Goal: Information Seeking & Learning: Learn about a topic

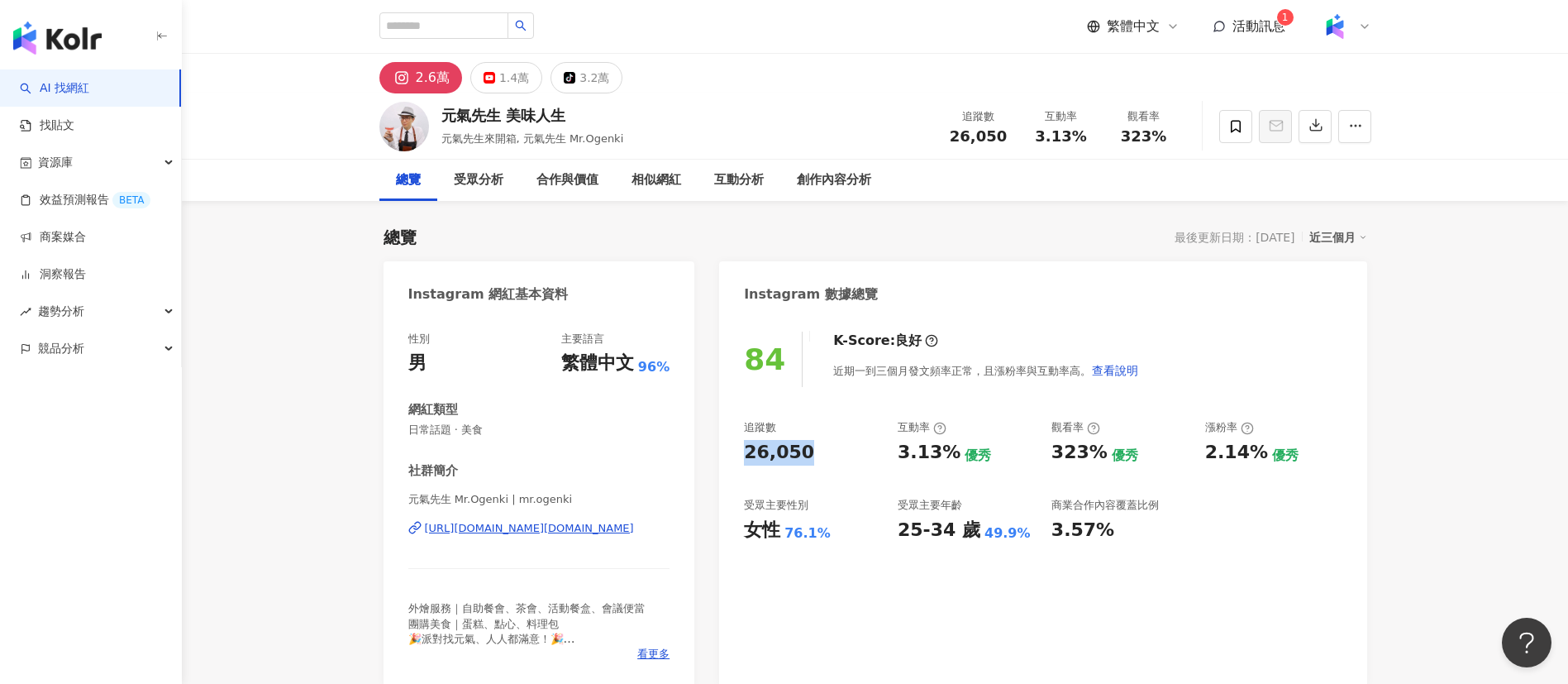
drag, startPoint x: 735, startPoint y: 446, endPoint x: 826, endPoint y: 458, distance: 91.8
click at [826, 458] on div "84 K-Score : 良好 近期一到三個月發文頻率正常，且漲粉率與互動率高。 查看說明 追蹤數 26,050 互動率 3.13% 優秀 觀看率 323% …" at bounding box center [1043, 500] width 647 height 371
drag, startPoint x: 899, startPoint y: 455, endPoint x: 951, endPoint y: 456, distance: 52.0
click at [951, 456] on div "3.13%" at bounding box center [929, 452] width 63 height 26
copy div "3.13%"
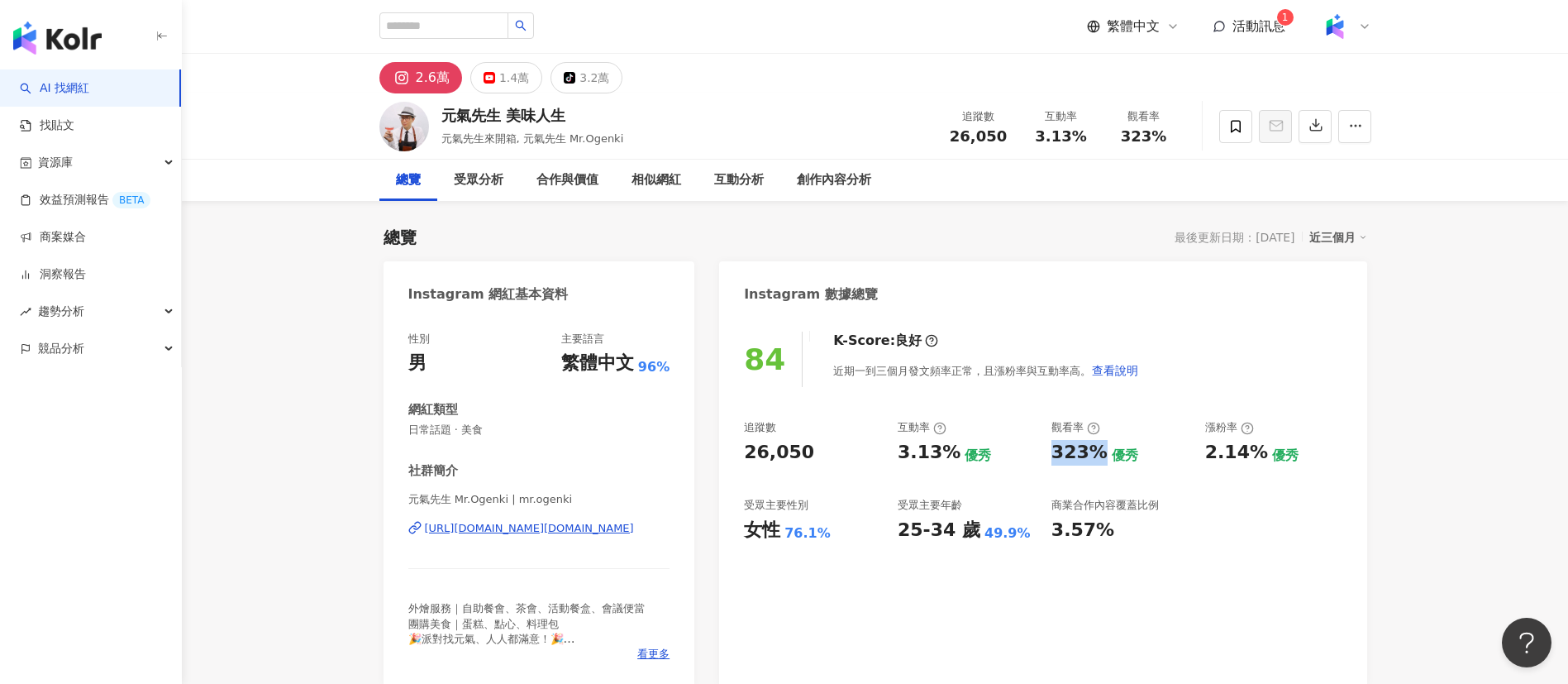
drag, startPoint x: 1048, startPoint y: 458, endPoint x: 1101, endPoint y: 453, distance: 53.2
click at [1101, 453] on div "追蹤數 26,050 互動率 3.13% 優秀 觀看率 323% 優秀 漲粉率 2.14% 優秀 受眾主要性別 女性 76.1% 受眾主要年齡 25-34 歲…" at bounding box center [1043, 481] width 598 height 122
copy div "323%"
drag, startPoint x: 1206, startPoint y: 452, endPoint x: 1256, endPoint y: 455, distance: 50.1
click at [1256, 455] on div "2.14%" at bounding box center [1236, 452] width 63 height 26
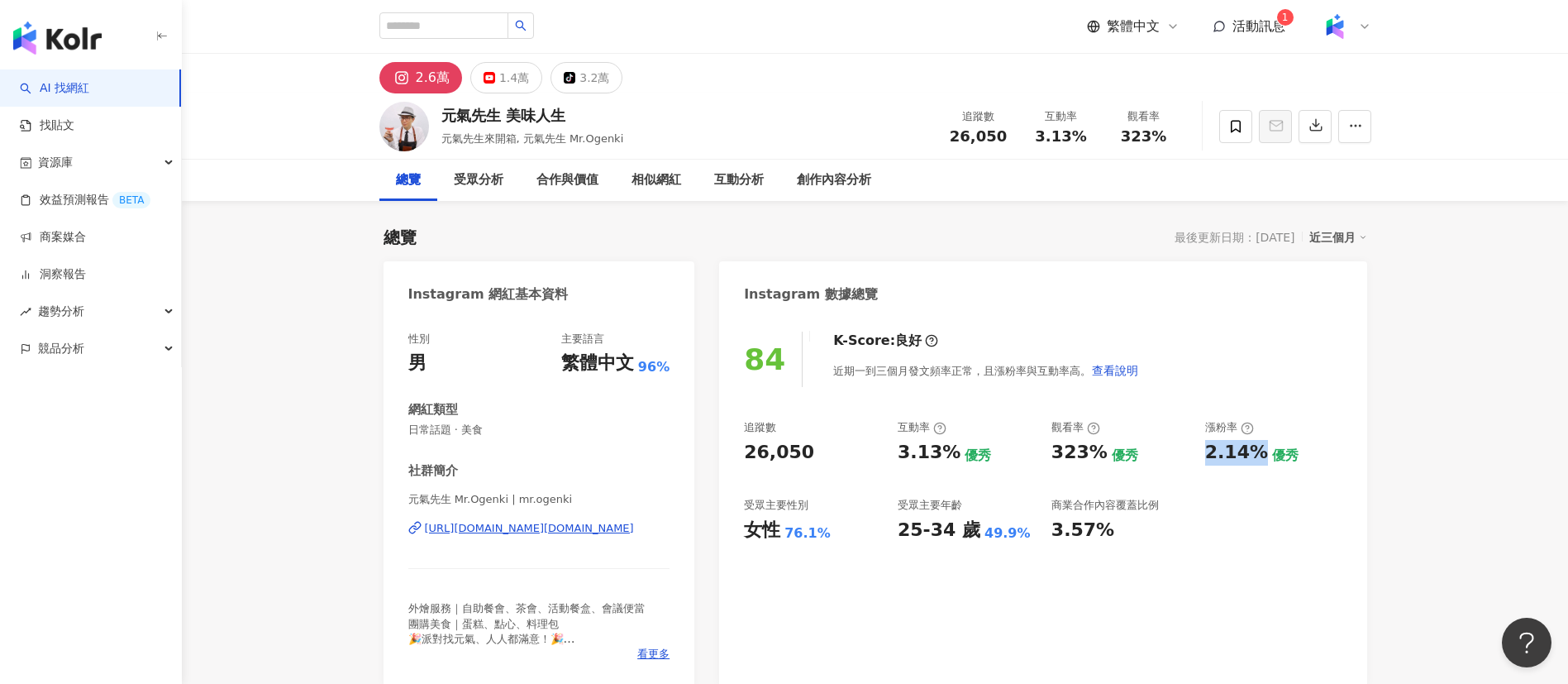
copy div "2.14%"
click at [535, 529] on div "https://www.instagram.com/mr.ogenki/" at bounding box center [529, 528] width 209 height 15
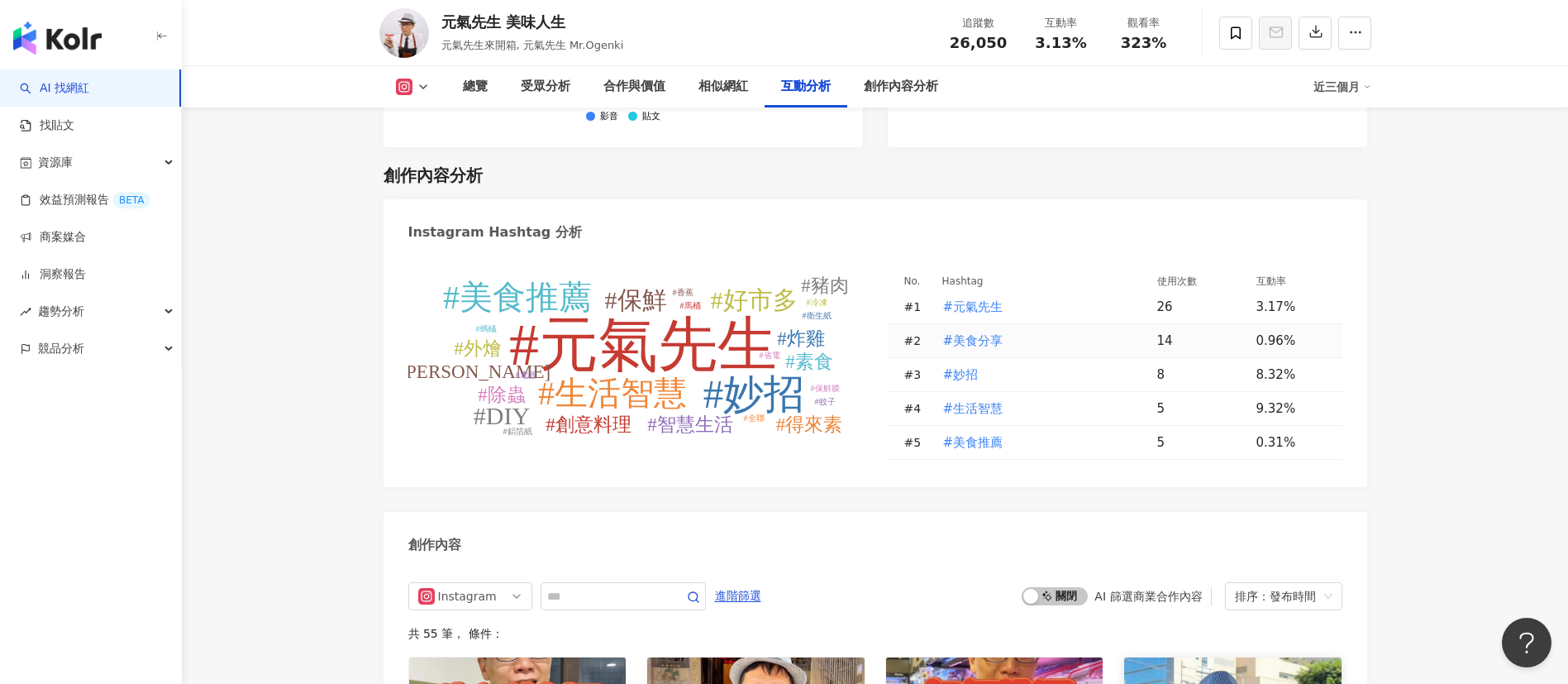
scroll to position [4943, 0]
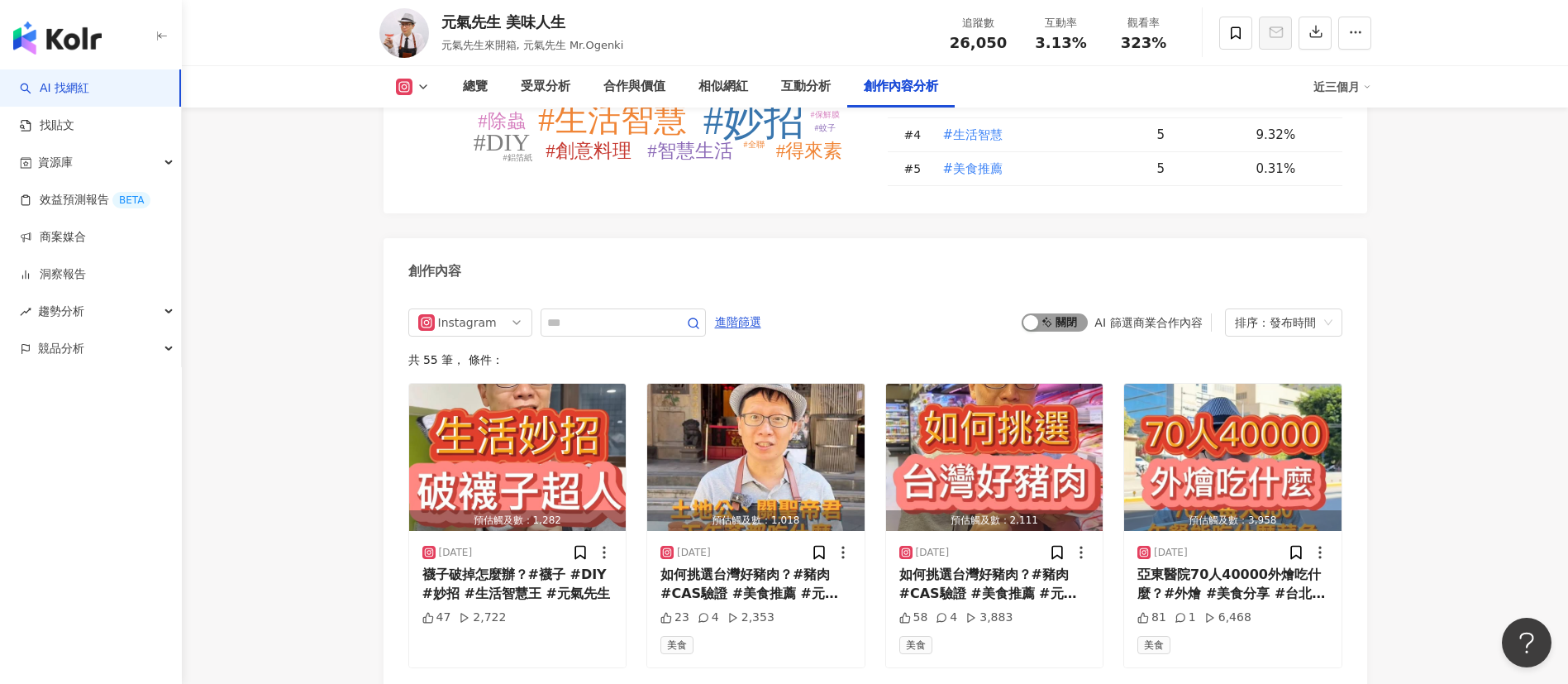
click at [1064, 332] on span "啟動 關閉" at bounding box center [1054, 322] width 67 height 19
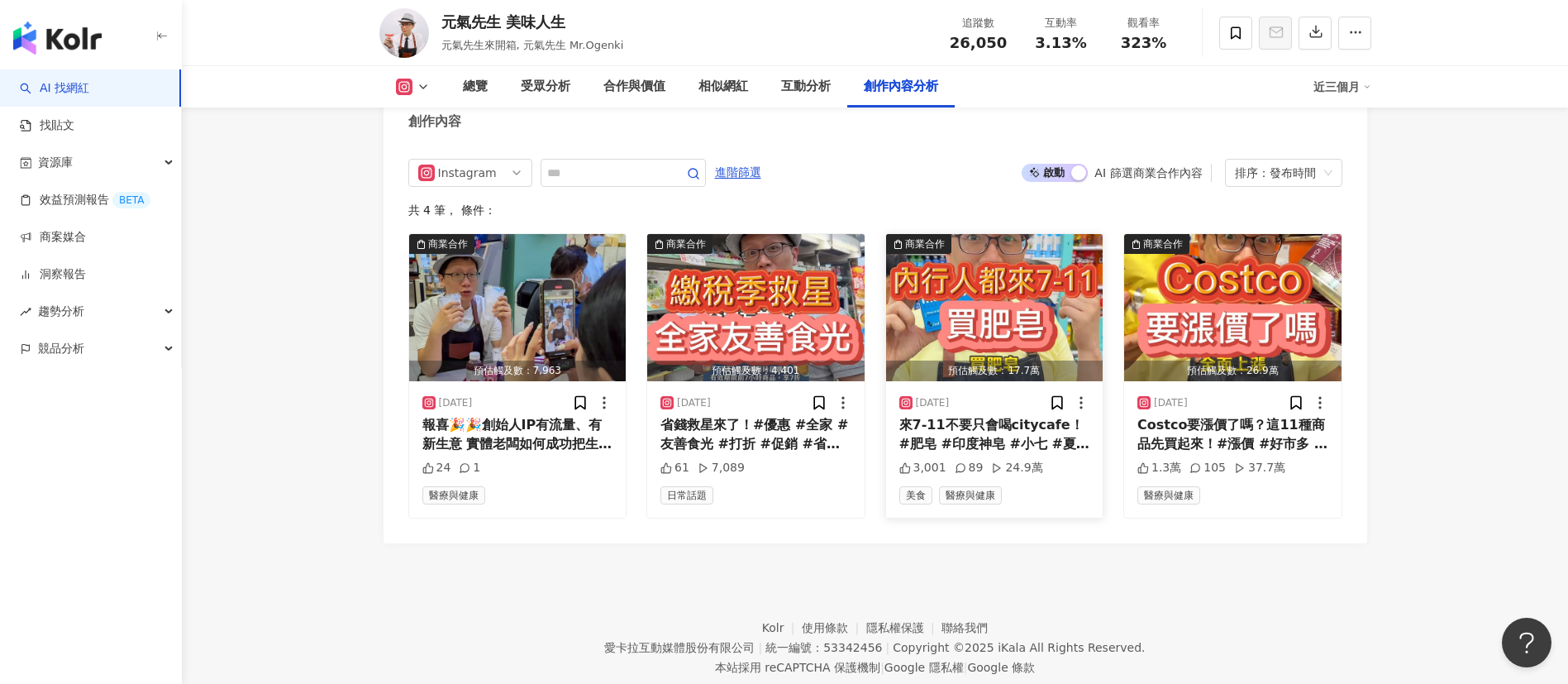
click at [999, 331] on img "button" at bounding box center [994, 308] width 217 height 147
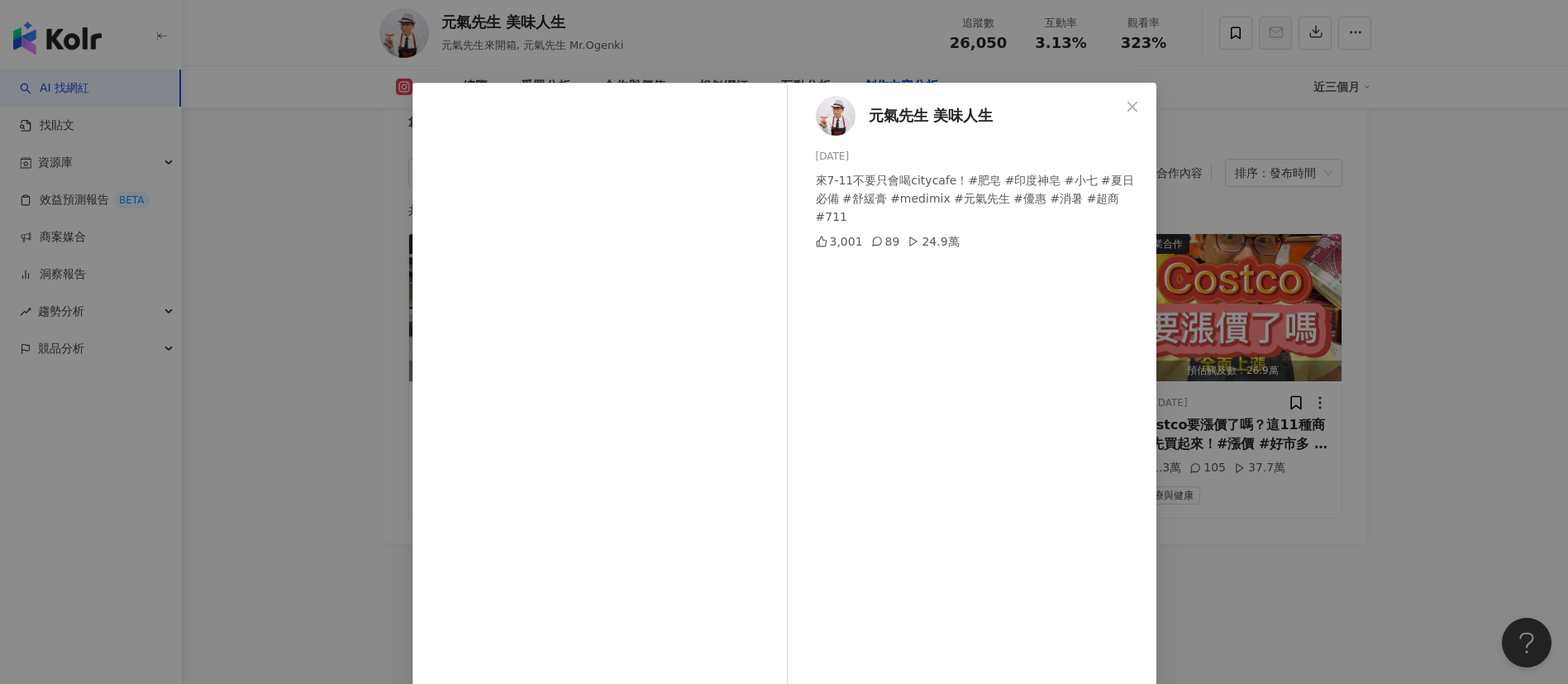
scroll to position [58, 0]
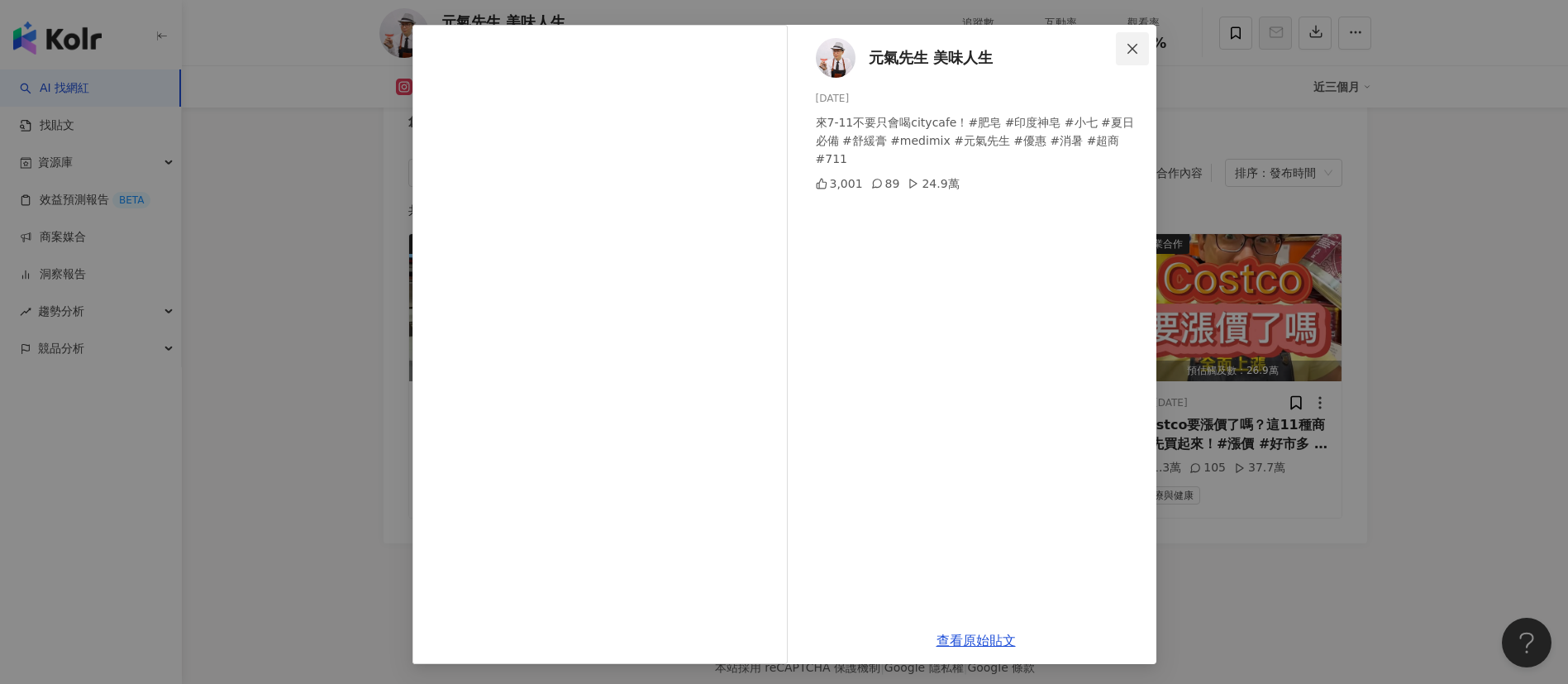
click at [1131, 51] on span "Close" at bounding box center [1132, 49] width 33 height 13
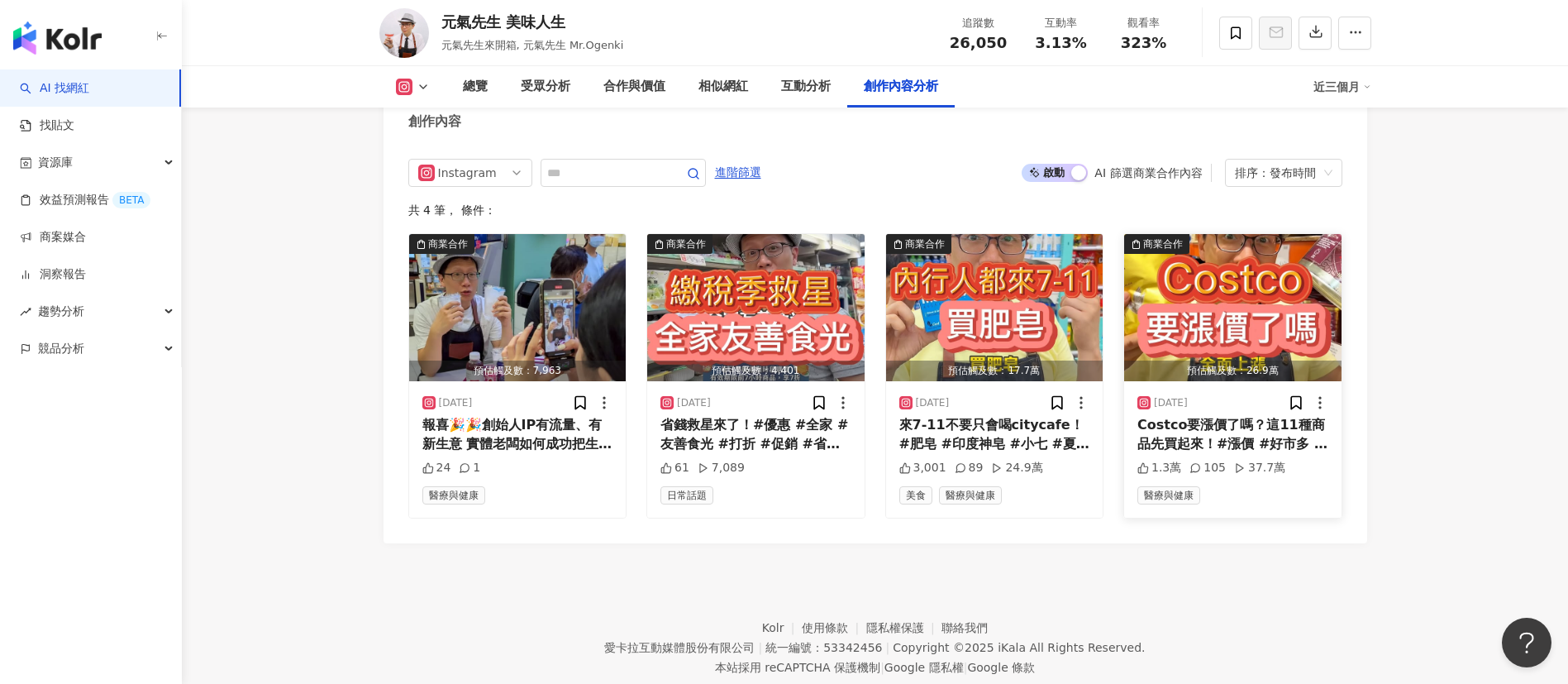
click at [1197, 317] on img "button" at bounding box center [1232, 308] width 217 height 147
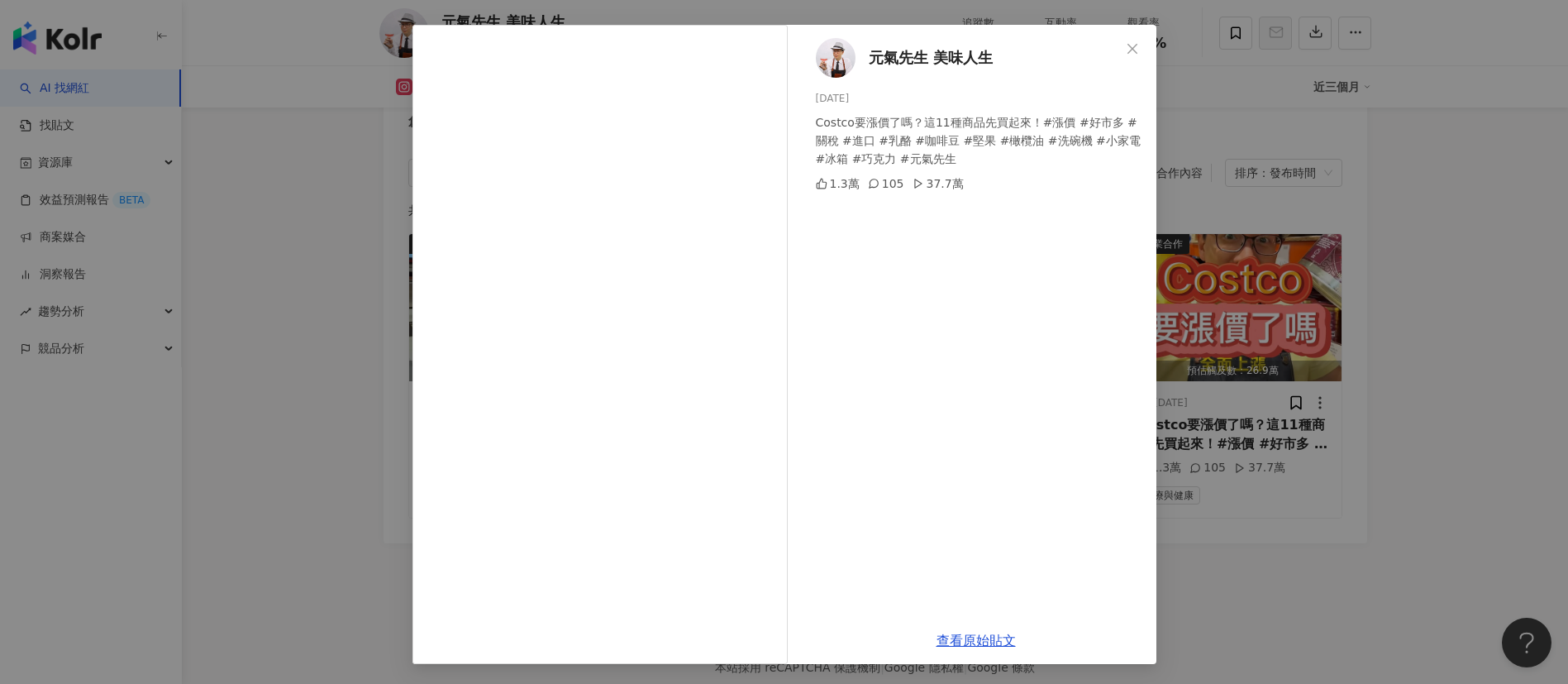
drag, startPoint x: 973, startPoint y: 639, endPoint x: 980, endPoint y: 552, distance: 87.3
click at [973, 639] on link "查看原始貼文" at bounding box center [976, 641] width 79 height 16
click at [1127, 51] on icon "close" at bounding box center [1132, 47] width 10 height 10
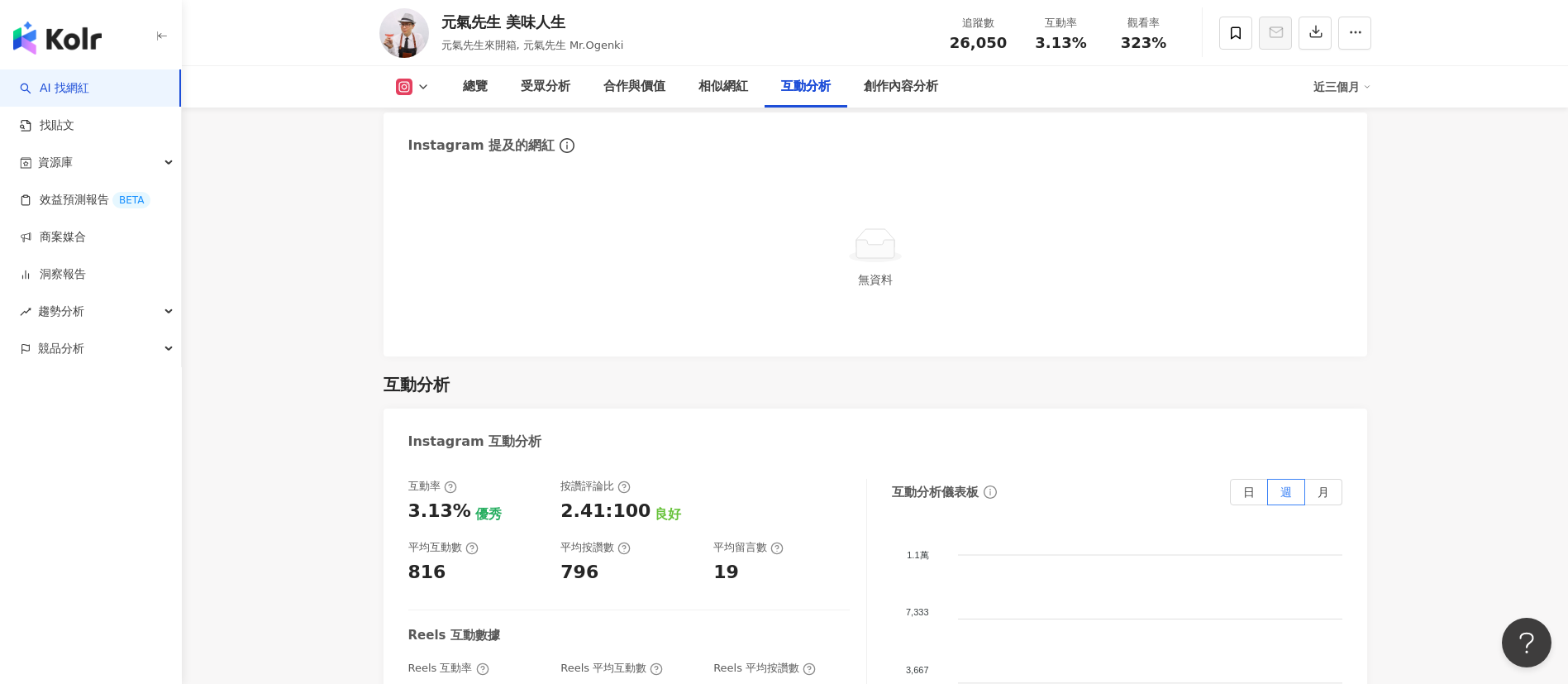
scroll to position [2737, 0]
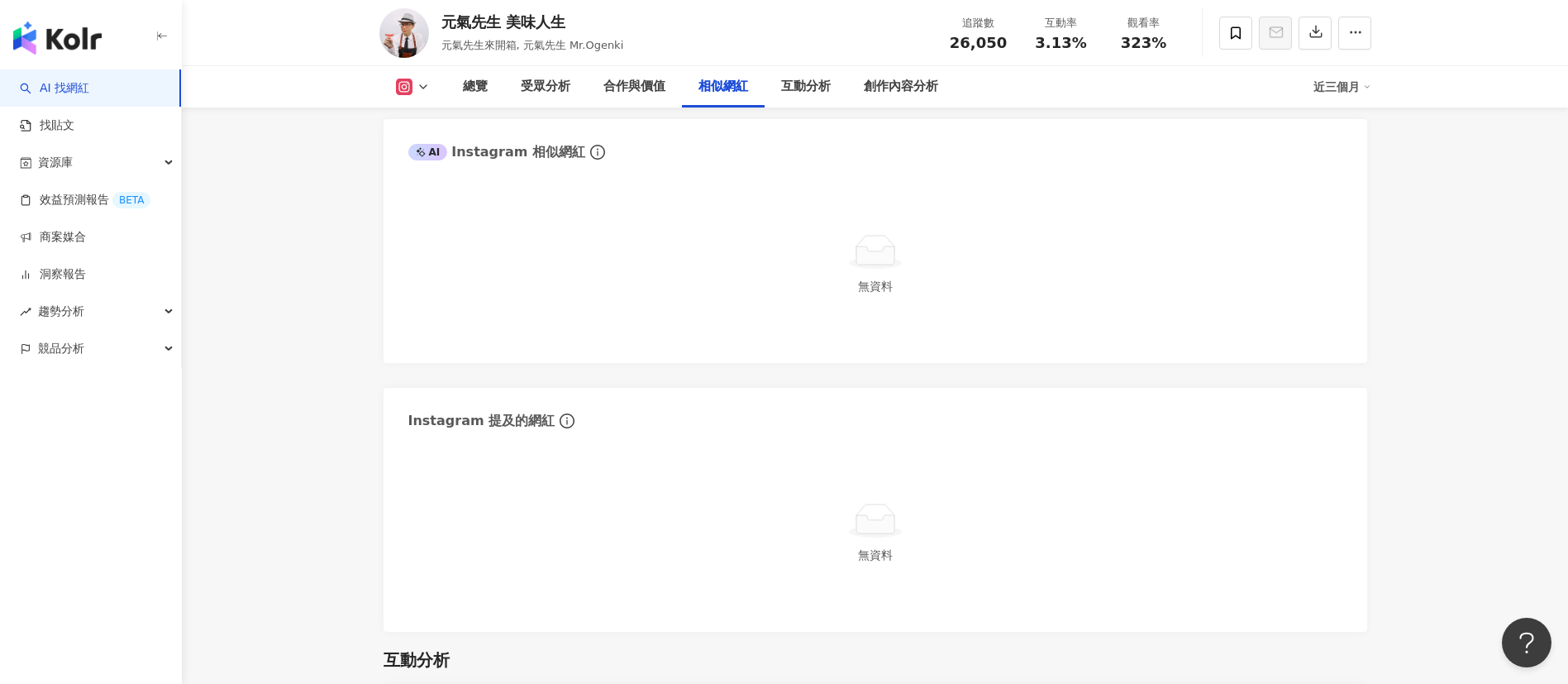
click at [90, 97] on link "AI 找網紅" at bounding box center [54, 88] width 69 height 17
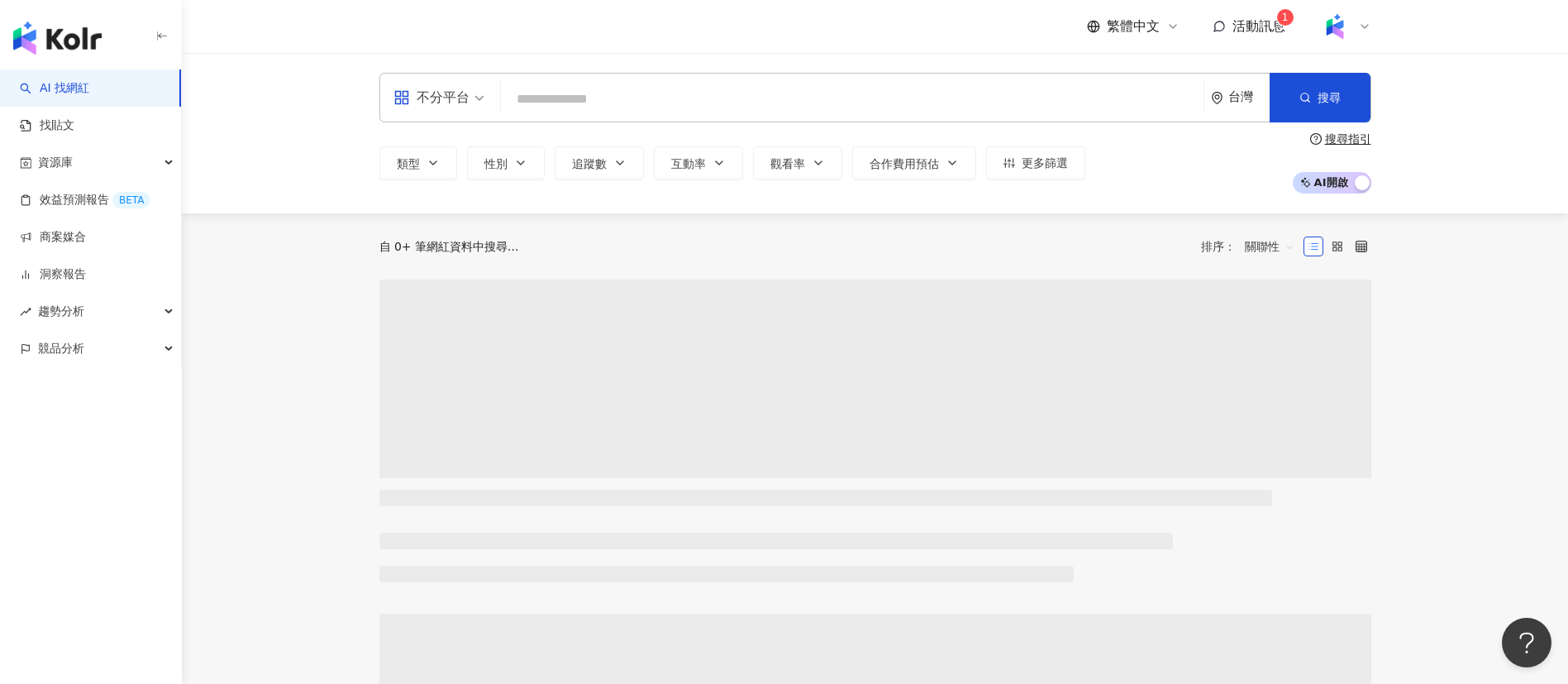
click at [577, 102] on input "search" at bounding box center [851, 98] width 689 height 31
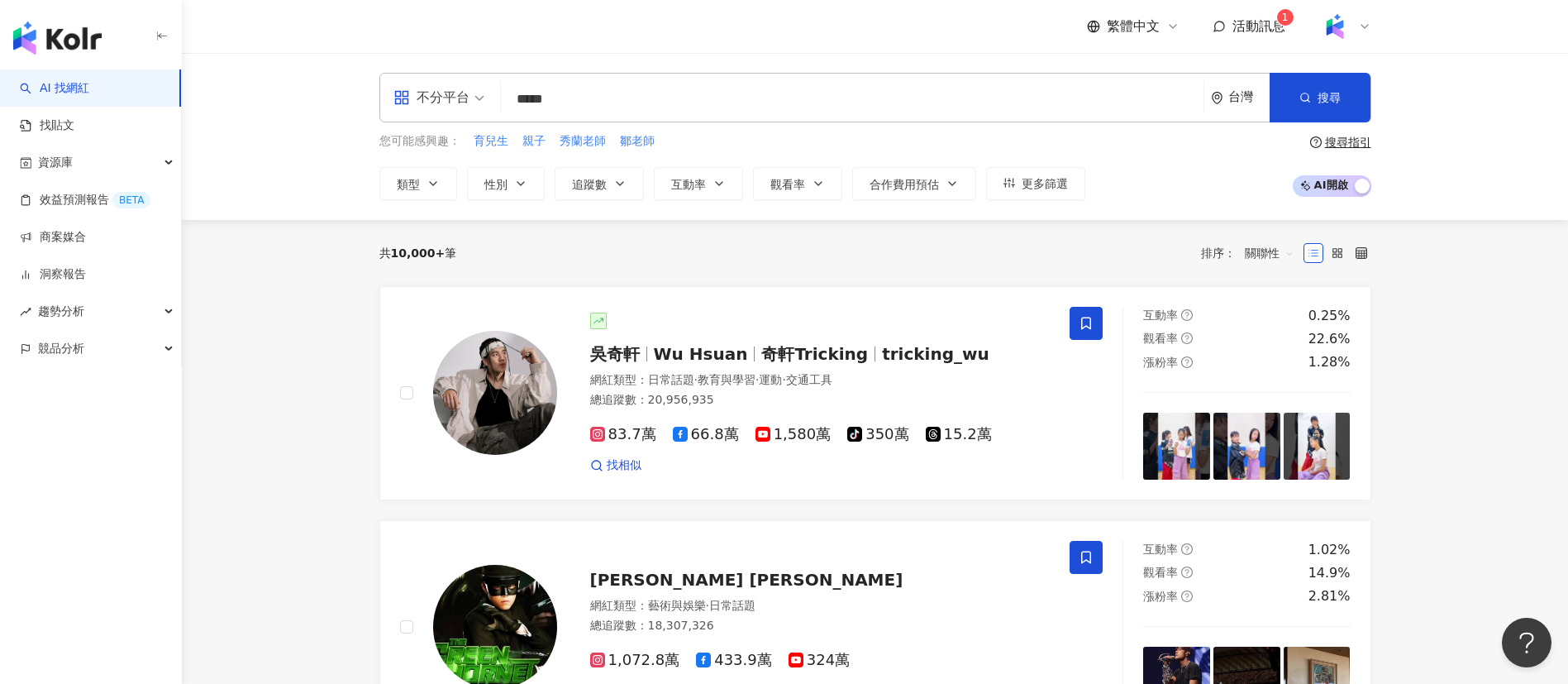
click at [610, 95] on input "*****" at bounding box center [851, 98] width 689 height 31
drag, startPoint x: 610, startPoint y: 95, endPoint x: 490, endPoint y: 103, distance: 120.3
click at [490, 103] on div "不分平台 厭世甜點店 ***** 台灣 搜尋" at bounding box center [875, 98] width 992 height 50
click at [448, 106] on div "不分平台" at bounding box center [432, 98] width 76 height 27
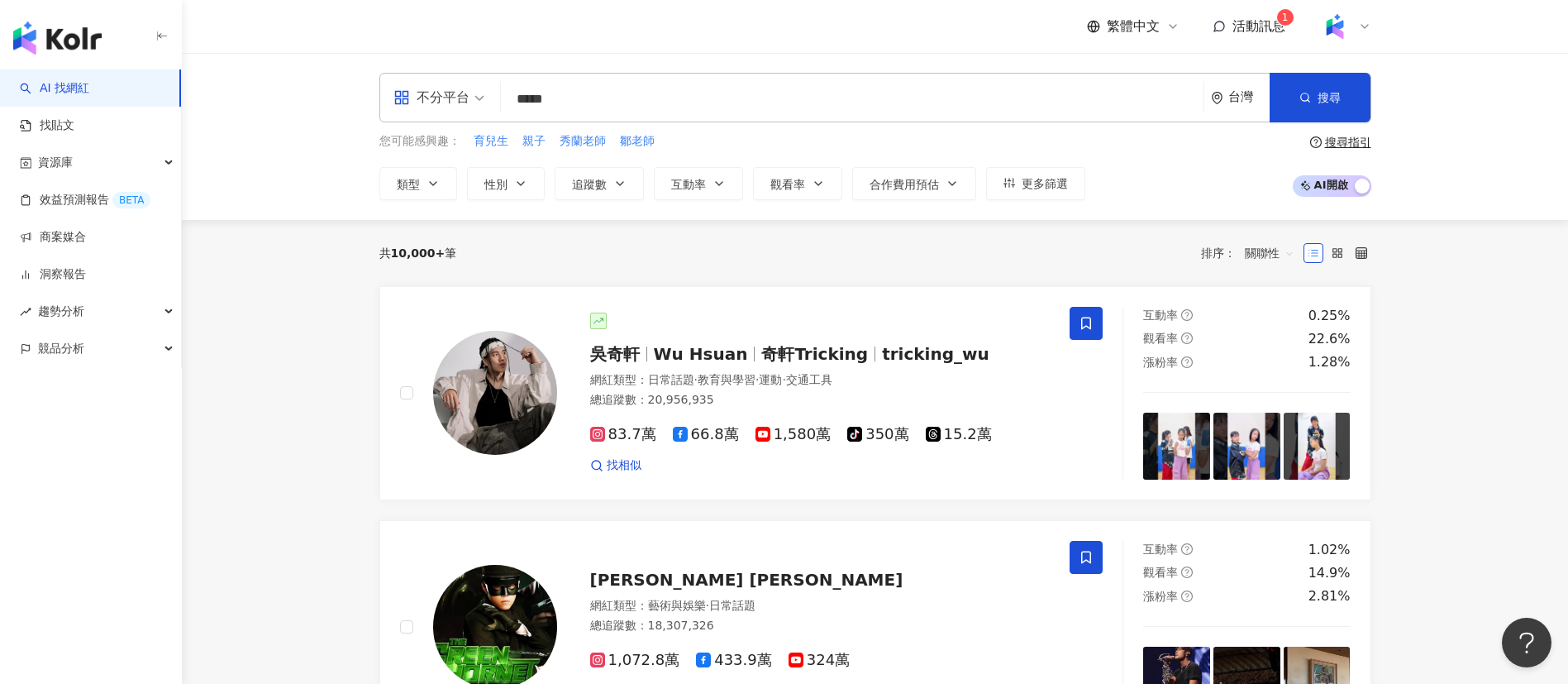
type input "*****"
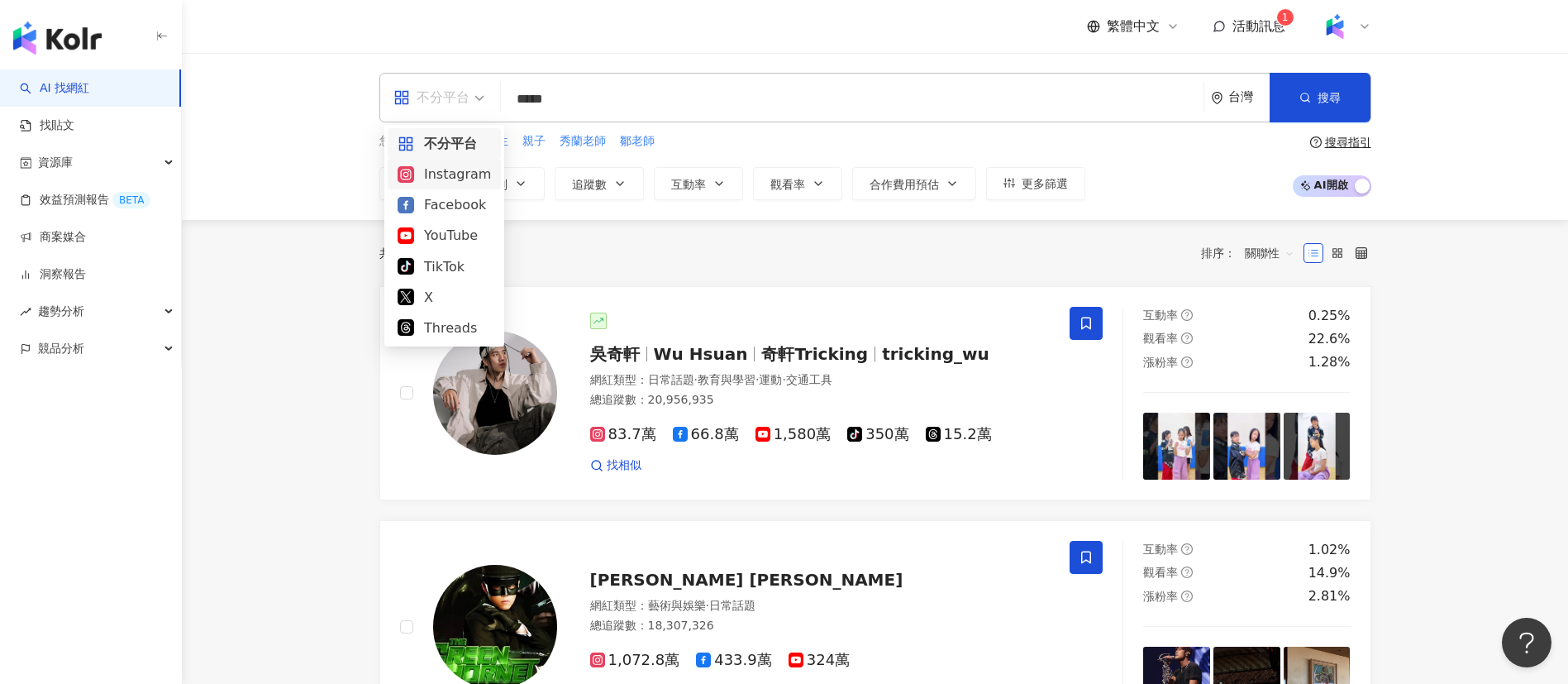
click at [457, 169] on div "Instagram" at bounding box center [443, 174] width 93 height 20
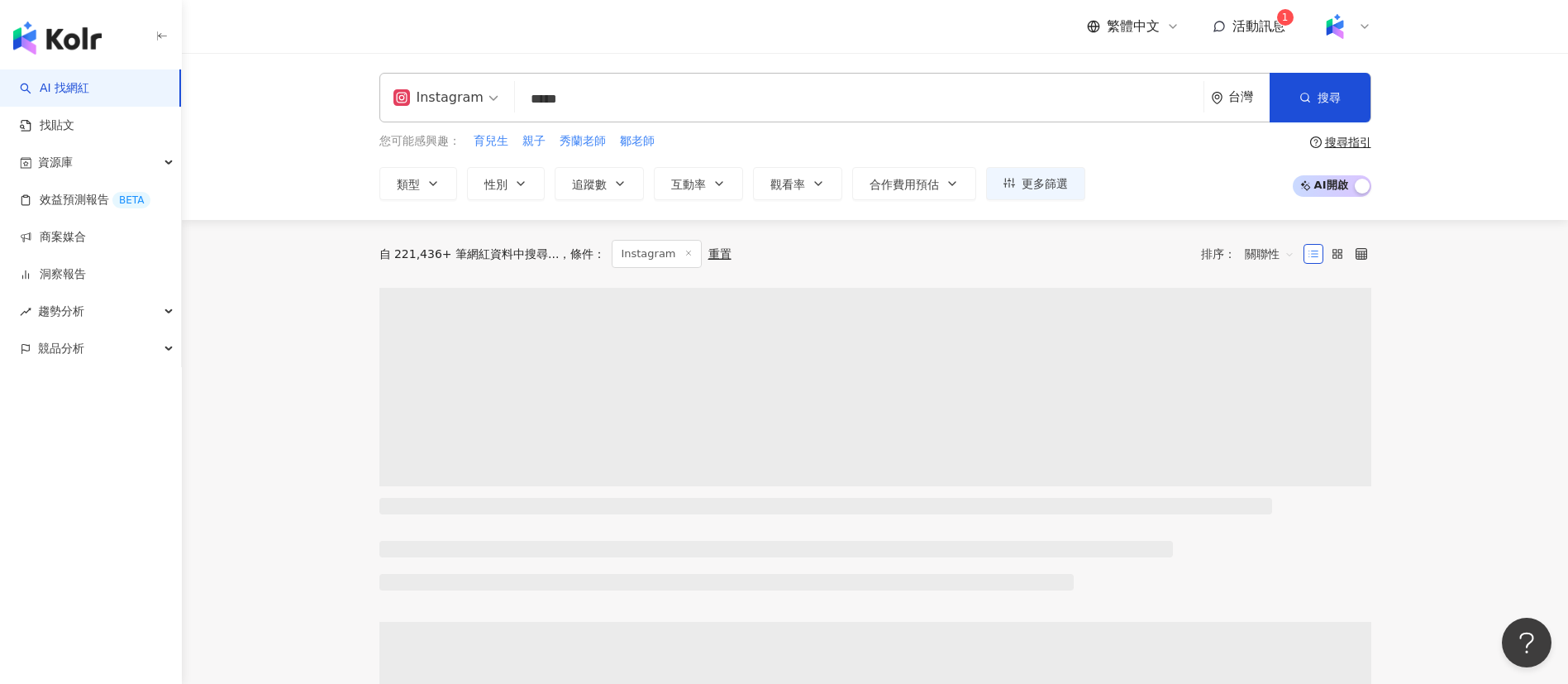
click at [672, 106] on input "*****" at bounding box center [858, 98] width 675 height 31
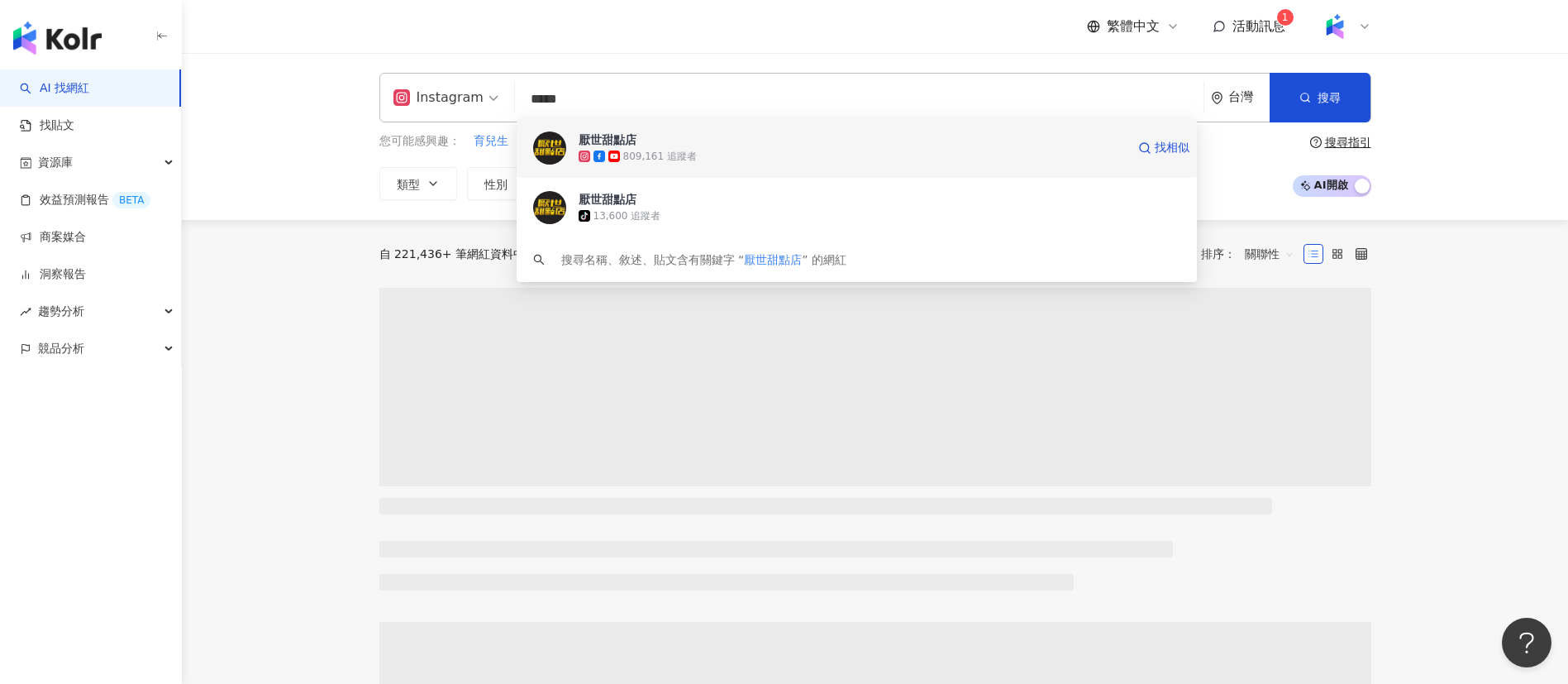
click at [673, 138] on span "厭世甜點店" at bounding box center [851, 139] width 547 height 17
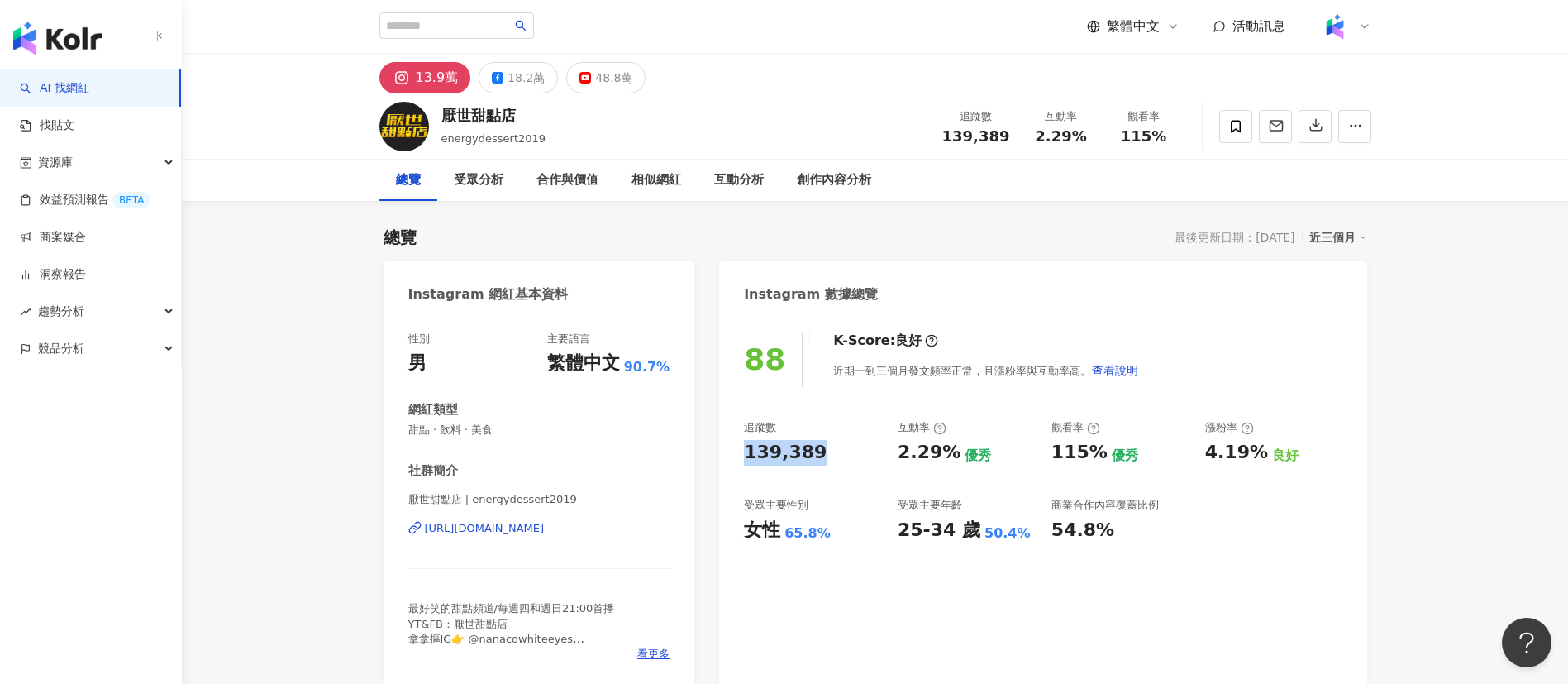
drag, startPoint x: 739, startPoint y: 456, endPoint x: 844, endPoint y: 446, distance: 105.5
click at [844, 446] on div "88 K-Score : 良好 近期一到三個月發文頻率正常，且漲粉率與互動率高。 查看說明 追蹤數 139,389 互動率 2.29% 優秀 觀看率 115%…" at bounding box center [1043, 500] width 647 height 371
copy div "139,389"
drag, startPoint x: 902, startPoint y: 451, endPoint x: 947, endPoint y: 453, distance: 45.0
click at [947, 453] on div "2.29%" at bounding box center [929, 452] width 63 height 26
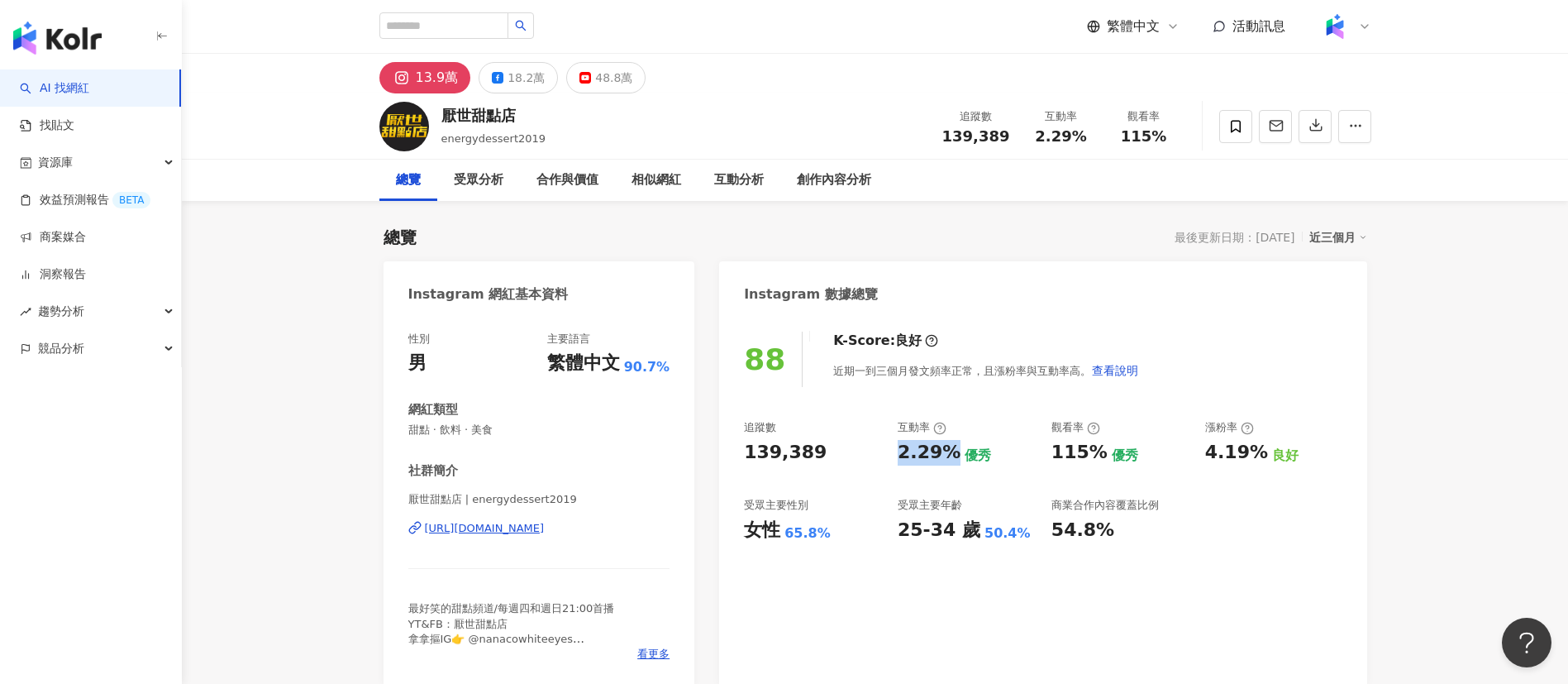
copy div "2.29%"
drag, startPoint x: 1054, startPoint y: 458, endPoint x: 1098, endPoint y: 463, distance: 44.3
click at [1098, 463] on div "115%" at bounding box center [1078, 452] width 56 height 26
copy div "115%"
drag, startPoint x: 1202, startPoint y: 456, endPoint x: 1257, endPoint y: 461, distance: 55.2
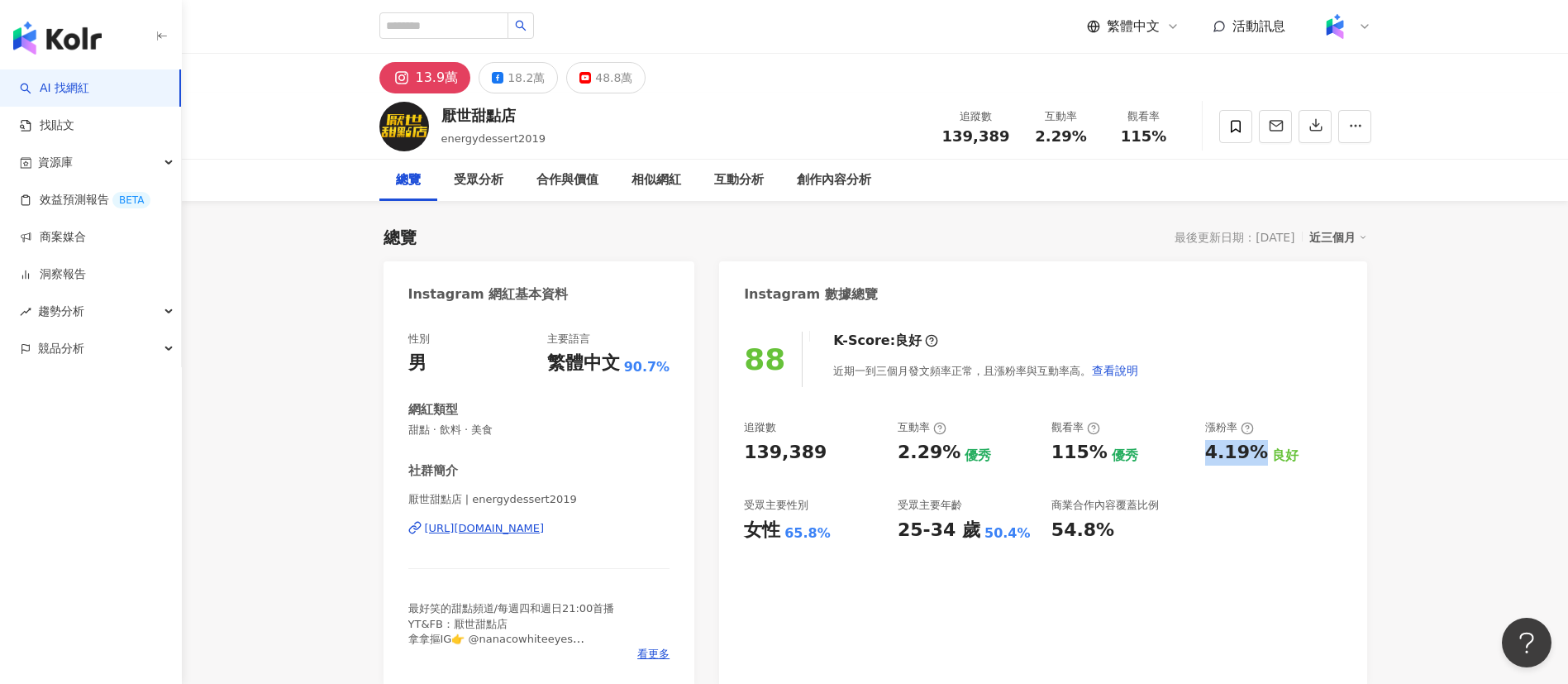
click at [1257, 461] on div "追蹤數 139,389 互動率 2.29% 優秀 觀看率 115% 優秀 漲粉率 4.19% 良好 受眾主要性別 女性 65.8% 受眾主要年齡 25-34 …" at bounding box center [1043, 481] width 598 height 122
copy div "4.19%"
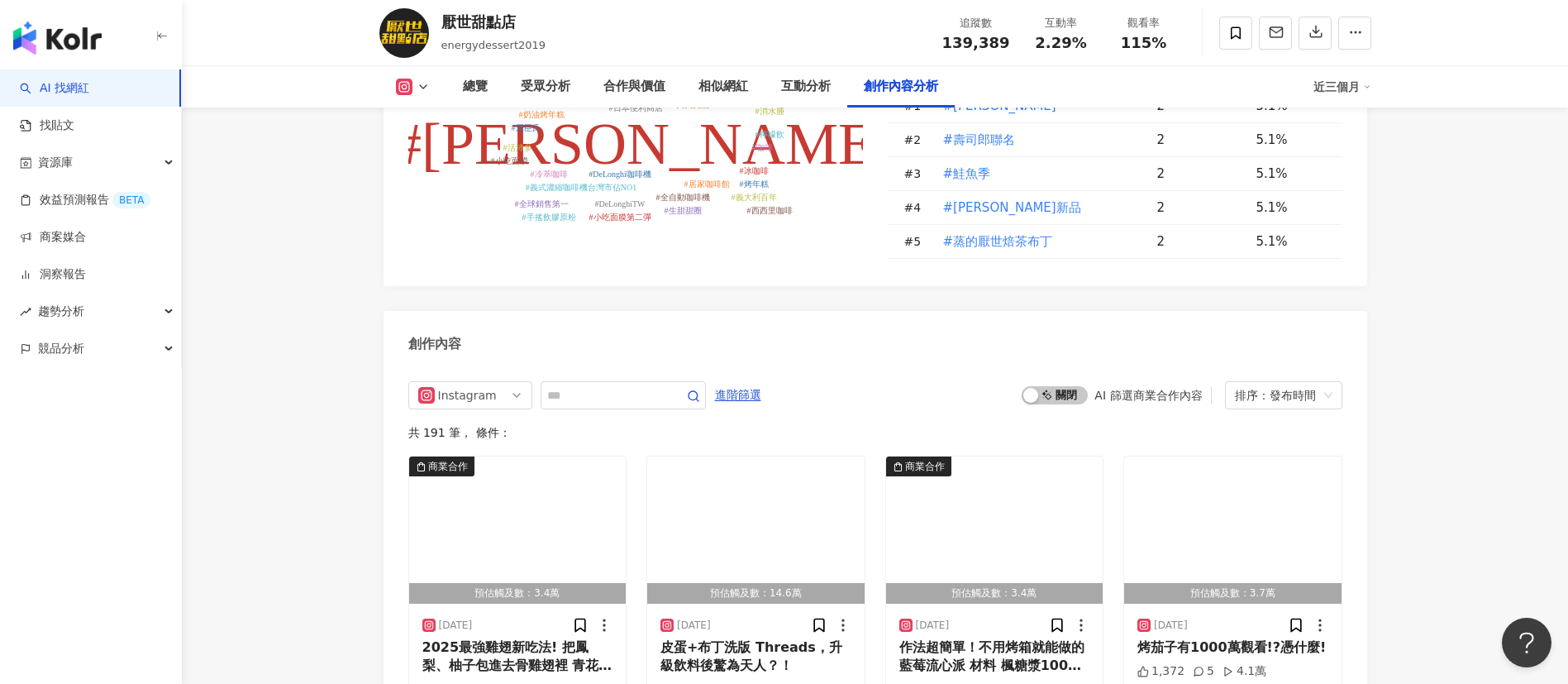
scroll to position [4961, 0]
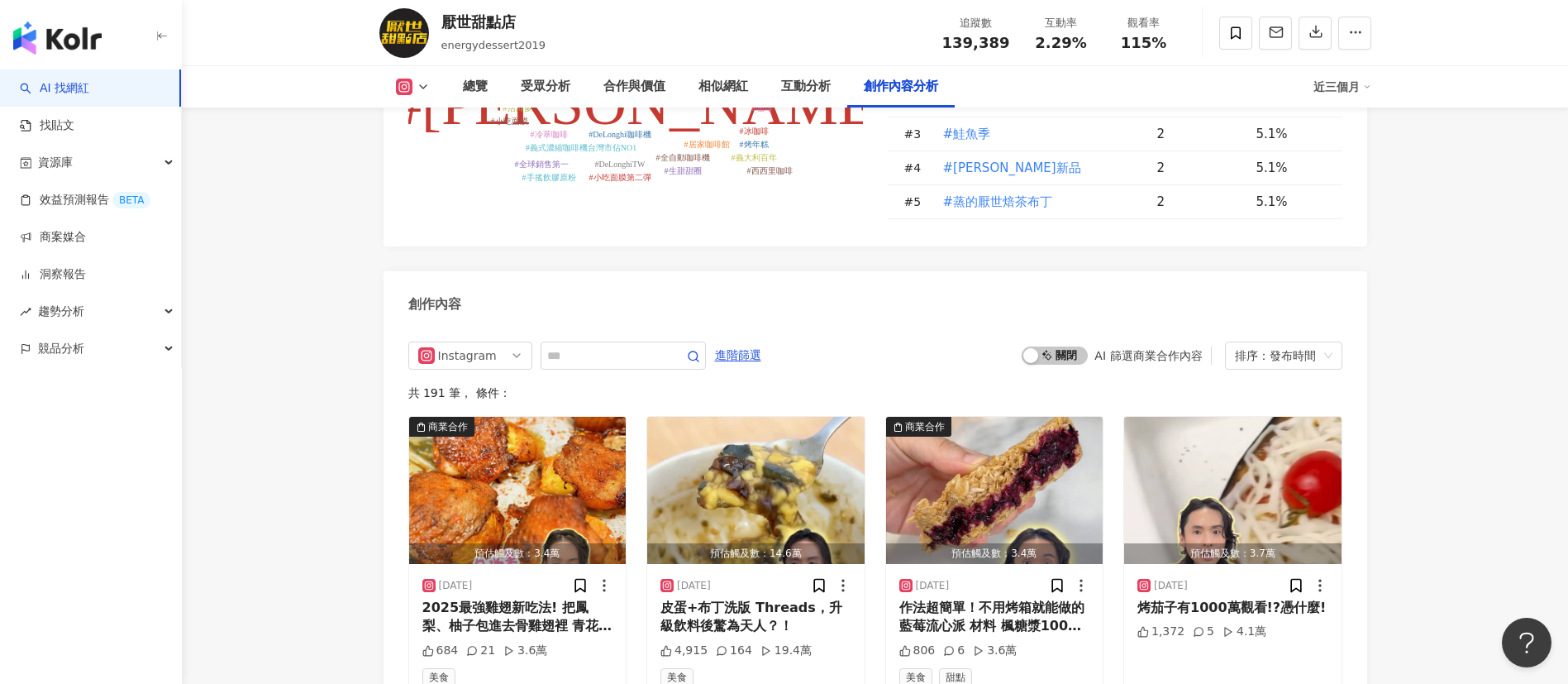
drag, startPoint x: 1076, startPoint y: 321, endPoint x: 1059, endPoint y: 331, distance: 19.7
click at [1076, 346] on span "啟動 關閉" at bounding box center [1054, 355] width 67 height 19
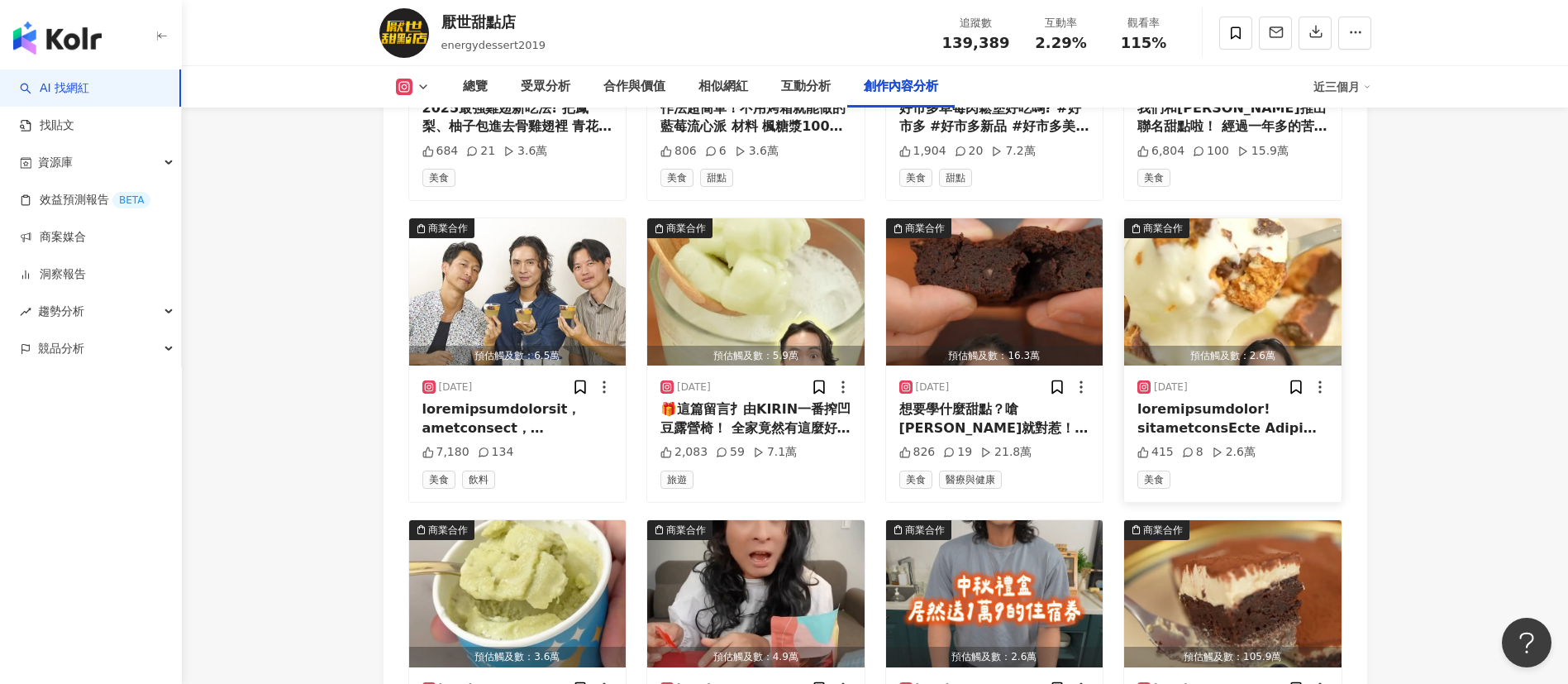
scroll to position [5584, 0]
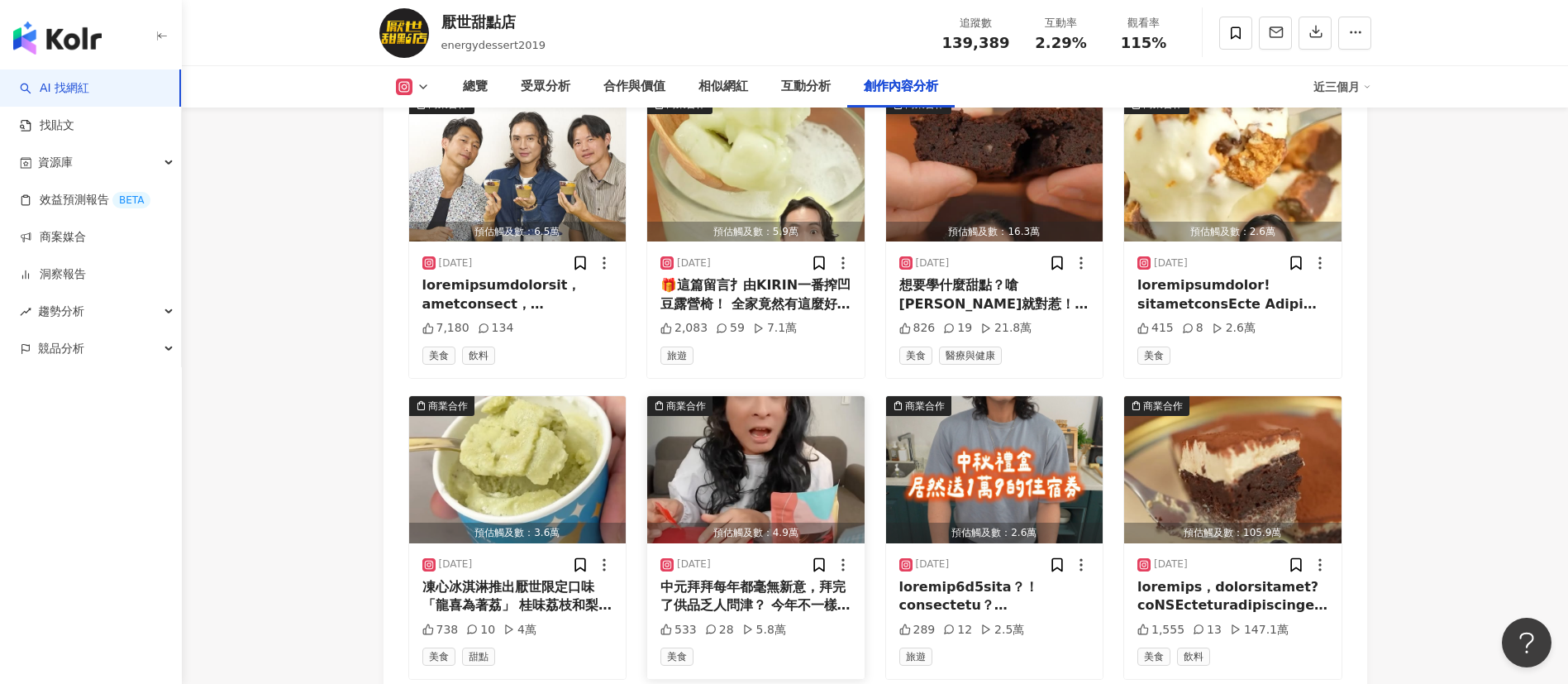
click at [738, 428] on img "button" at bounding box center [756, 469] width 217 height 147
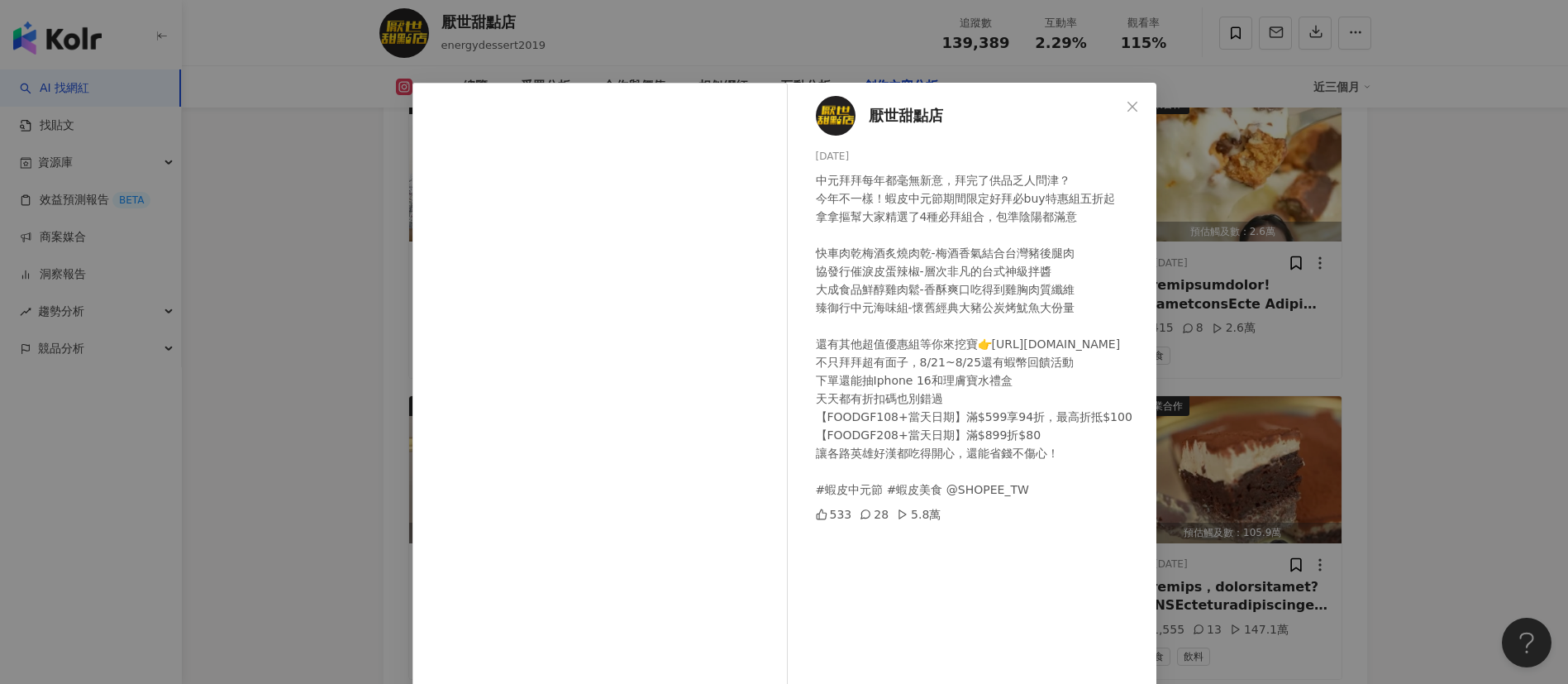
click at [1138, 341] on div "厭世甜點店 2025/8/19 中元拜拜每年都毫無新意，拜完了供品乏人問津？ 今年不一樣！蝦皮中元節期間限定好拜必buy特惠組五折起 拿拿摳幫大家精選了4種必…" at bounding box center [976, 378] width 360 height 592
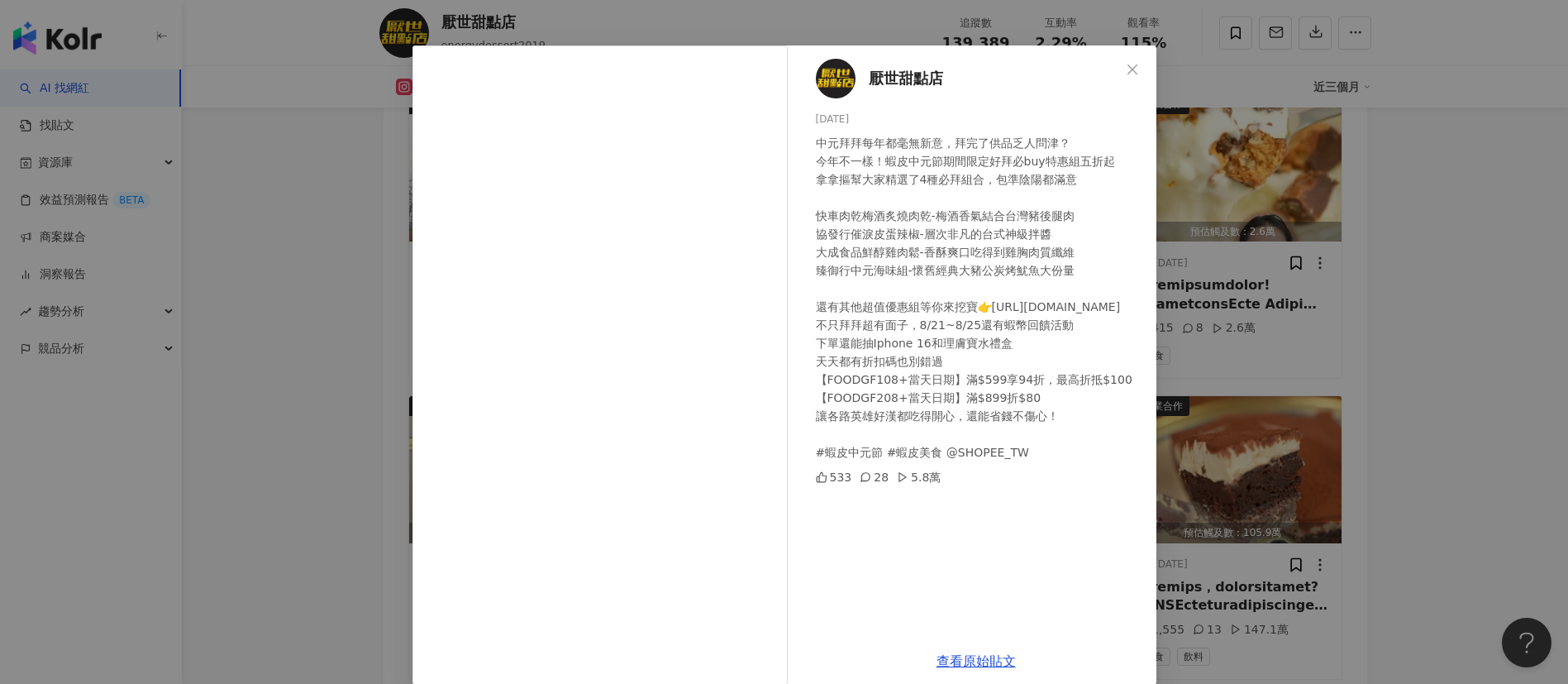
scroll to position [58, 0]
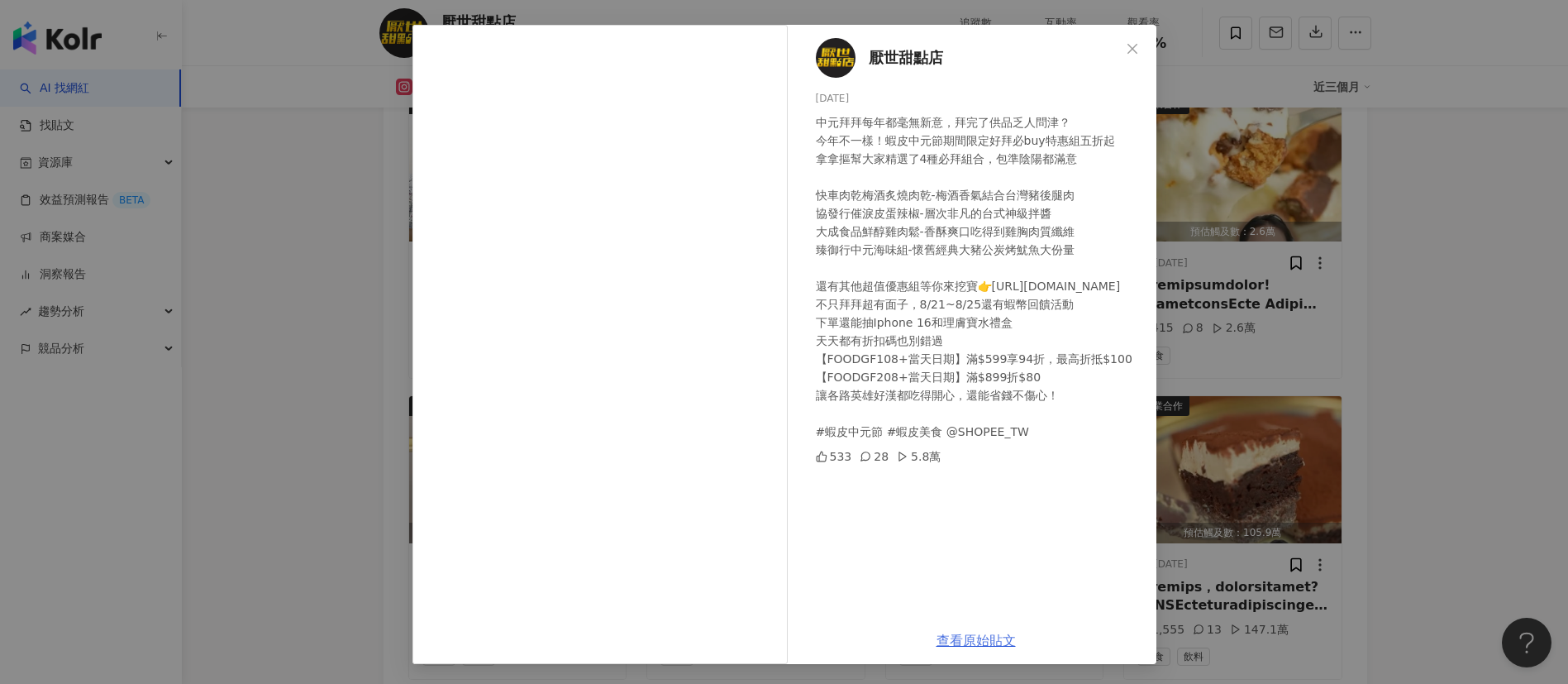
click at [963, 638] on link "查看原始貼文" at bounding box center [976, 641] width 79 height 16
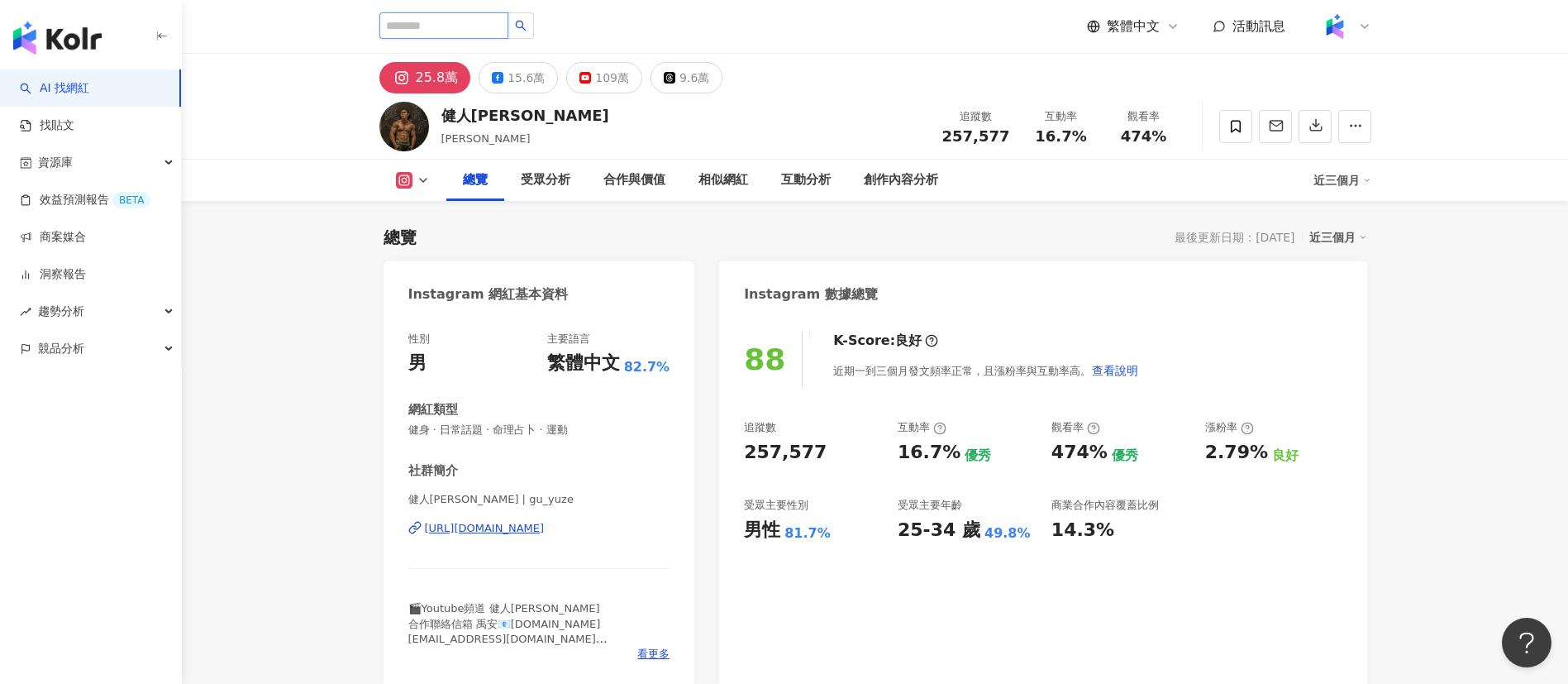
click at [508, 20] on input "search" at bounding box center [443, 26] width 129 height 27
paste input "***"
type input "***"
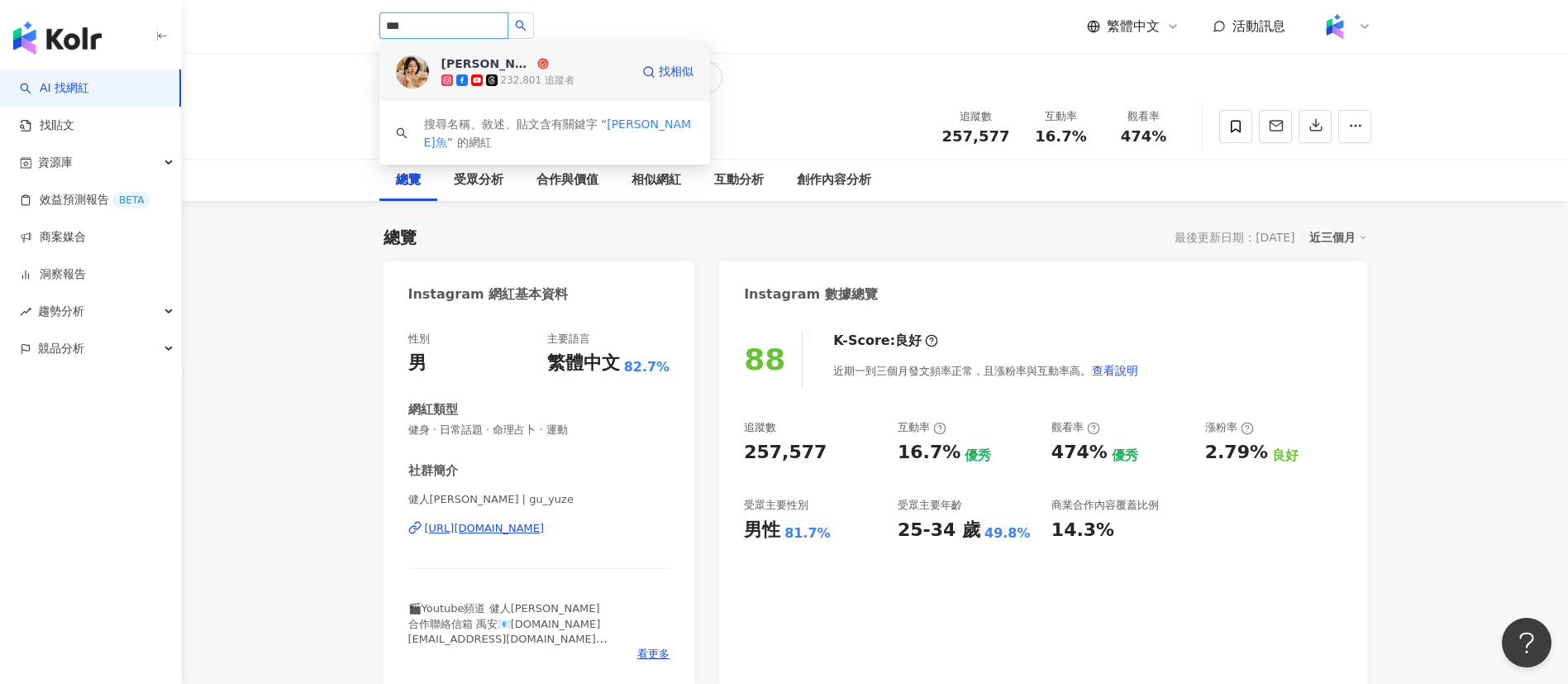
click at [520, 67] on span "桑潔魚" at bounding box center [495, 63] width 107 height 17
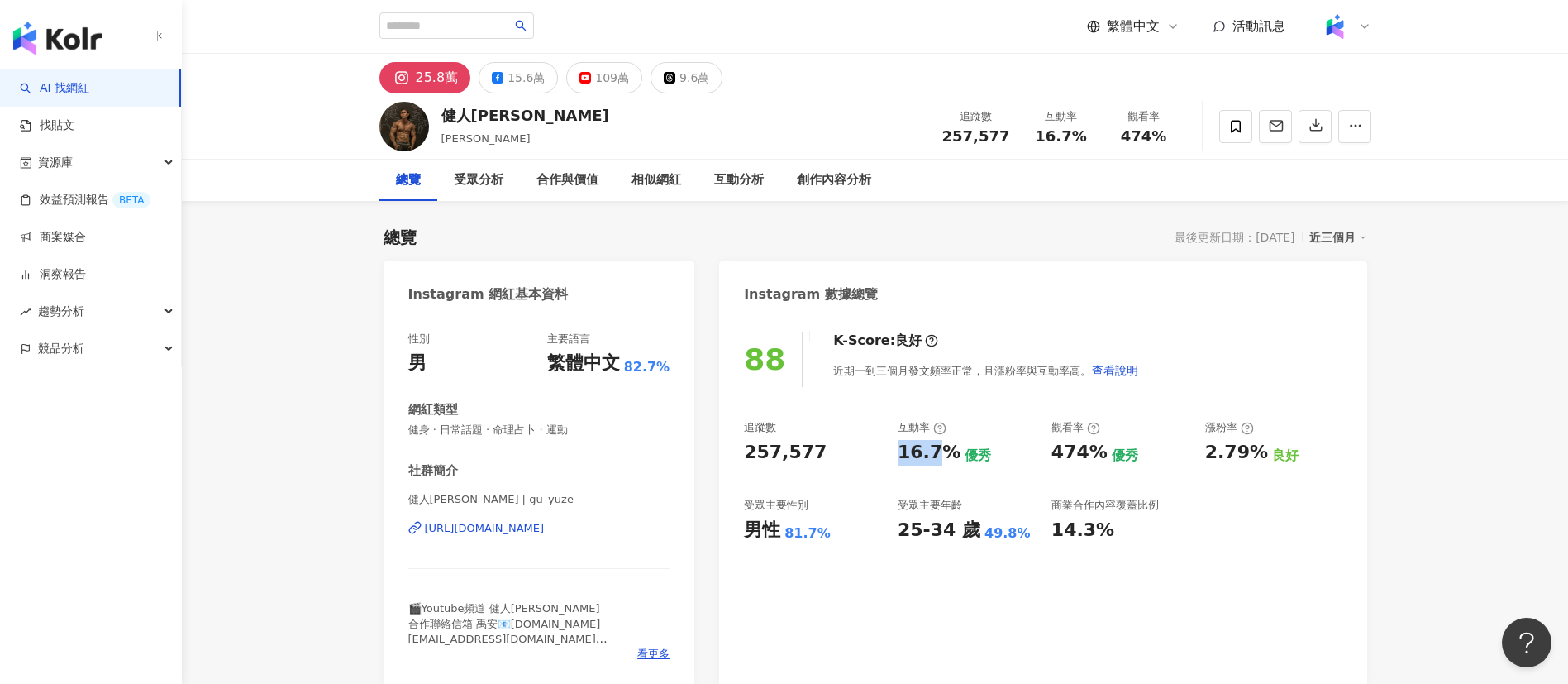
drag, startPoint x: 897, startPoint y: 456, endPoint x: 942, endPoint y: 458, distance: 45.0
click at [942, 458] on div "16.7%" at bounding box center [929, 452] width 63 height 26
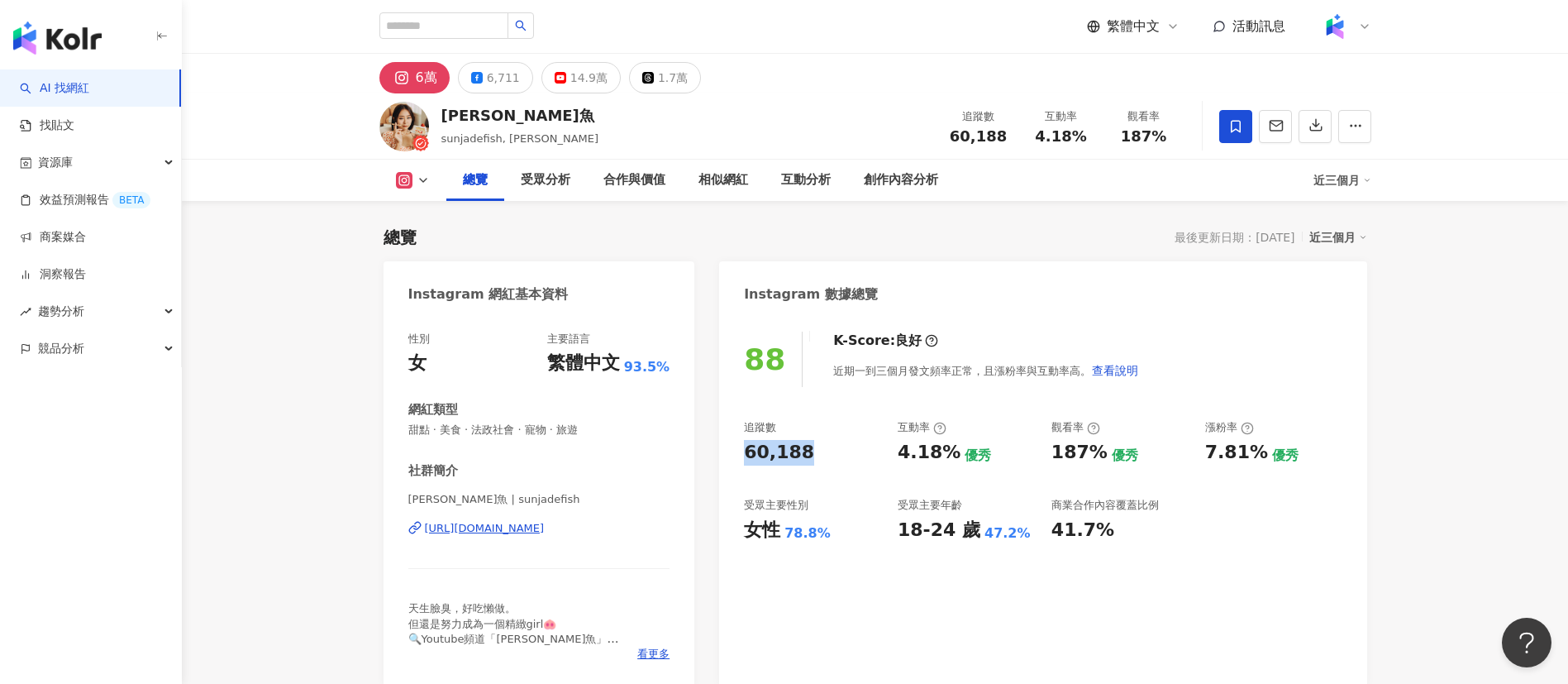
drag, startPoint x: 740, startPoint y: 456, endPoint x: 807, endPoint y: 456, distance: 67.0
click at [807, 456] on div "88 K-Score : 良好 近期一到三個月發文頻率正常，且漲粉率與互動率高。 查看說明 追蹤數 60,188 互動率 4.18% 優秀 觀看率 187% …" at bounding box center [1043, 500] width 647 height 371
copy div "60,188"
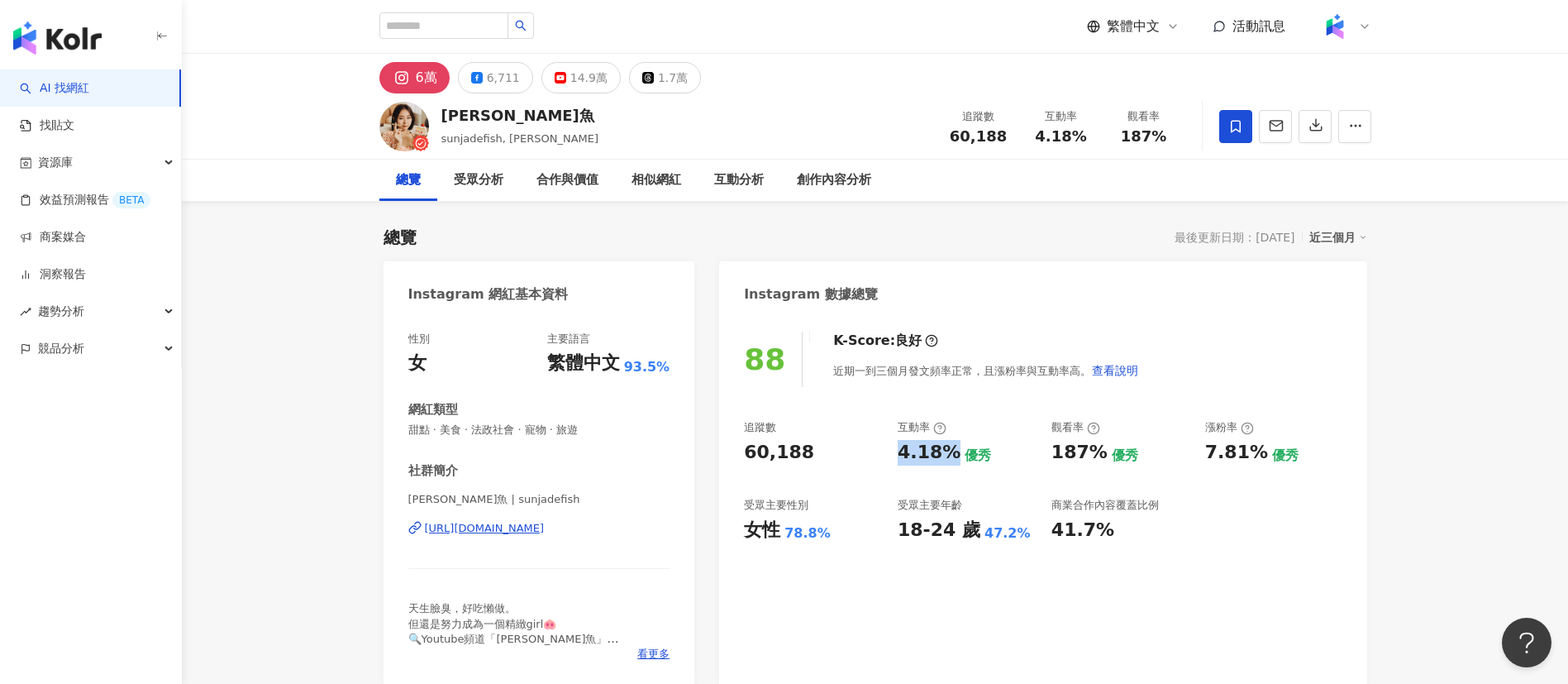
drag, startPoint x: 901, startPoint y: 458, endPoint x: 950, endPoint y: 450, distance: 49.6
click at [950, 450] on div "4.18%" at bounding box center [929, 452] width 63 height 26
copy div "4.18%"
drag, startPoint x: 1053, startPoint y: 453, endPoint x: 1101, endPoint y: 453, distance: 48.0
click at [1101, 453] on div "187% 優秀" at bounding box center [1119, 452] width 137 height 26
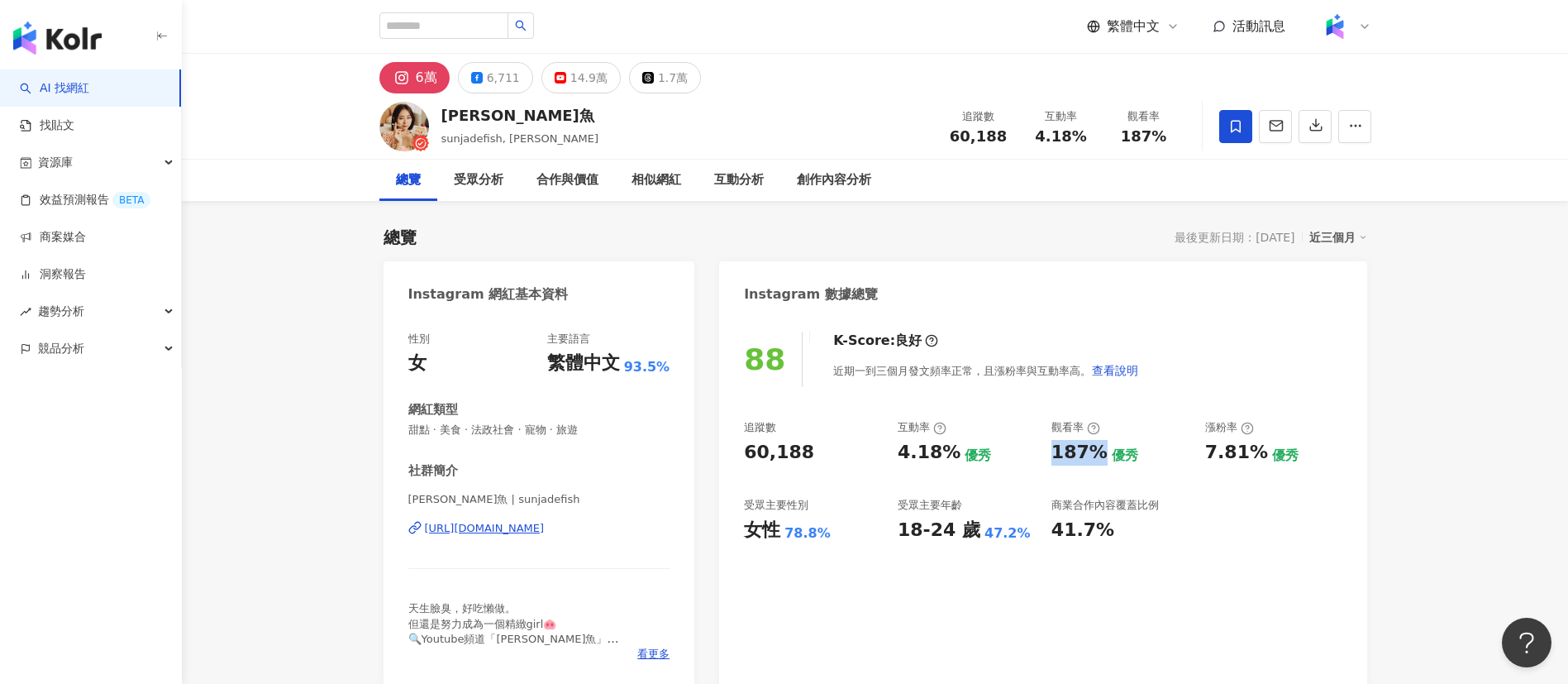
copy div "187%"
drag, startPoint x: 1204, startPoint y: 453, endPoint x: 1257, endPoint y: 452, distance: 53.0
click at [1257, 452] on div "7.81%" at bounding box center [1236, 452] width 63 height 26
copy div "7.81%"
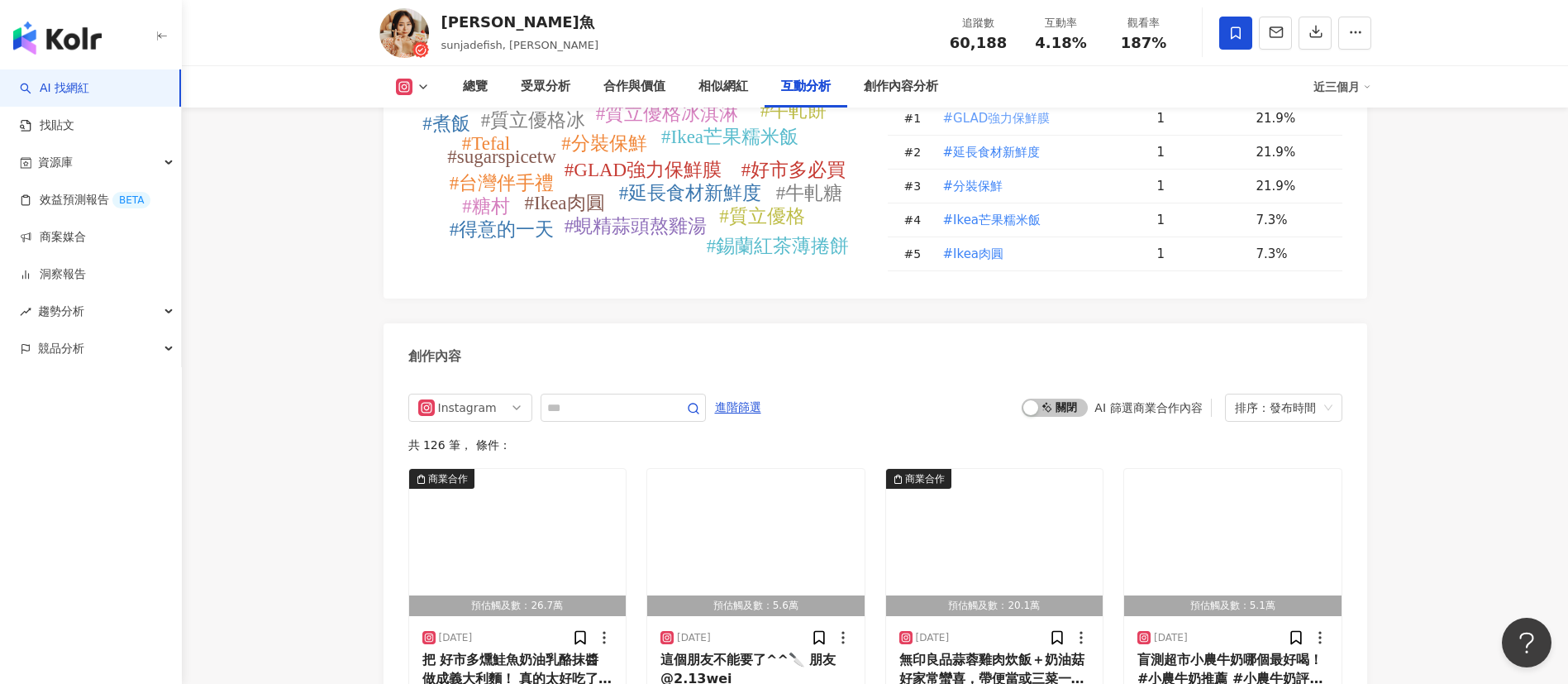
scroll to position [4961, 0]
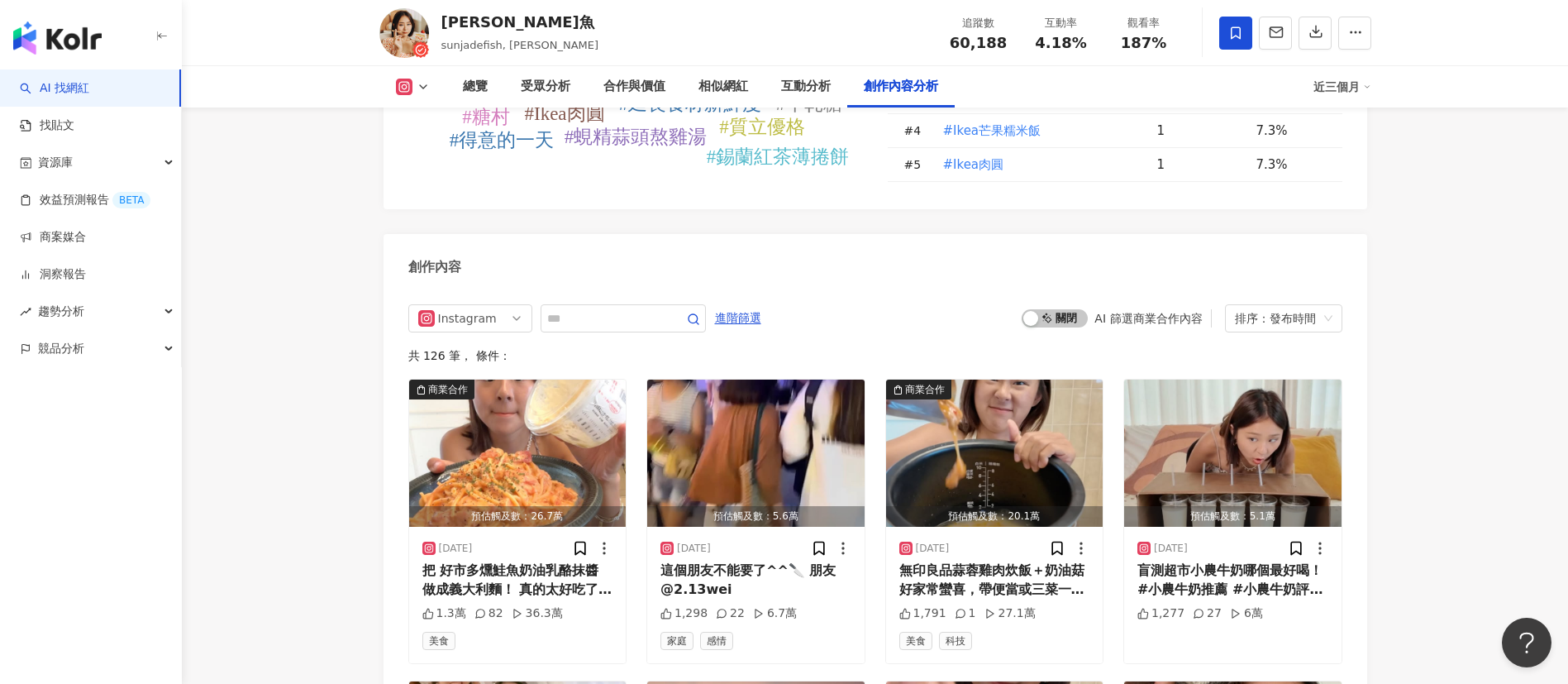
click at [1055, 333] on div "啟動 關閉 AI 篩選商業合作內容 排序：發布時間" at bounding box center [1181, 318] width 320 height 28
click at [1056, 327] on span "啟動 關閉" at bounding box center [1054, 318] width 67 height 19
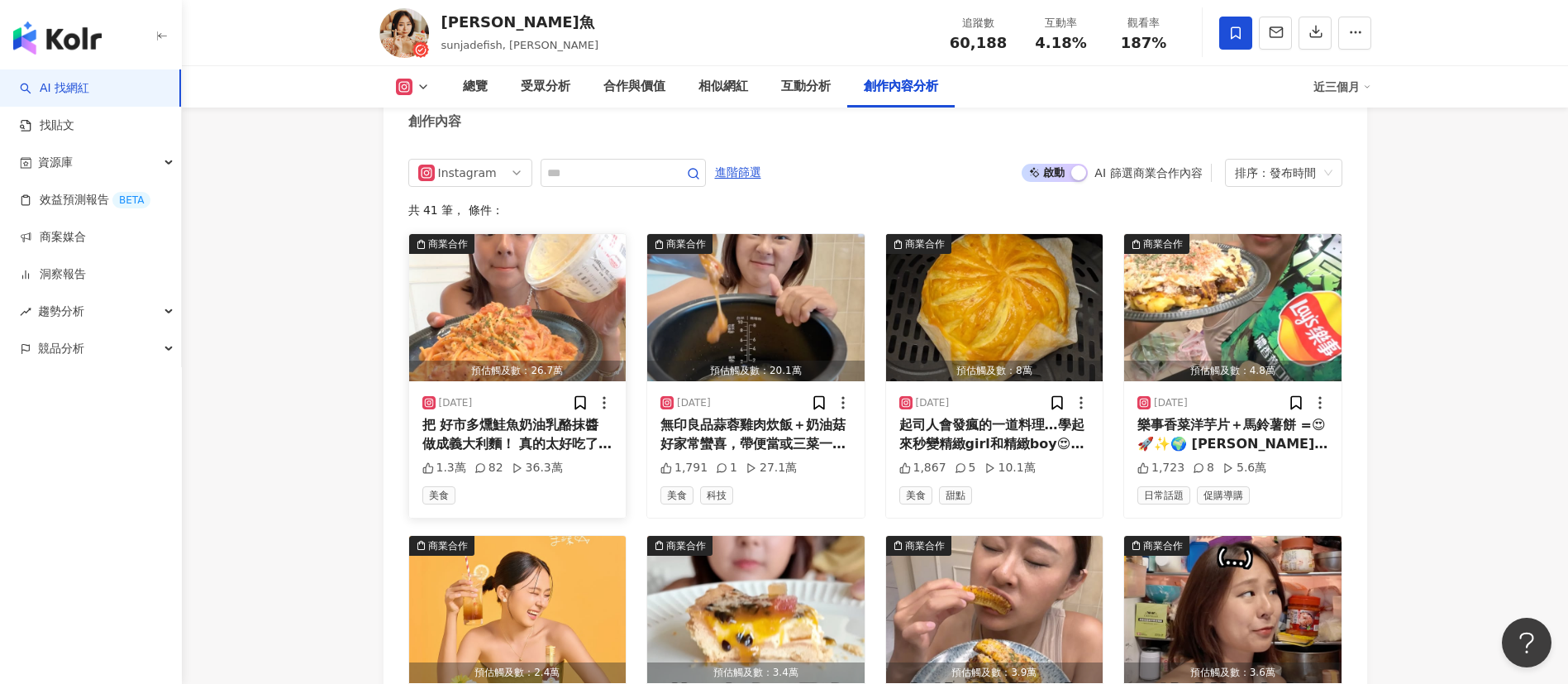
click at [516, 311] on img "button" at bounding box center [517, 308] width 217 height 147
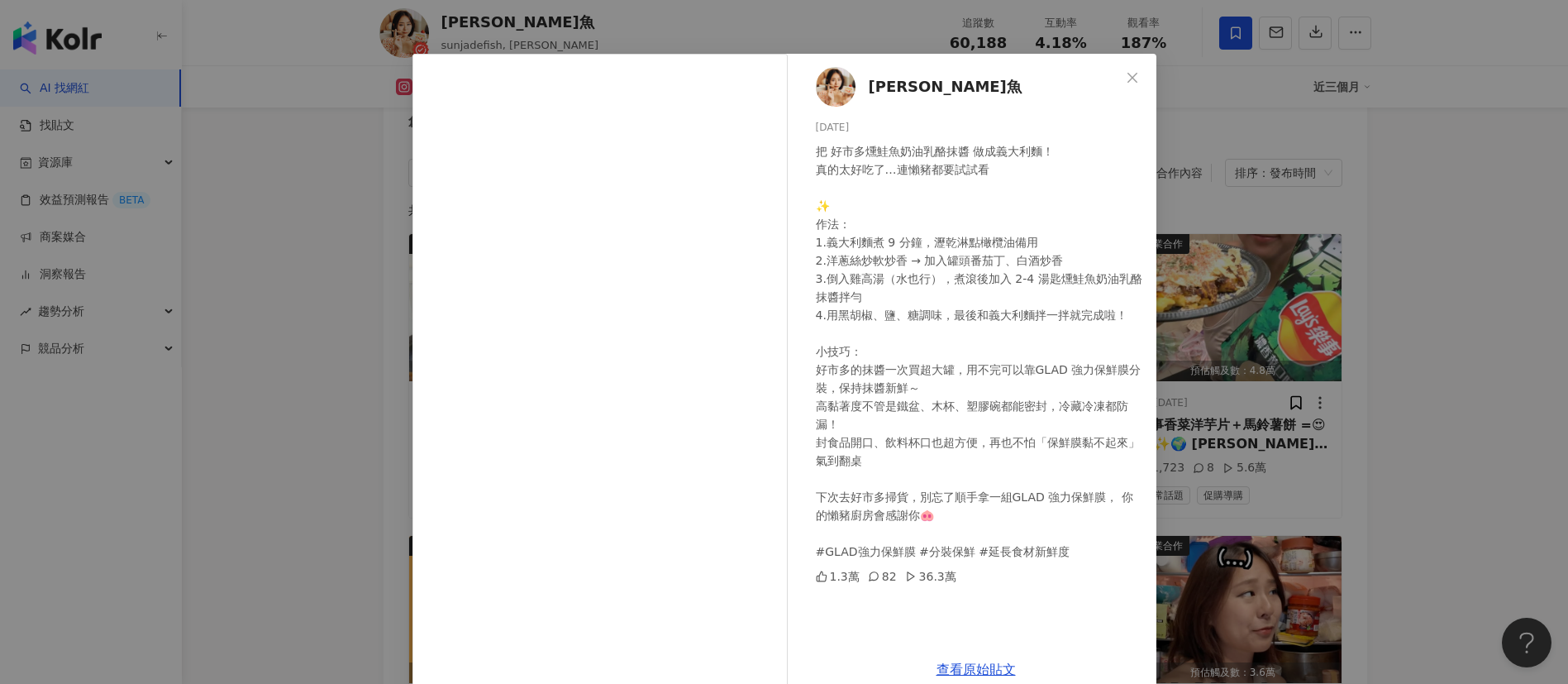
scroll to position [58, 0]
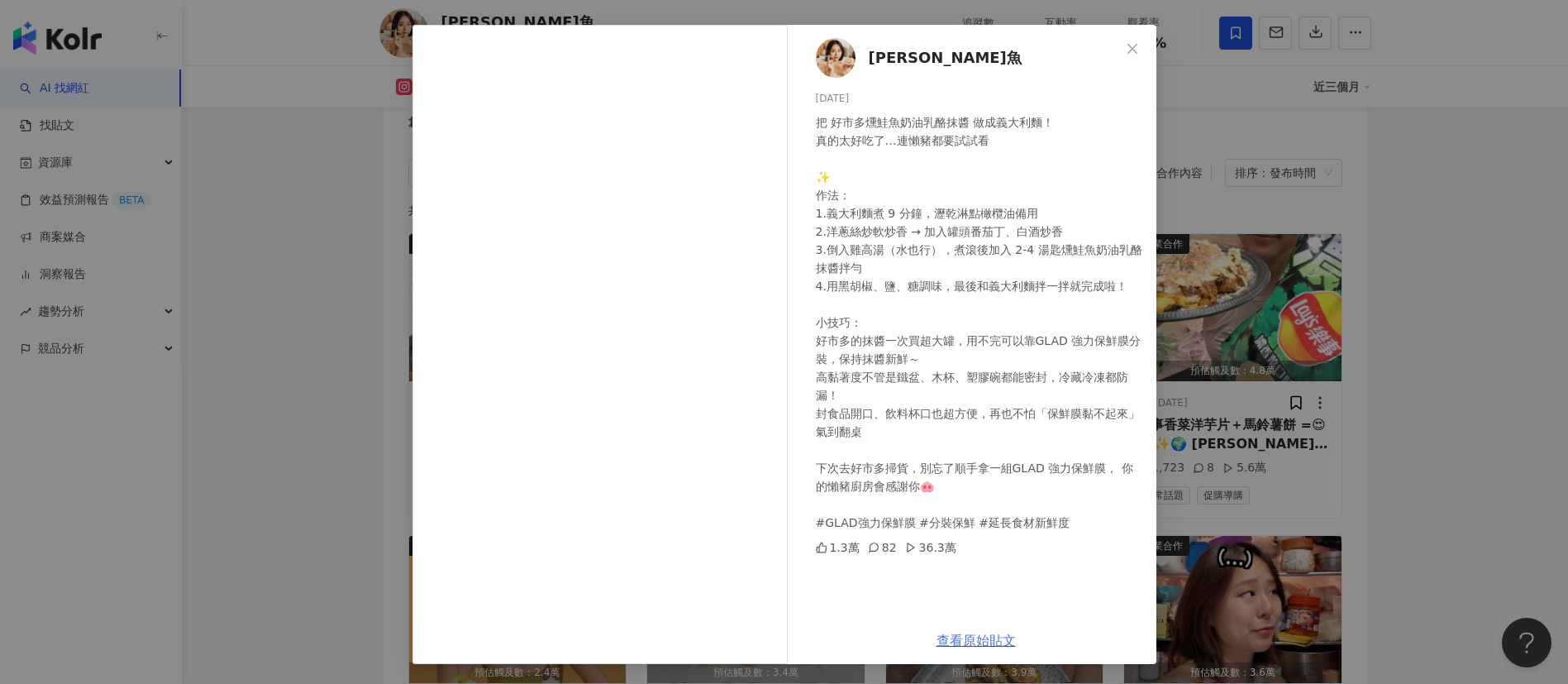
click at [985, 641] on link "查看原始貼文" at bounding box center [976, 641] width 79 height 16
drag, startPoint x: 1123, startPoint y: 55, endPoint x: 952, endPoint y: 9, distance: 177.1
click at [1123, 55] on button "Close" at bounding box center [1132, 48] width 33 height 33
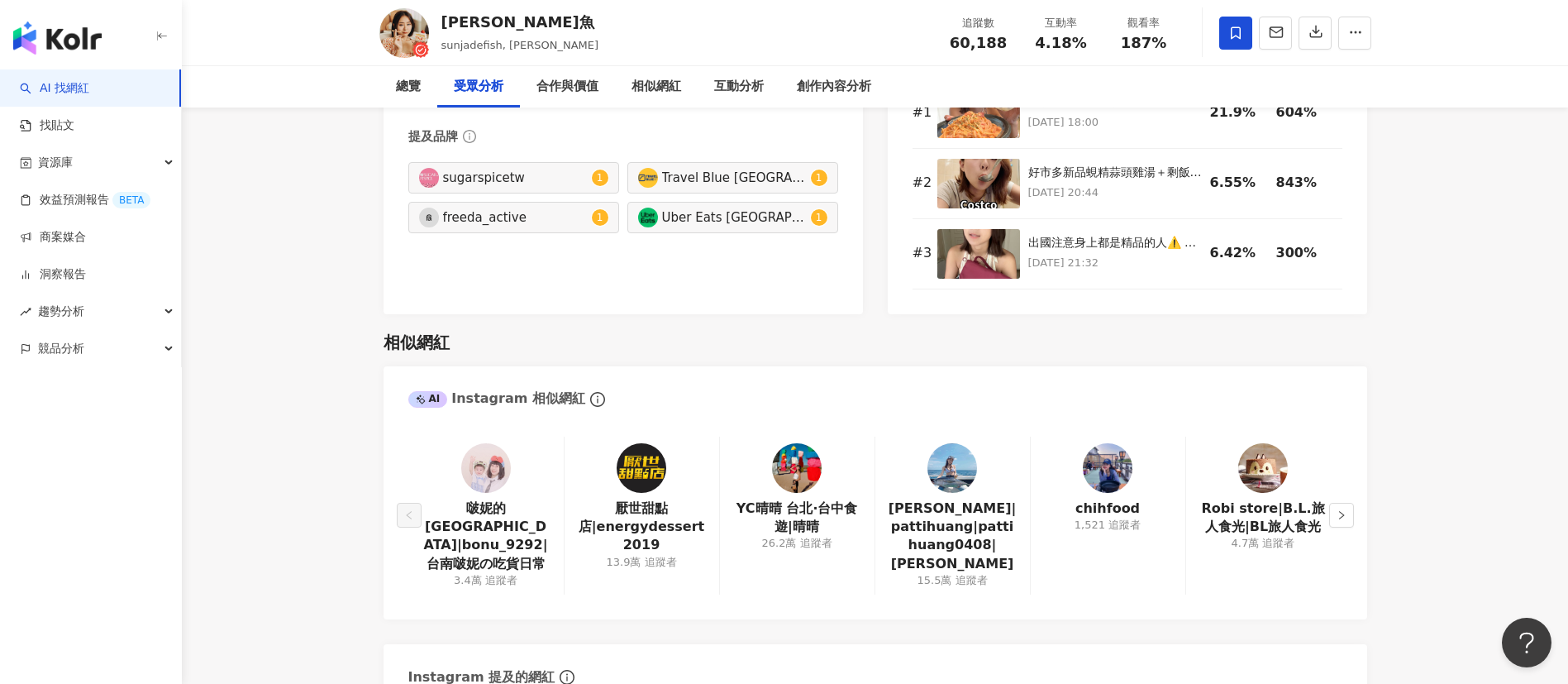
scroll to position [0, 0]
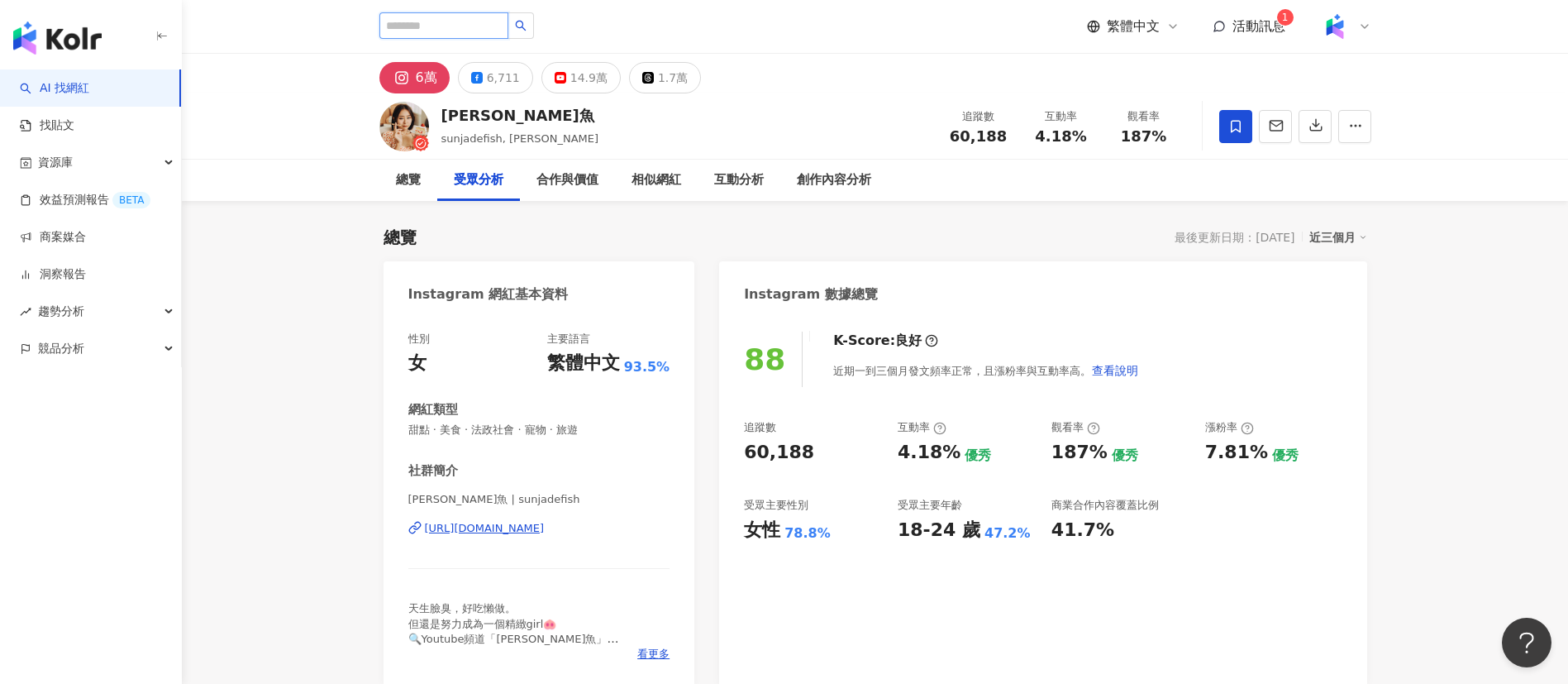
click at [478, 26] on input "search" at bounding box center [443, 26] width 129 height 27
paste input "***"
type input "***"
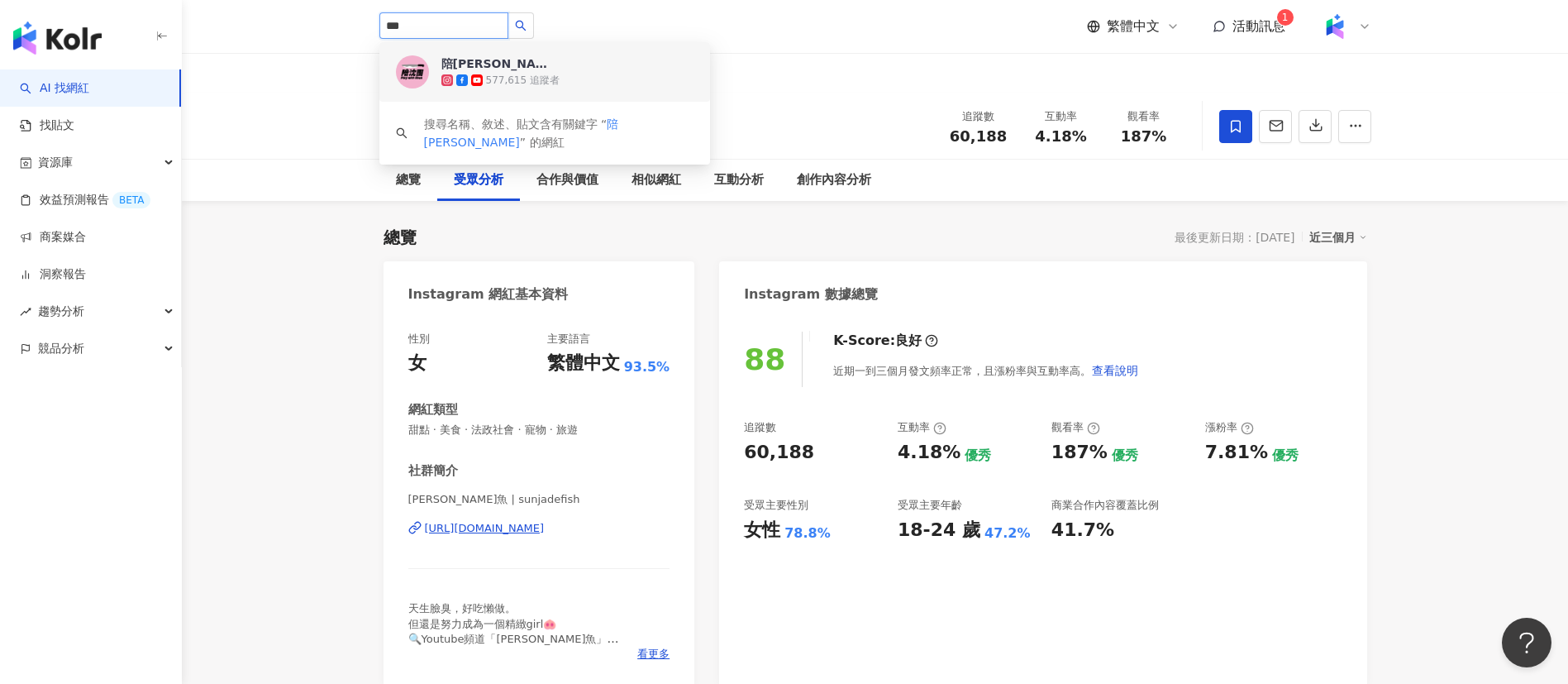
click at [561, 72] on div "577,615 追蹤者" at bounding box center [568, 80] width 252 height 17
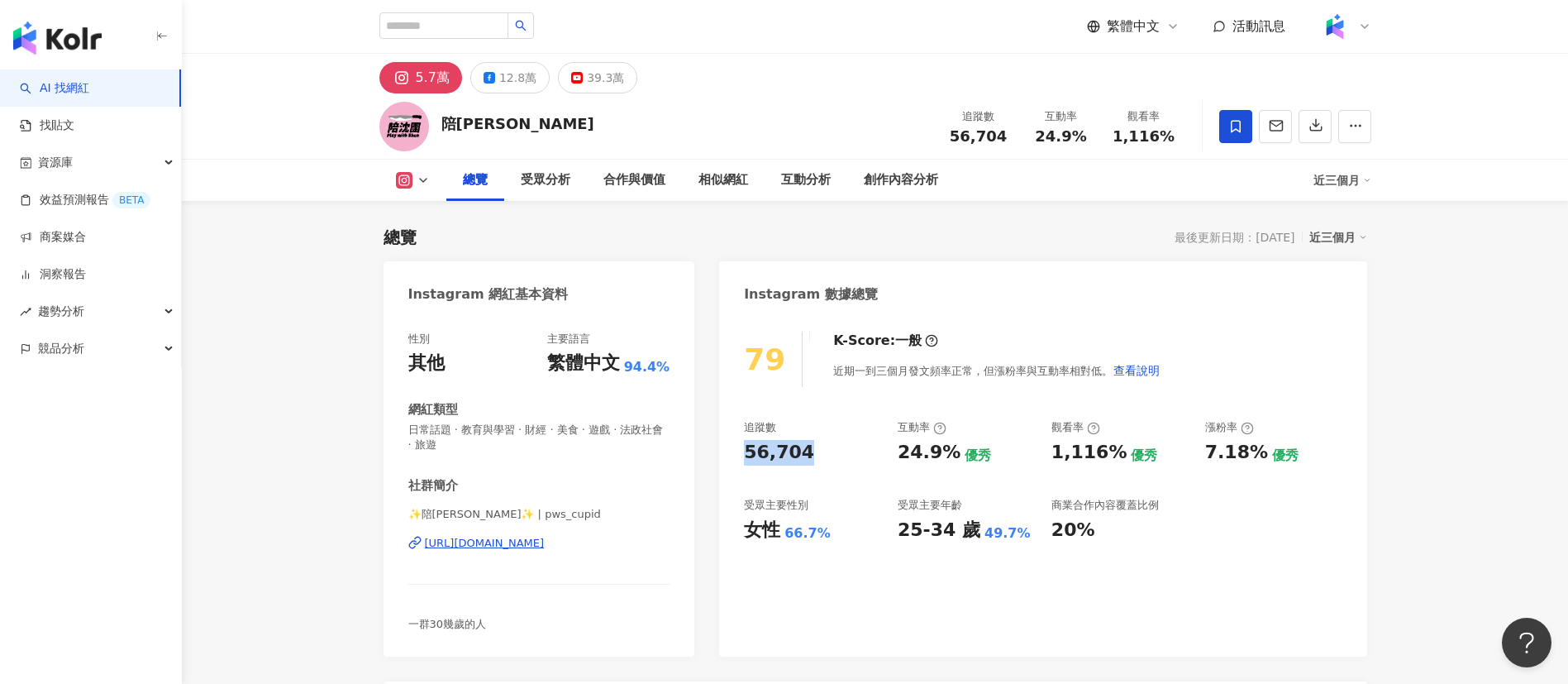
drag, startPoint x: 739, startPoint y: 452, endPoint x: 805, endPoint y: 456, distance: 66.1
click at [805, 456] on div "79 K-Score : 一般 近期一到三個月發文頻率正常，但漲粉率與互動率相對低。 查看說明 追蹤數 56,704 互動率 24.9% 優秀 觀看率 1,1…" at bounding box center [1043, 485] width 647 height 342
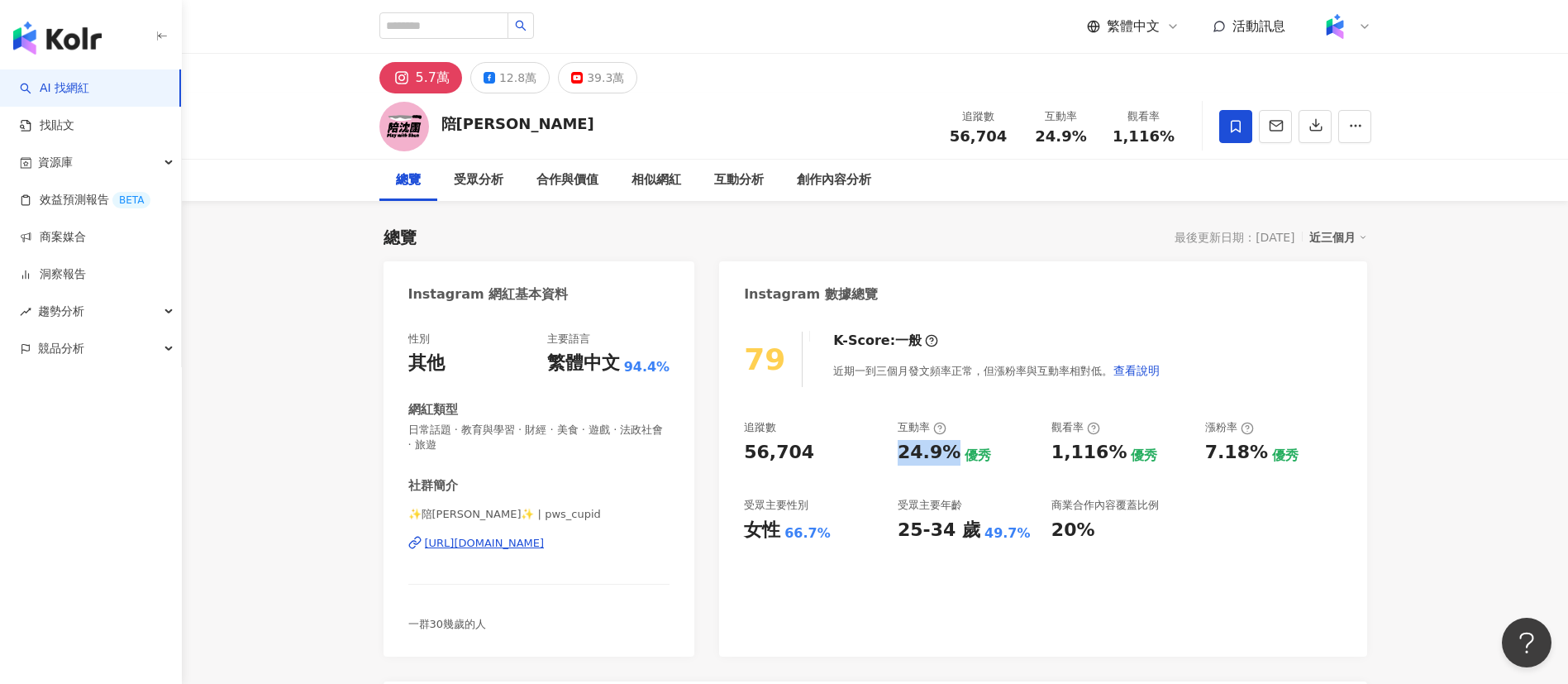
drag, startPoint x: 901, startPoint y: 457, endPoint x: 945, endPoint y: 457, distance: 44.0
click at [945, 457] on div "24.9%" at bounding box center [929, 452] width 63 height 26
copy div "24.9%"
drag, startPoint x: 1050, startPoint y: 456, endPoint x: 1114, endPoint y: 453, distance: 64.1
click at [1114, 453] on div "追蹤數 56,704 互動率 24.9% 優秀 觀看率 1,116% 優秀 漲粉率 7.18% 優秀 受眾主要性別 女性 66.7% 受眾主要年齡 25-34…" at bounding box center [1043, 481] width 598 height 122
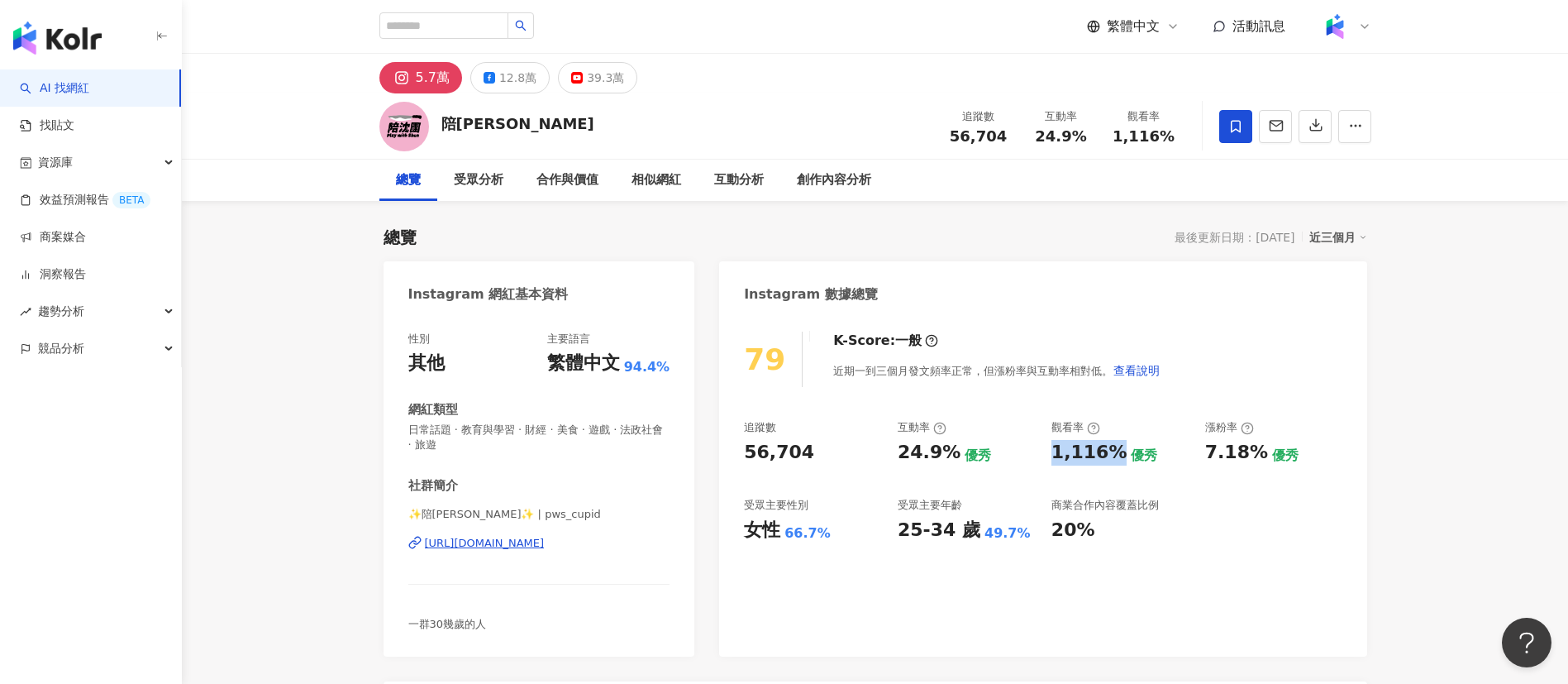
copy div "1,116%"
drag, startPoint x: 1208, startPoint y: 462, endPoint x: 1252, endPoint y: 462, distance: 44.0
click at [1252, 462] on div "7.18%" at bounding box center [1236, 452] width 63 height 26
copy div "7.18%"
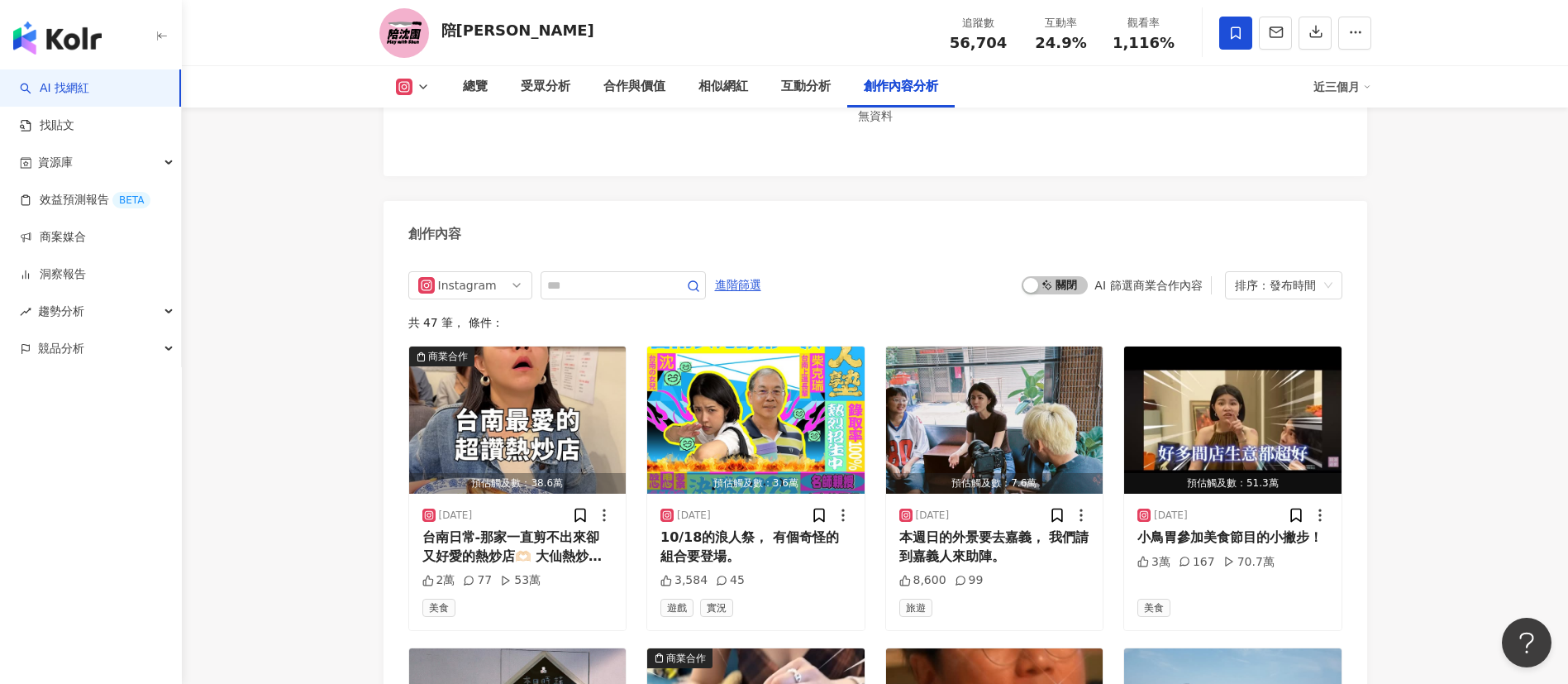
scroll to position [4961, 0]
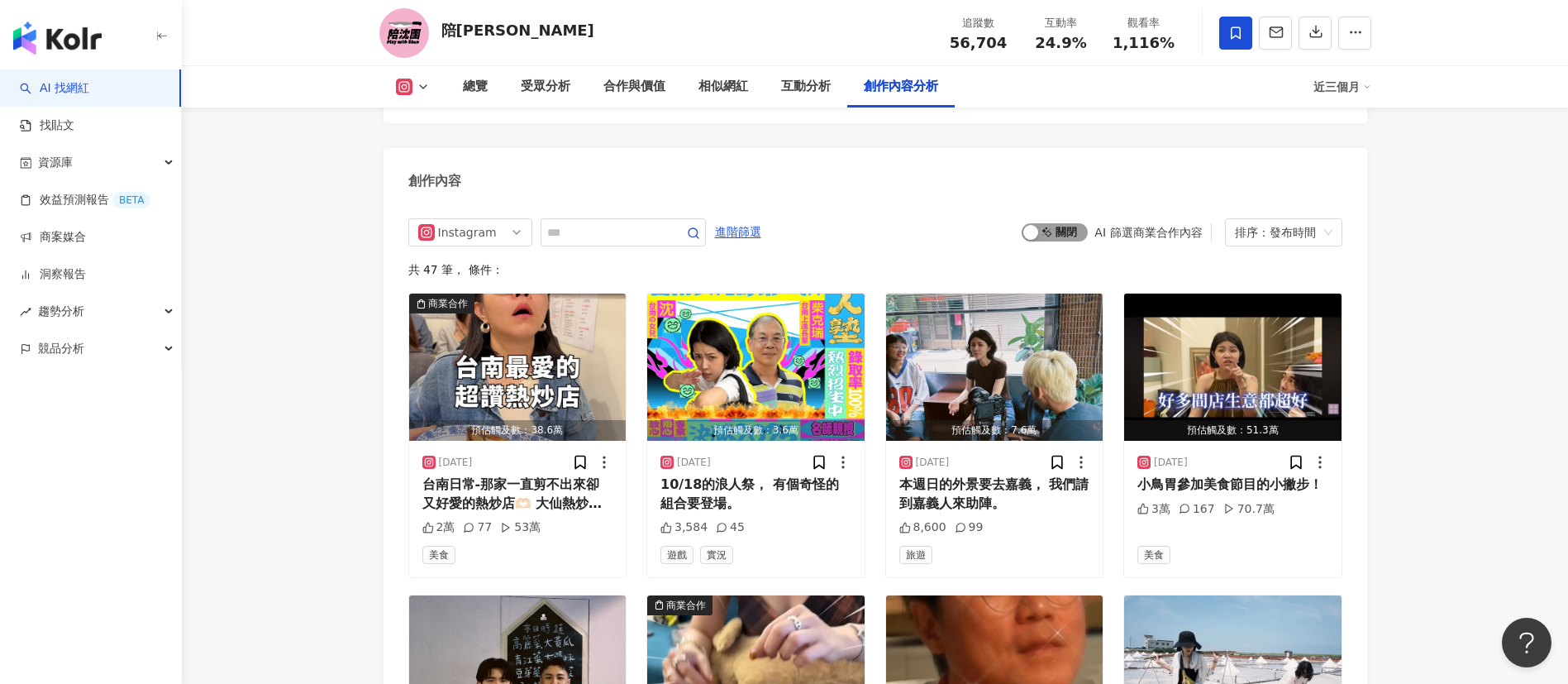
click at [1078, 224] on span "啟動 關閉" at bounding box center [1054, 232] width 67 height 19
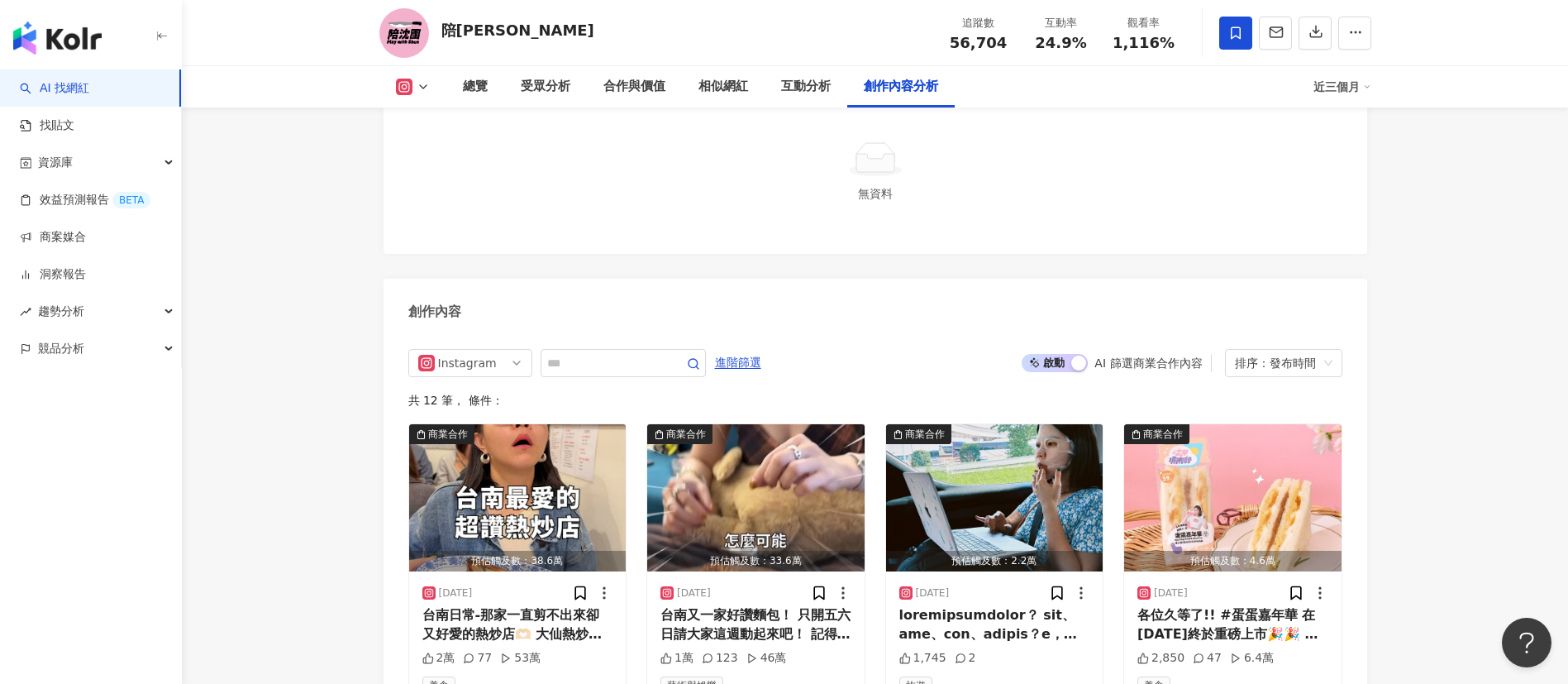
scroll to position [4729, 0]
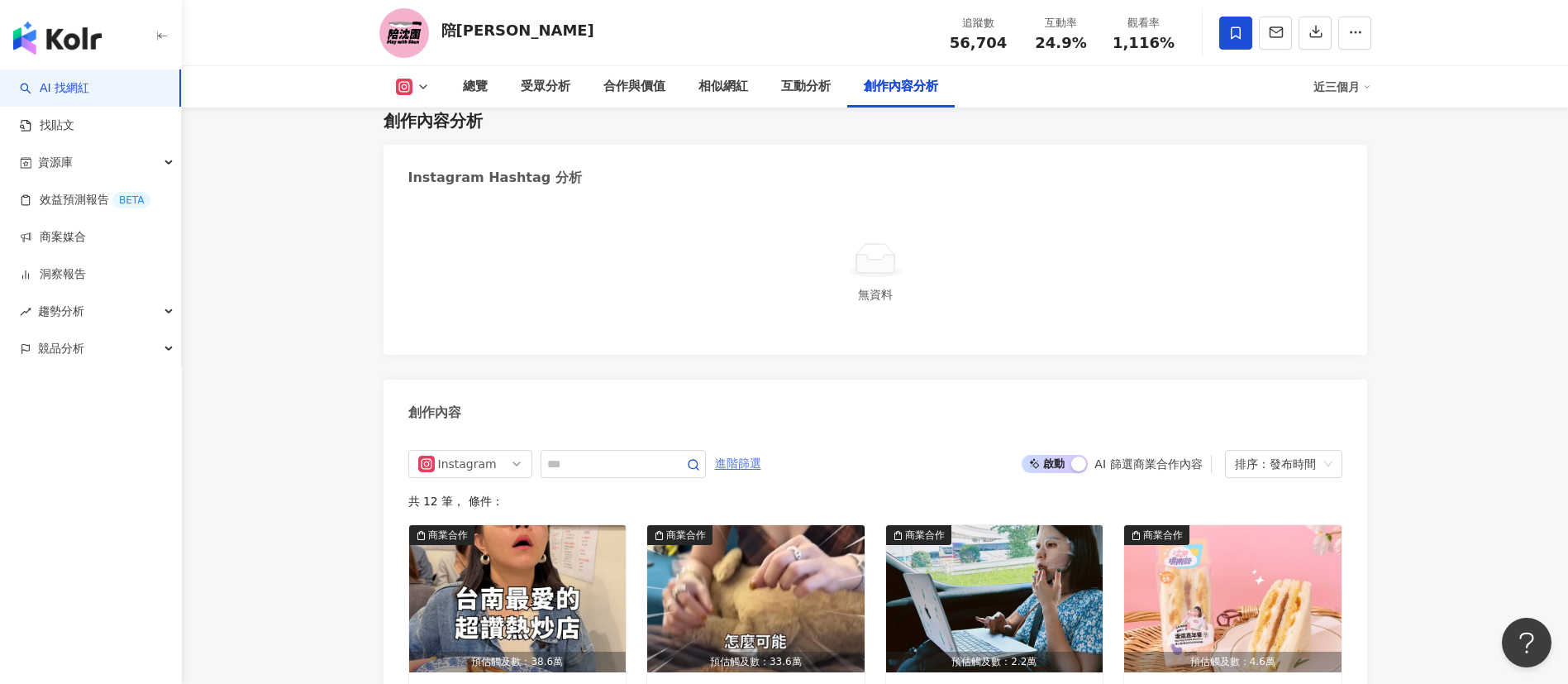
click at [761, 451] on span "進階篩選" at bounding box center [738, 464] width 46 height 27
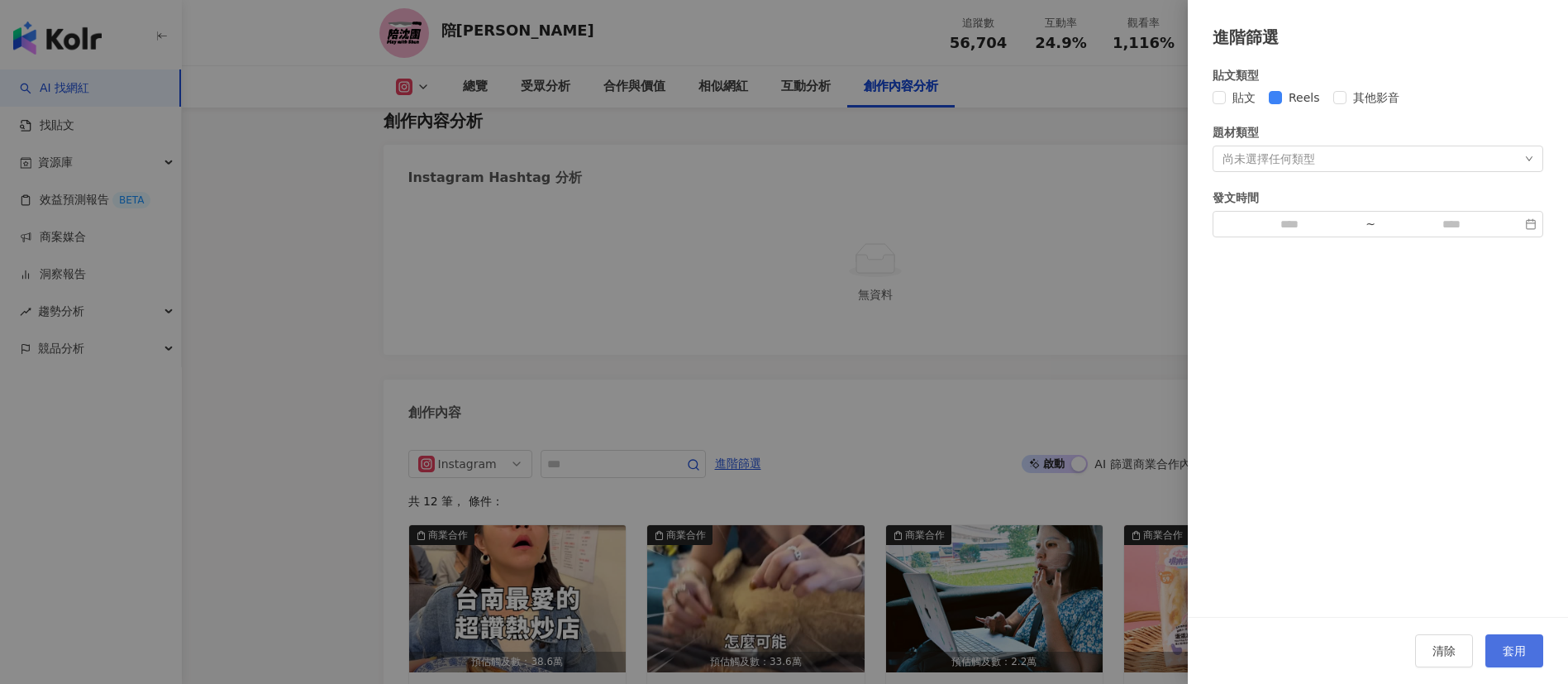
click at [1507, 655] on span "套用" at bounding box center [1514, 650] width 23 height 13
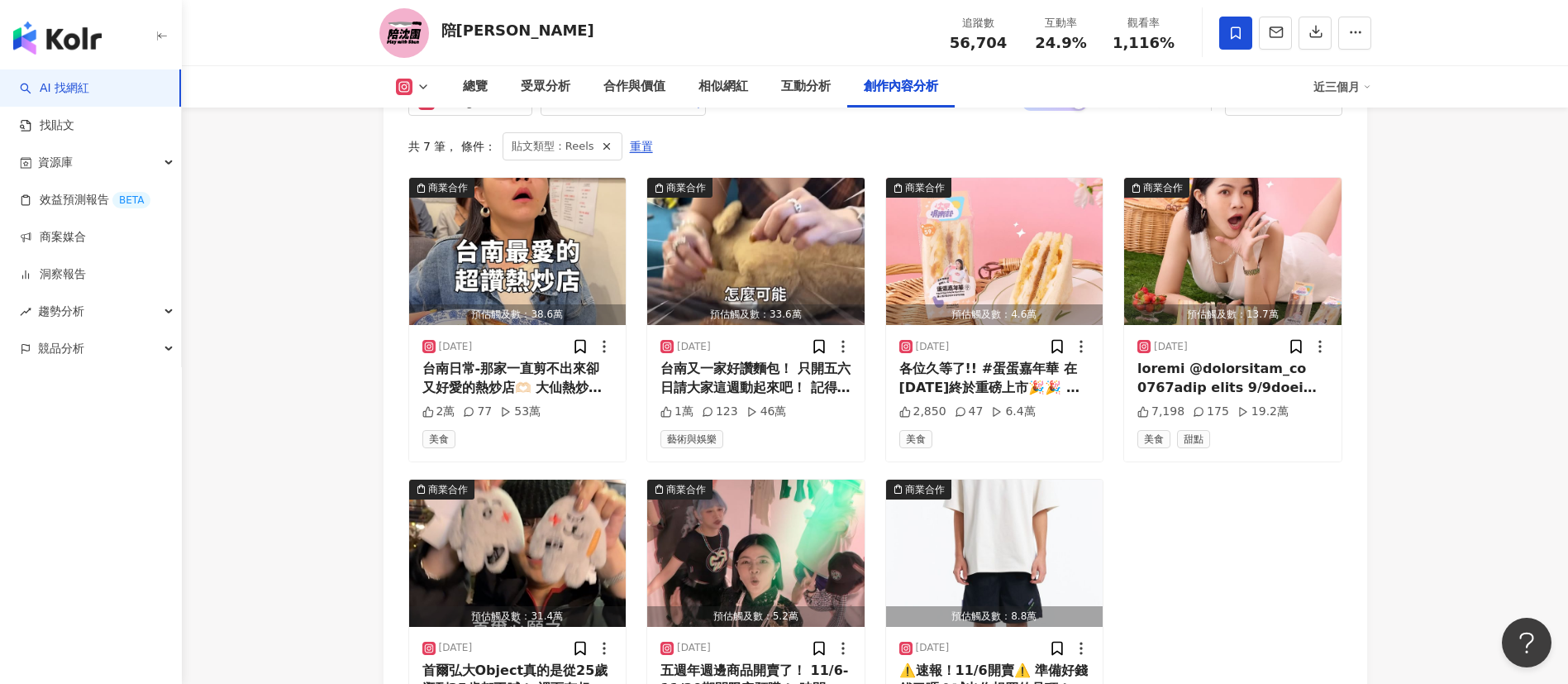
scroll to position [4977, 0]
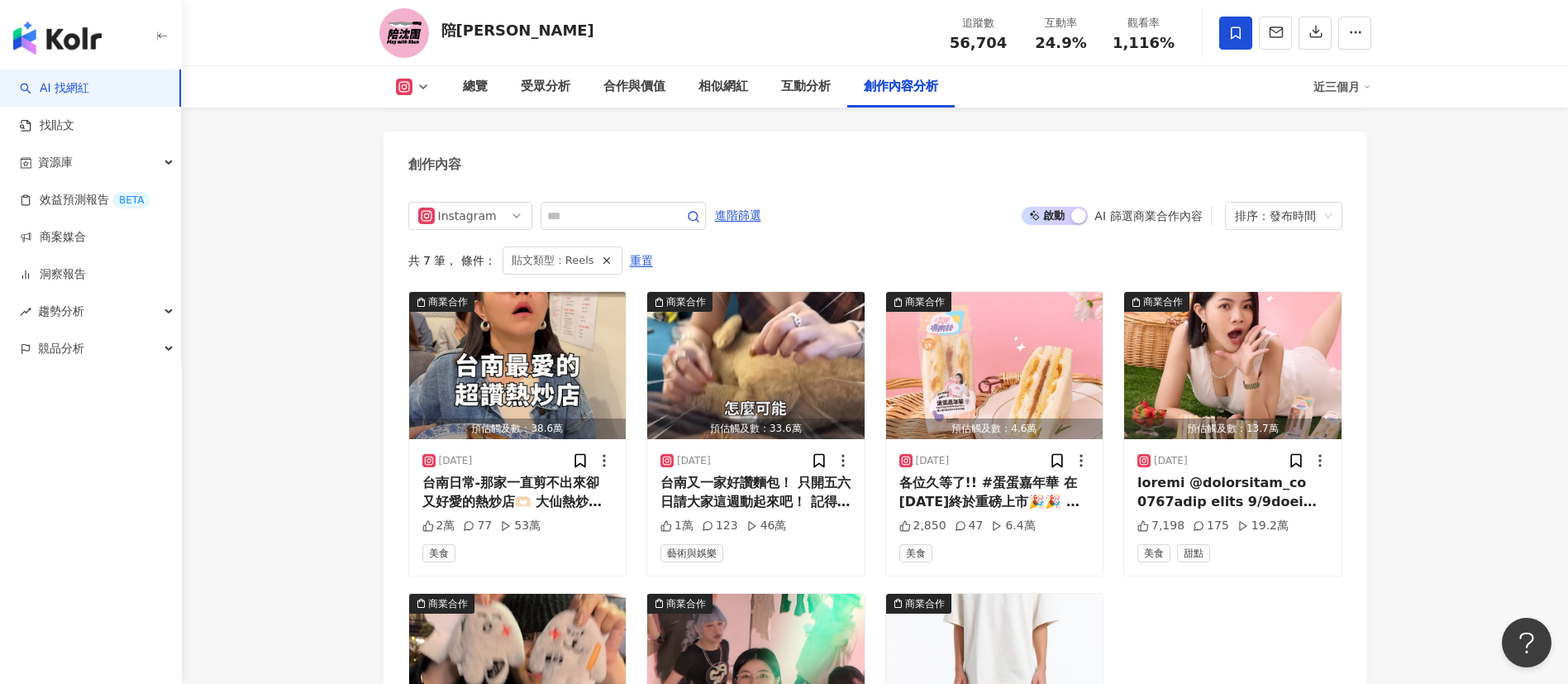
click at [1072, 207] on button "啟動 關閉" at bounding box center [1054, 216] width 67 height 19
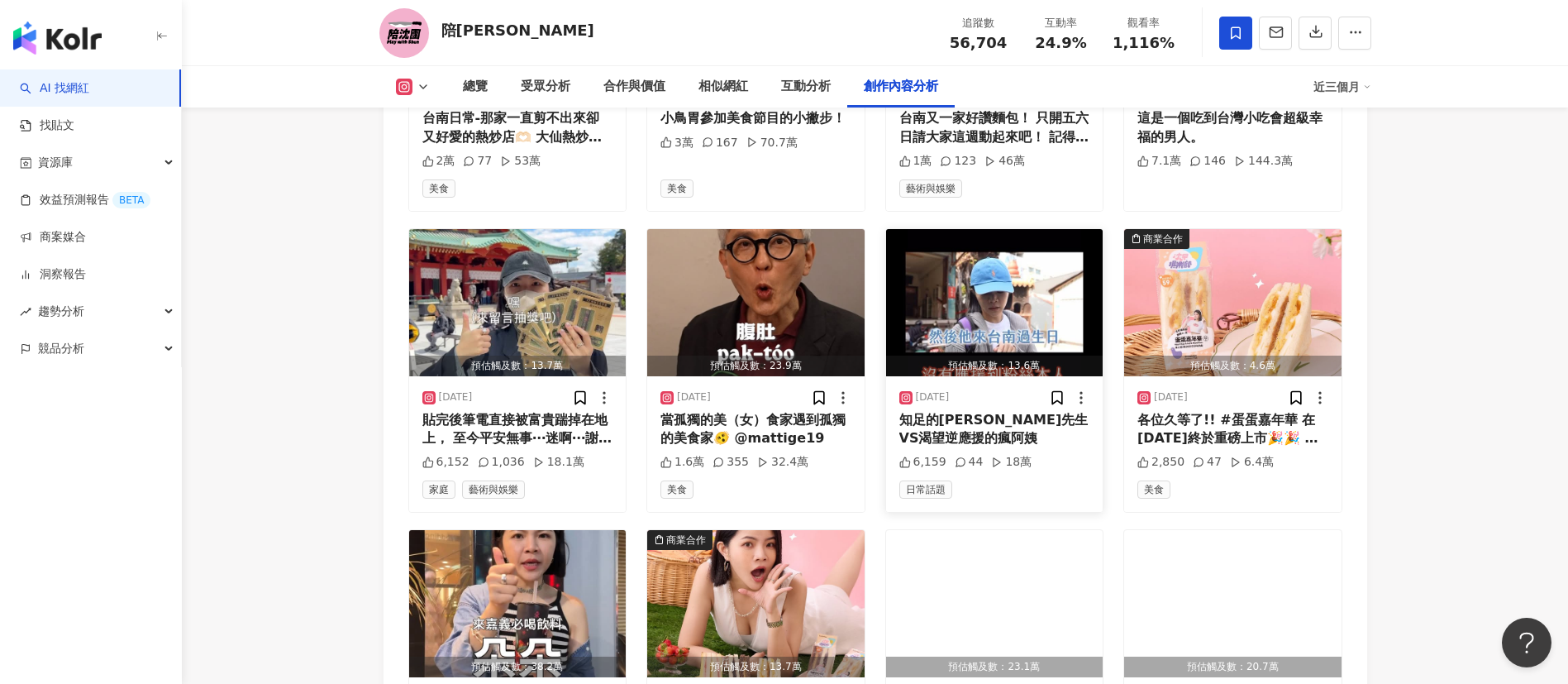
scroll to position [5473, 0]
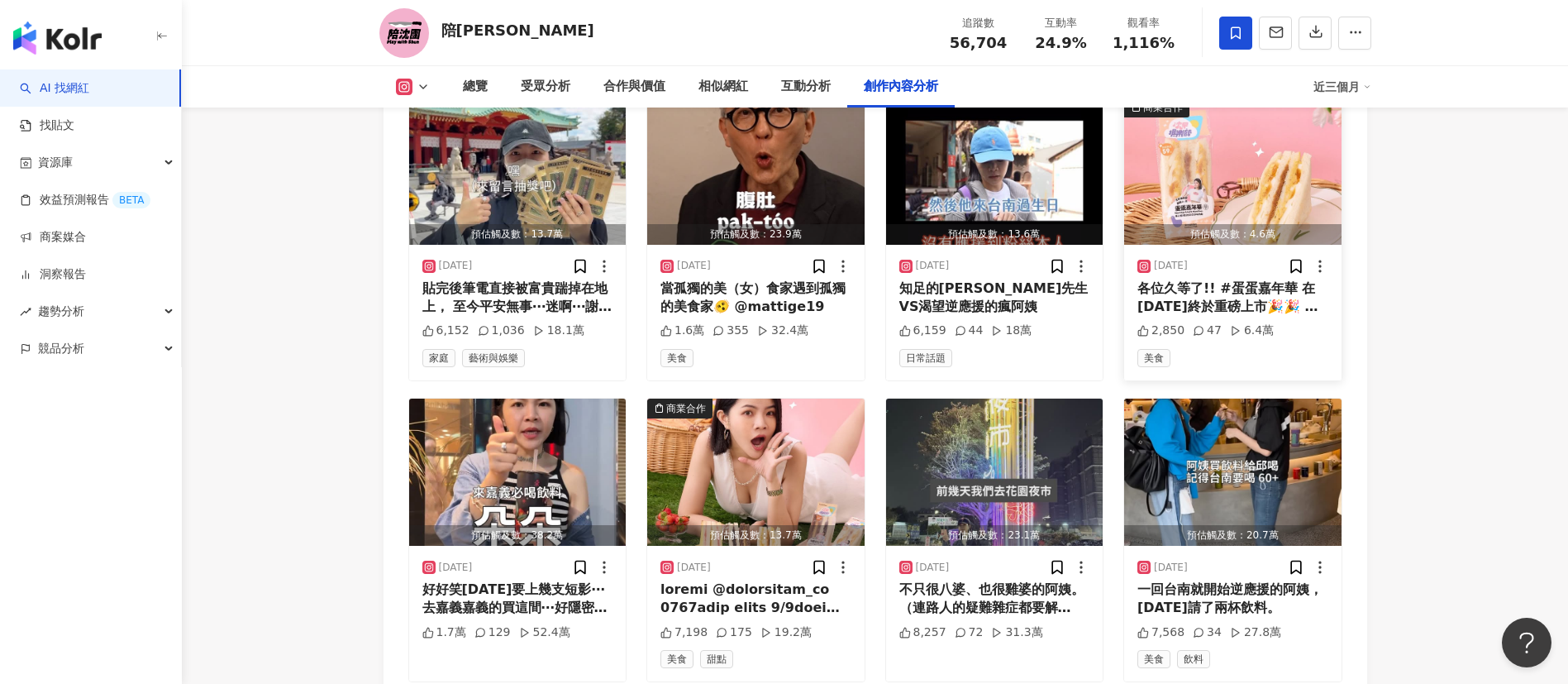
click at [1222, 176] on img "button" at bounding box center [1232, 171] width 217 height 147
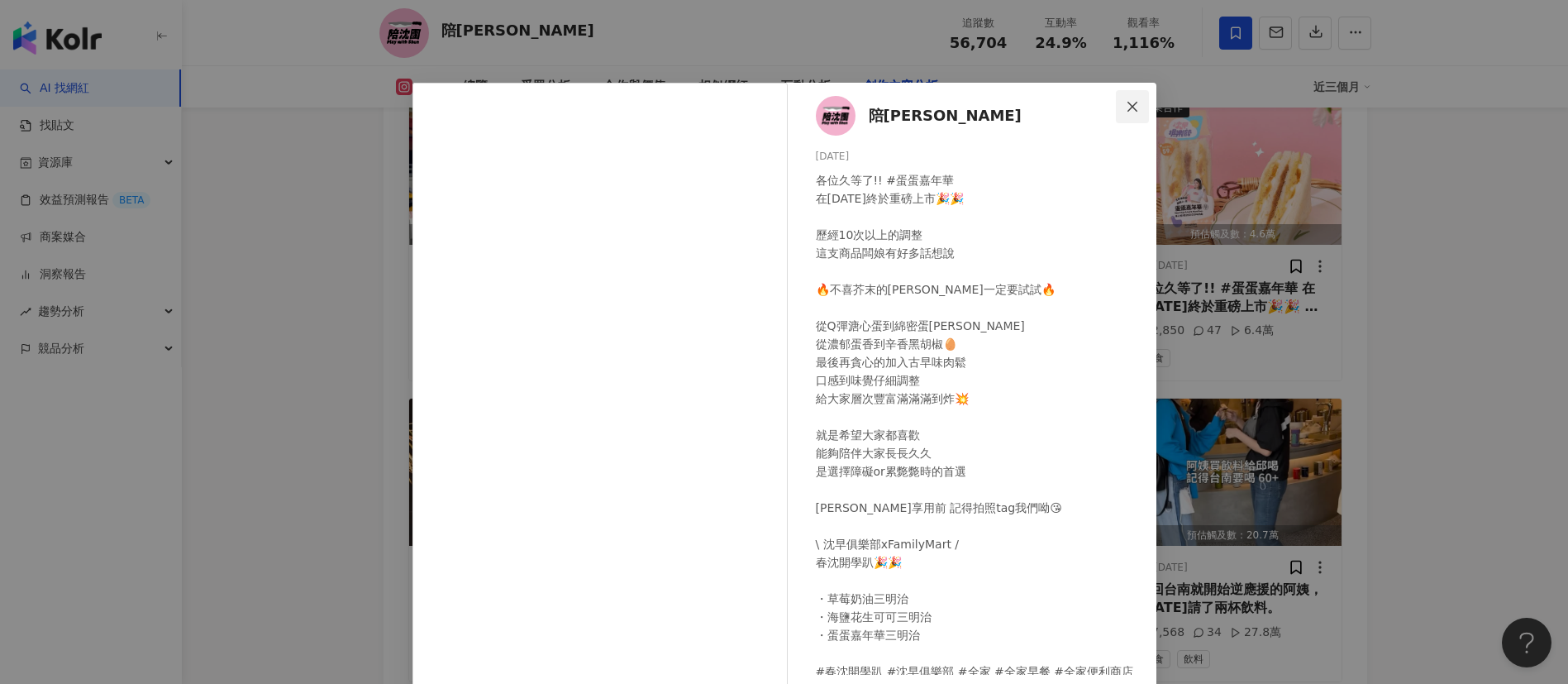
click at [1116, 116] on button "Close" at bounding box center [1132, 106] width 33 height 33
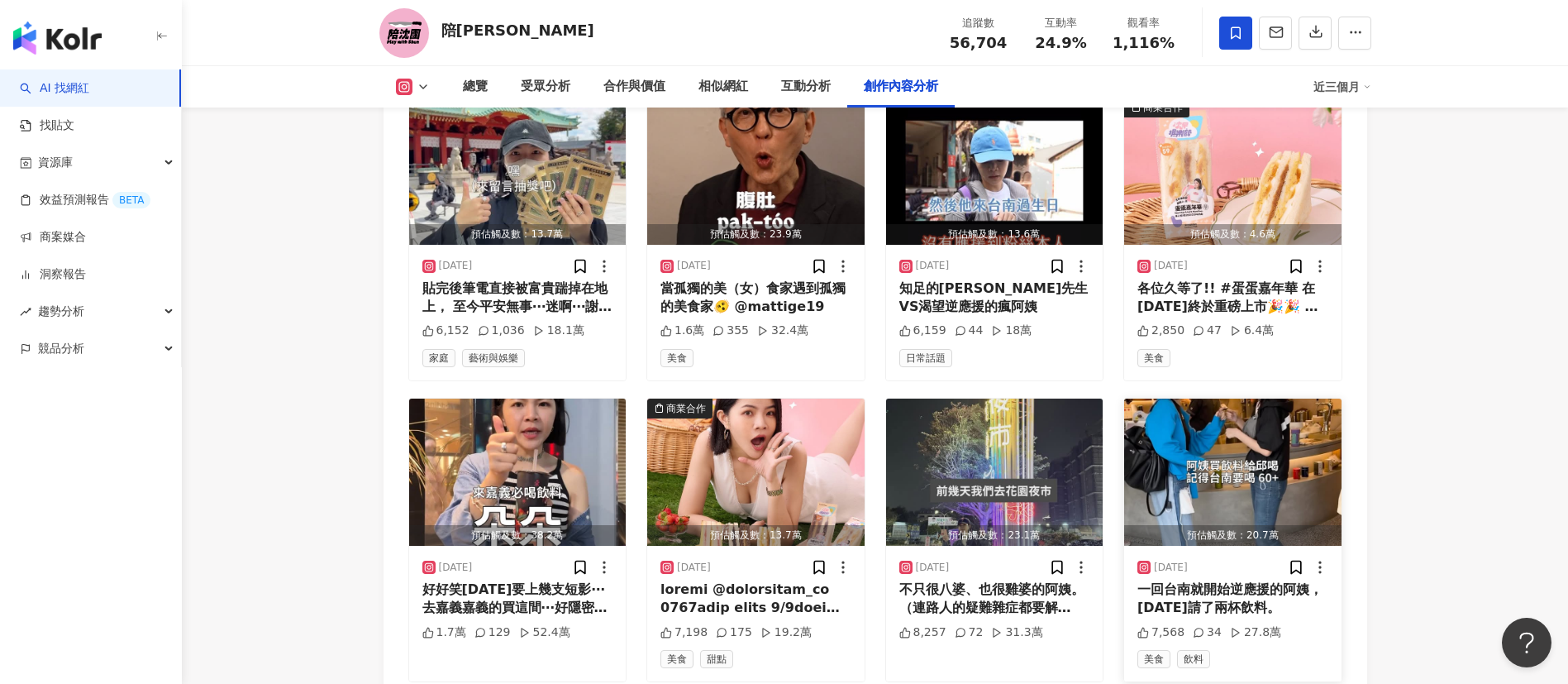
click at [1261, 438] on img "button" at bounding box center [1232, 472] width 217 height 147
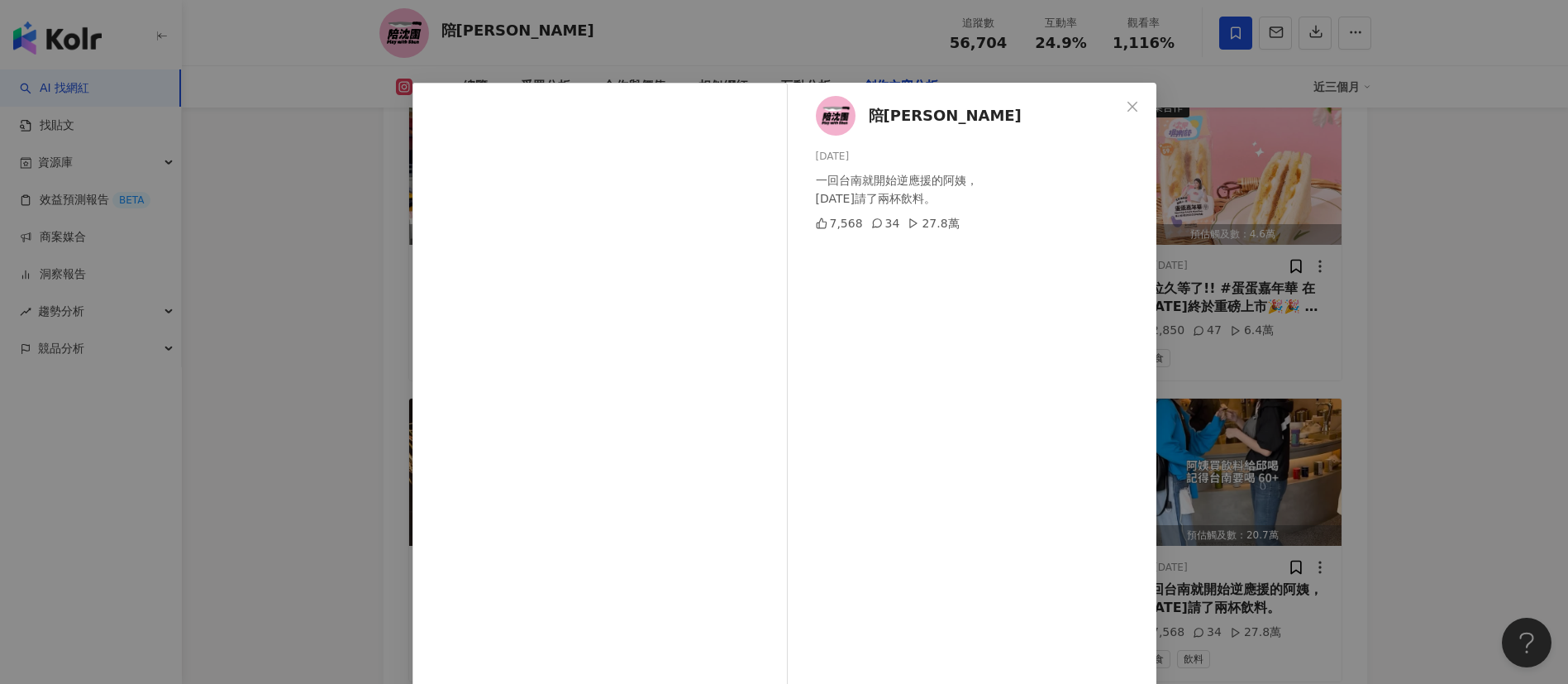
drag, startPoint x: 1127, startPoint y: 118, endPoint x: 927, endPoint y: 301, distance: 271.1
click at [1126, 117] on button "Close" at bounding box center [1132, 106] width 33 height 33
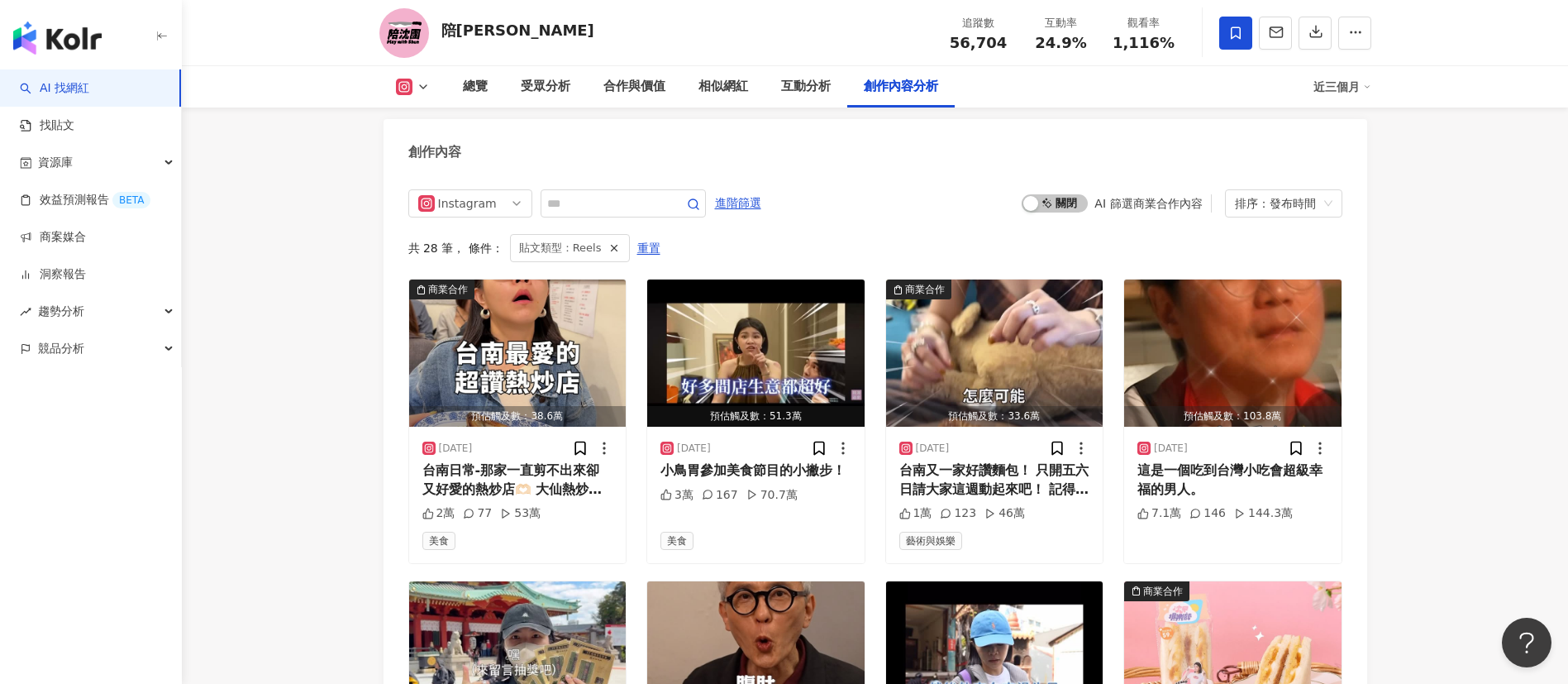
scroll to position [4854, 0]
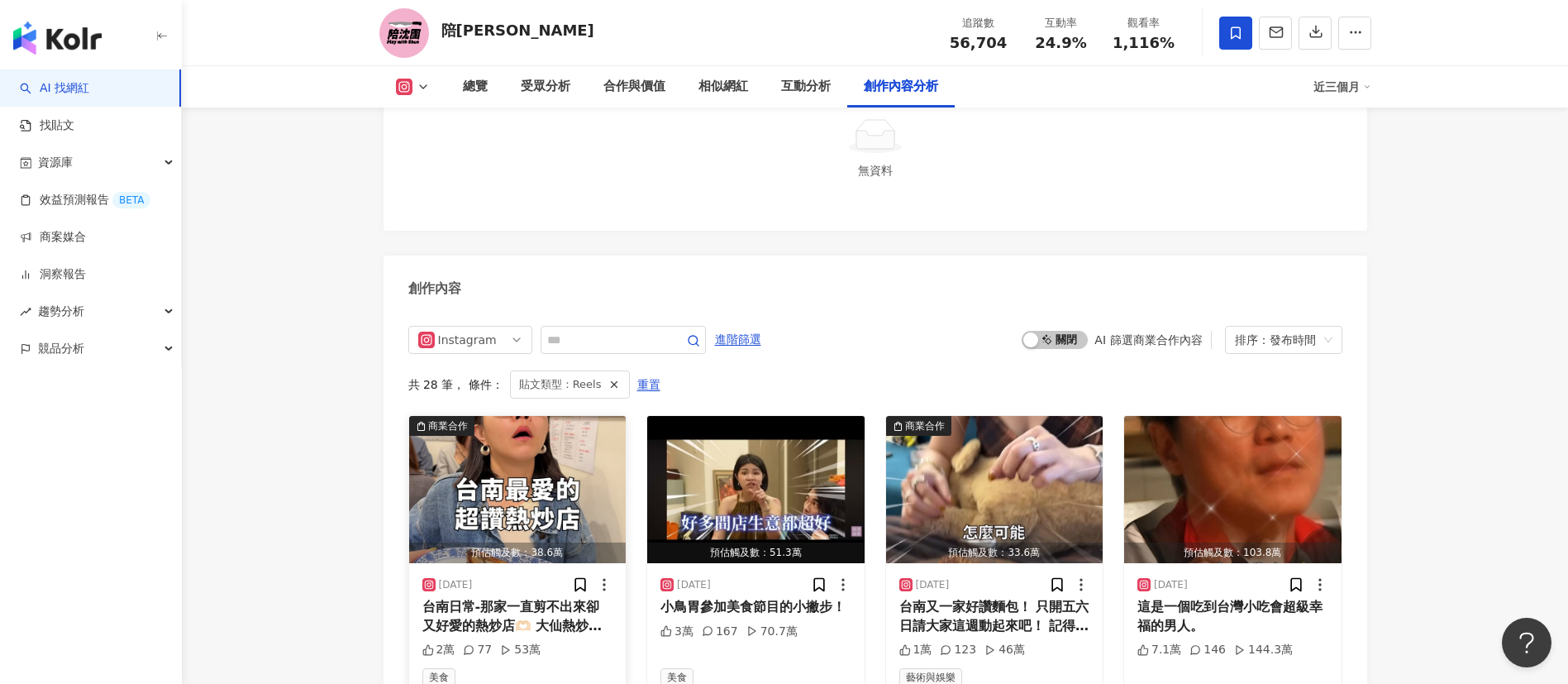
click at [508, 469] on img "button" at bounding box center [517, 490] width 217 height 147
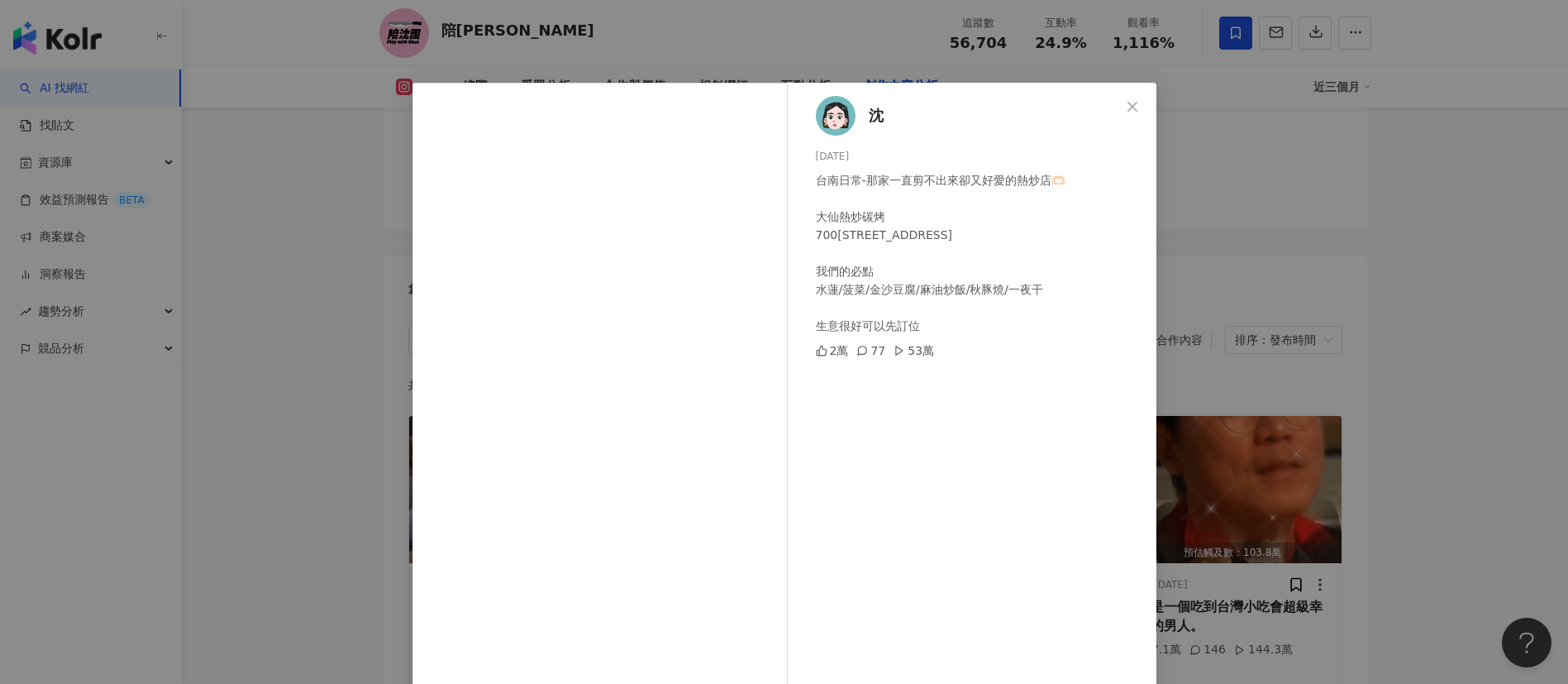
click at [1338, 357] on div "沈 2025/9/28 台南日常-那家一直剪不出來卻又好愛的熱炒店🫶🏻 大仙熱炒碳烤 700台南市中西區新美街81號 我們的必點 水蓮/菠菜/金沙豆腐/麻油炒…" at bounding box center [784, 342] width 1568 height 684
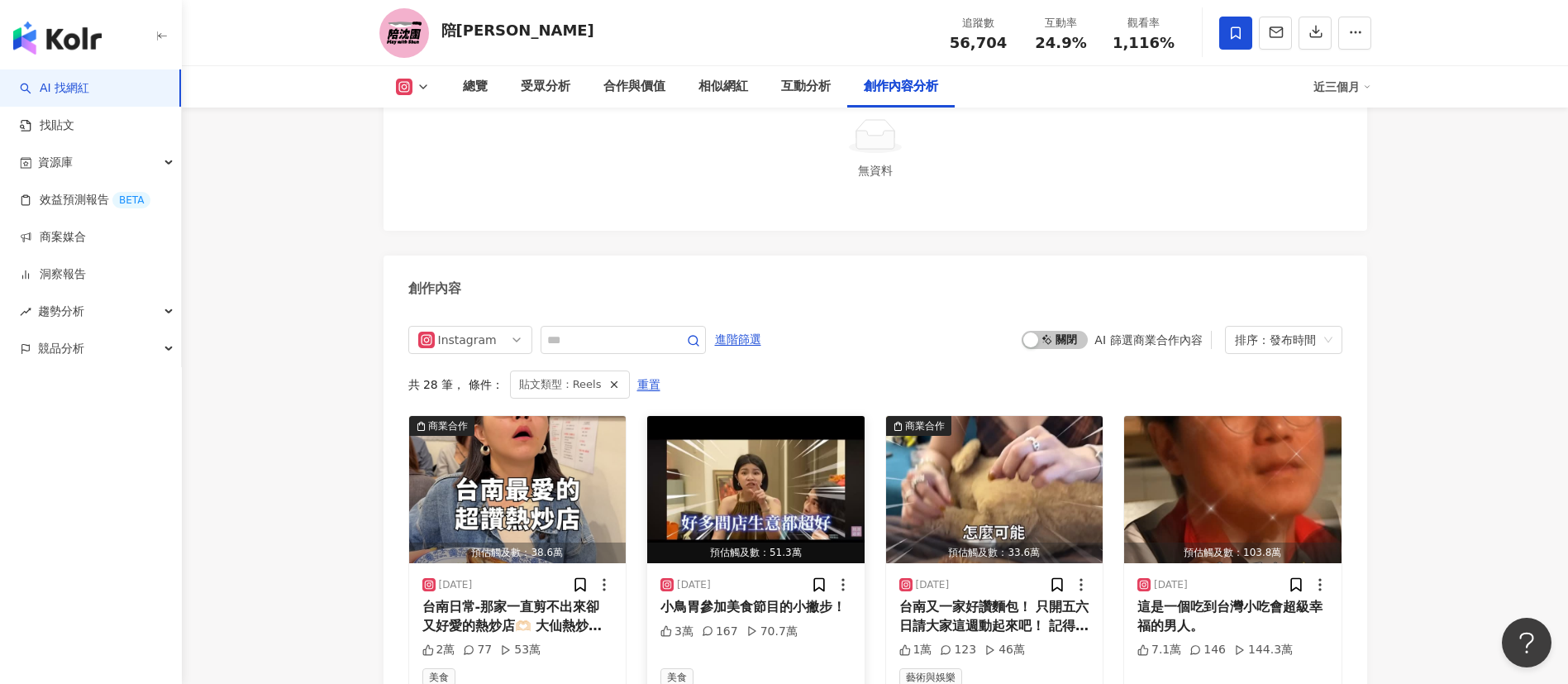
click at [766, 470] on img "button" at bounding box center [756, 490] width 217 height 147
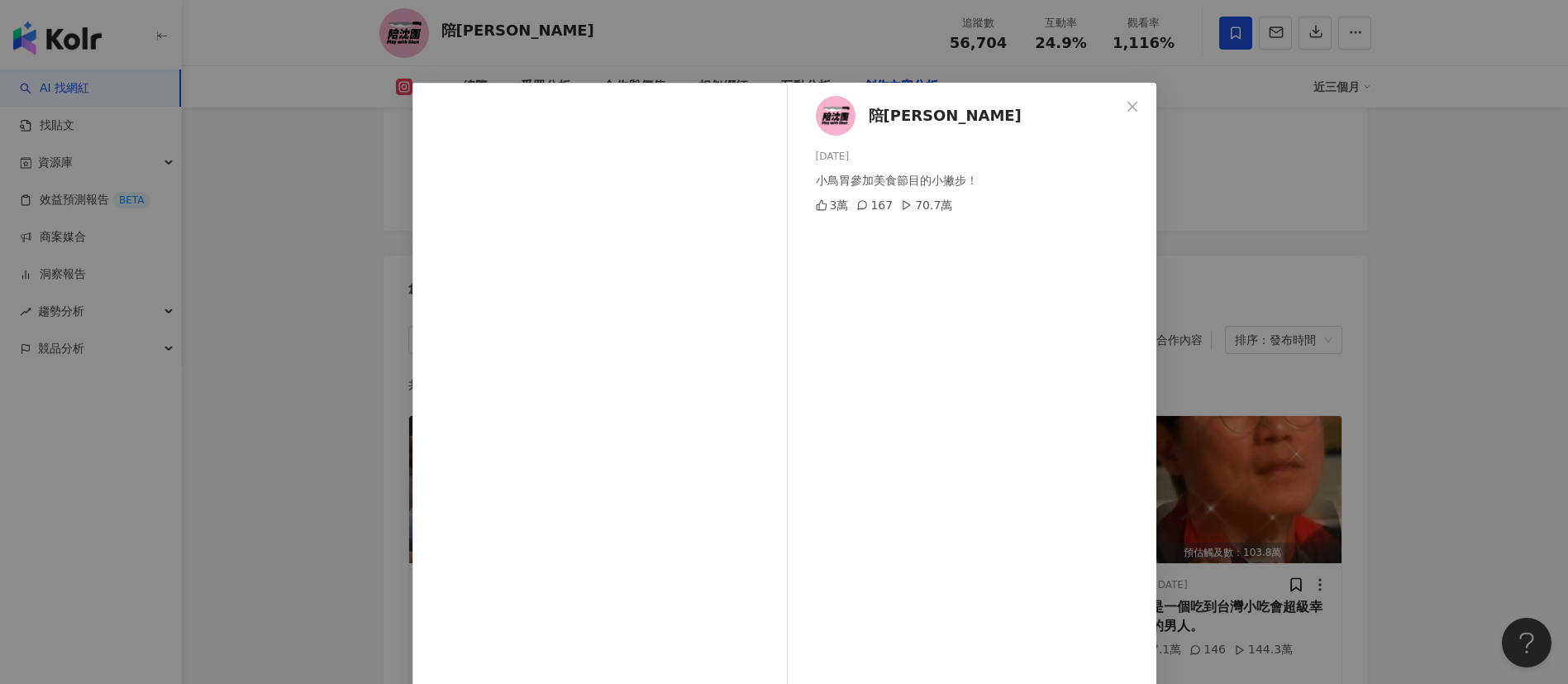
click at [1264, 338] on div "陪沈團 2025/7/21 小鳥胃參加美食節目的小撇步！ 3萬 167 70.7萬 查看原始貼文" at bounding box center [784, 342] width 1568 height 684
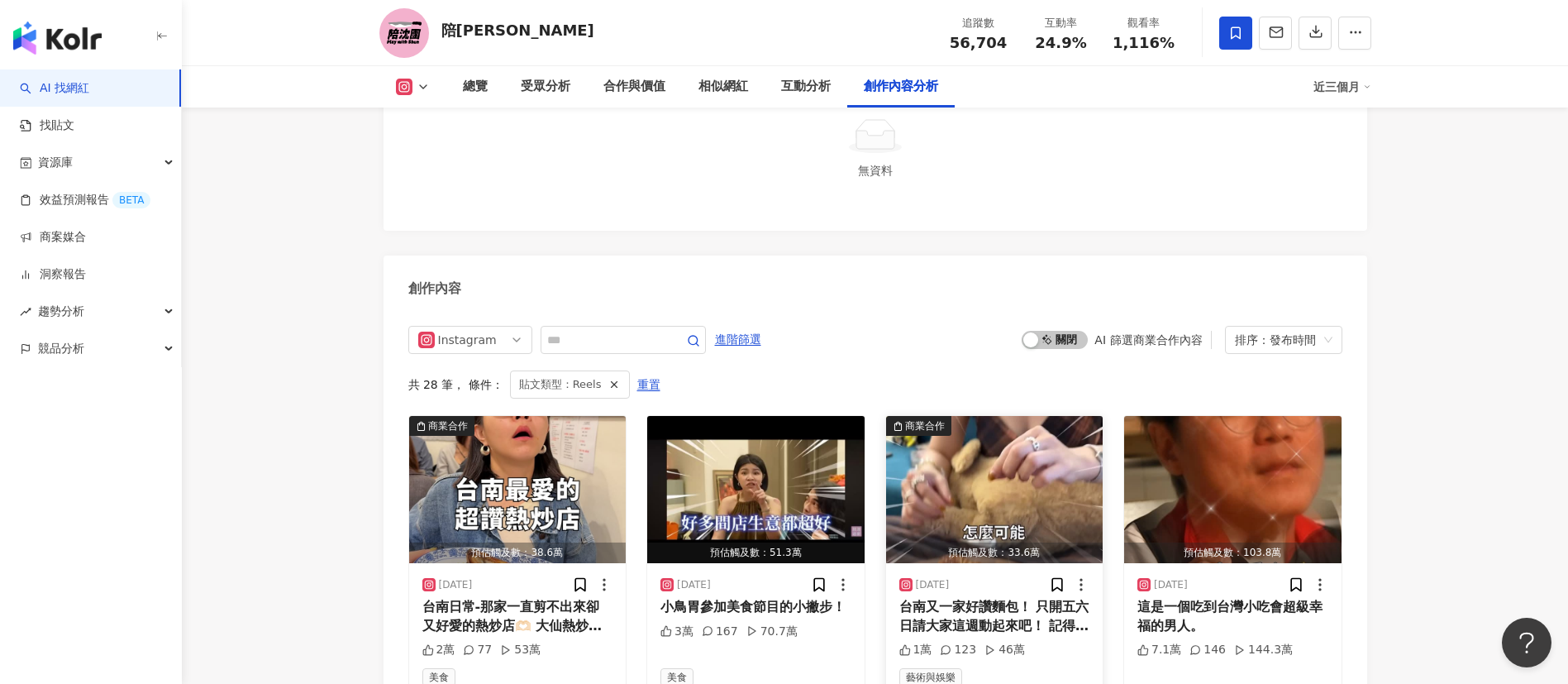
click at [1035, 471] on img "button" at bounding box center [994, 490] width 217 height 147
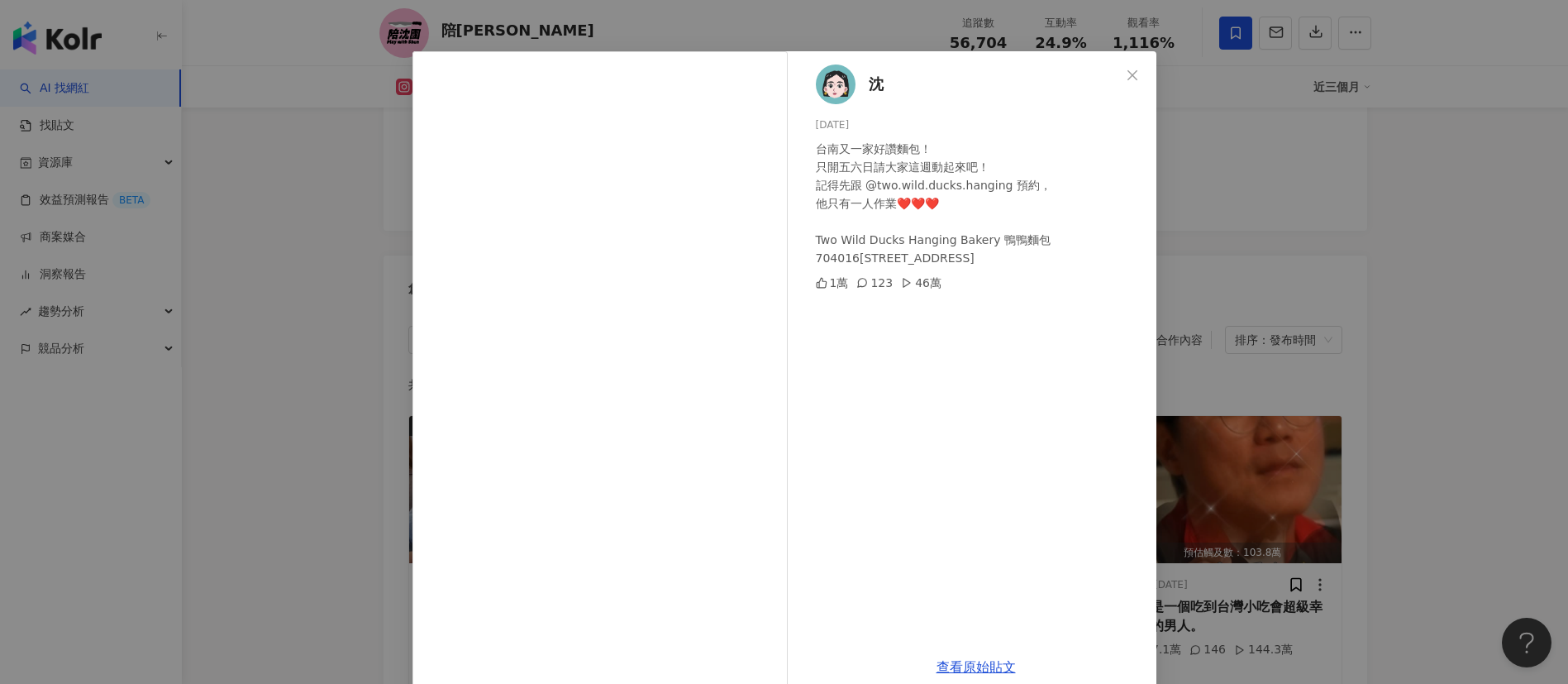
scroll to position [58, 0]
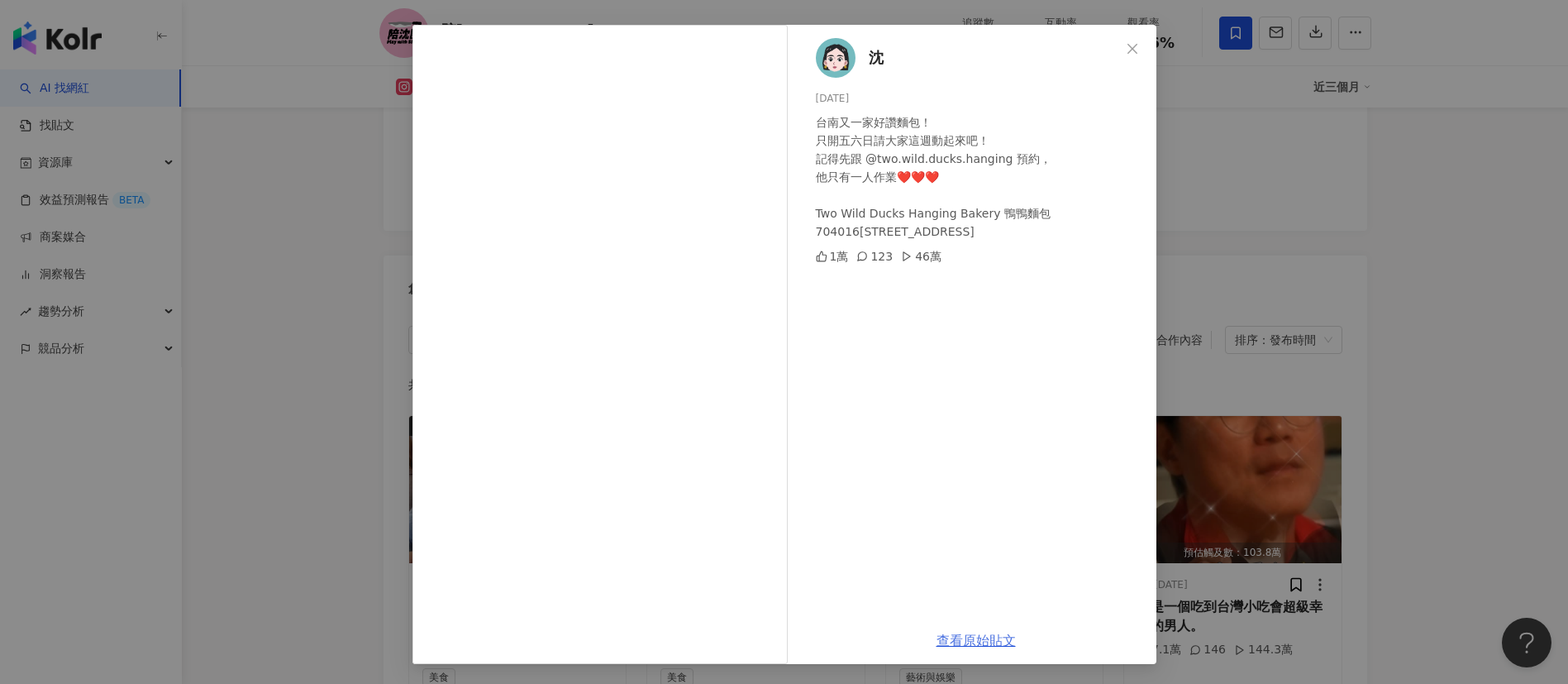
click at [977, 645] on link "查看原始貼文" at bounding box center [976, 641] width 79 height 16
drag, startPoint x: 1223, startPoint y: 147, endPoint x: 1102, endPoint y: 6, distance: 185.8
click at [1220, 143] on div "沈 2025/6/20 台南又一家好讚麵包！ 只開五六日請大家這週動起來吧！ 記得先跟 @two.wild.ducks.hanging 預約， 他只有一人作業…" at bounding box center [784, 342] width 1568 height 684
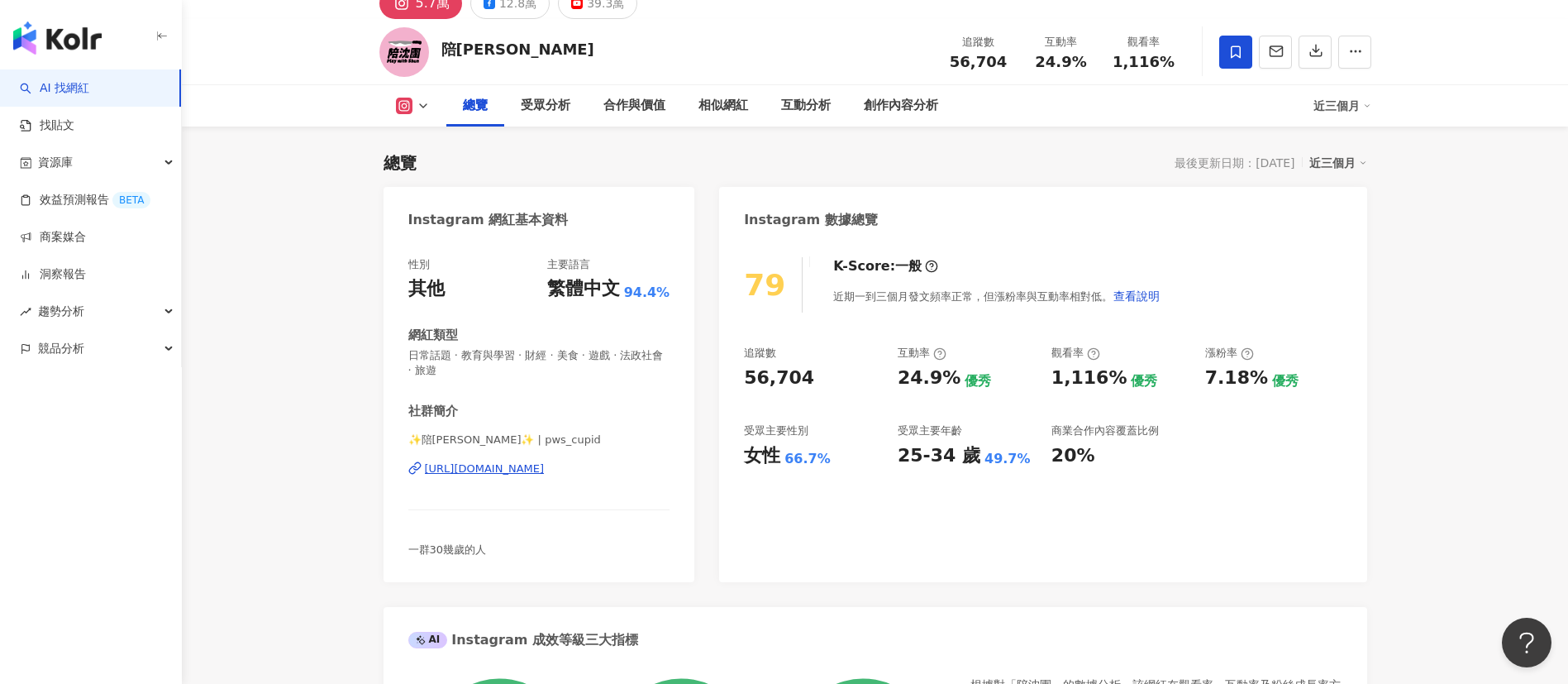
scroll to position [0, 0]
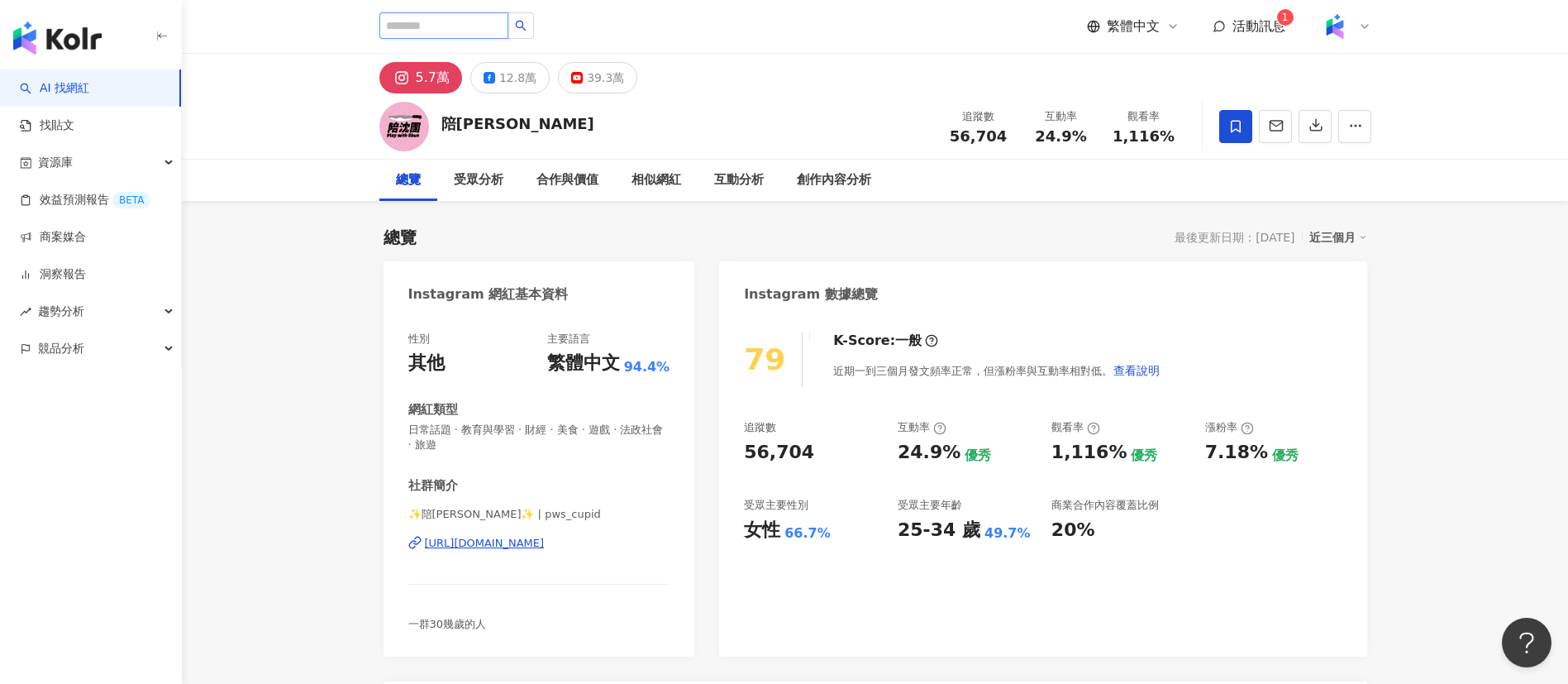
click at [501, 24] on input "search" at bounding box center [443, 26] width 129 height 27
paste input "*******"
type input "*******"
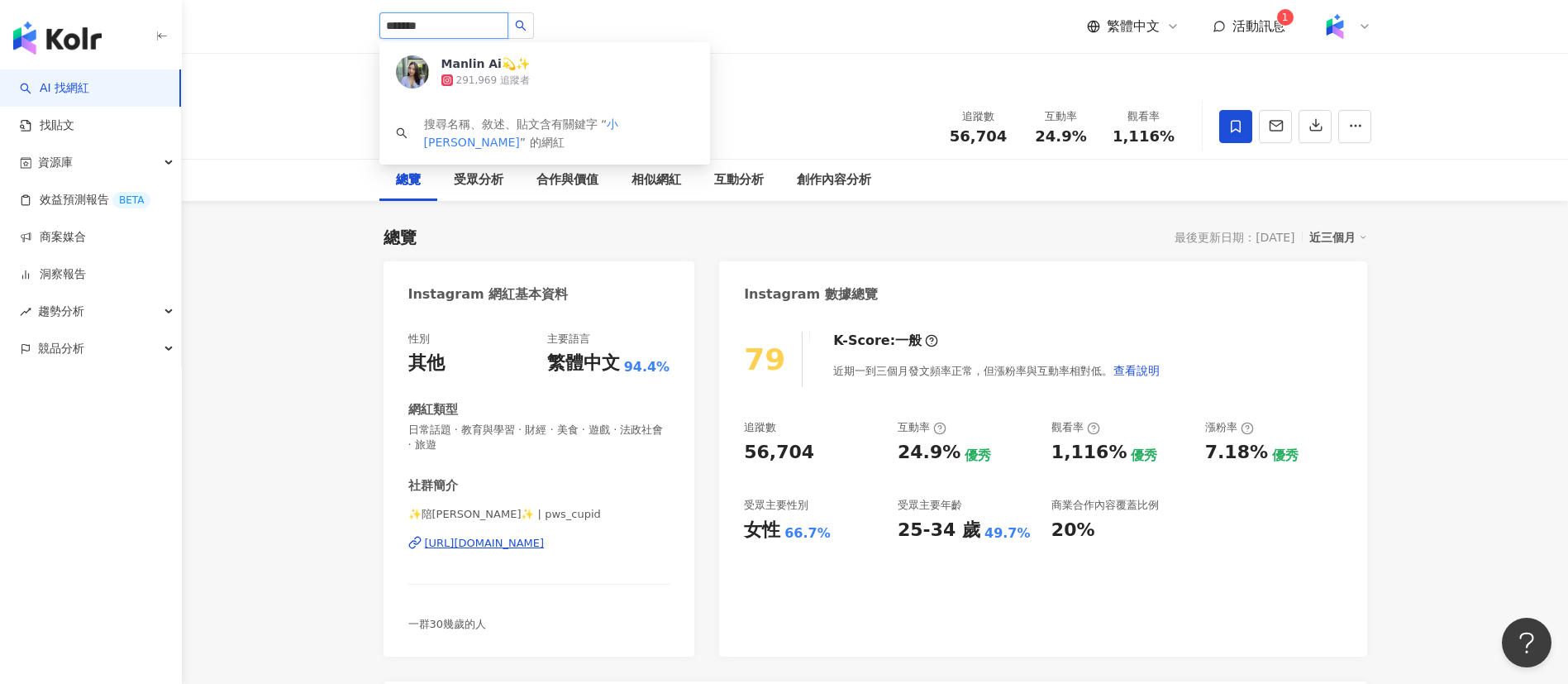
click at [603, 78] on div "291,969 追蹤者" at bounding box center [568, 80] width 252 height 17
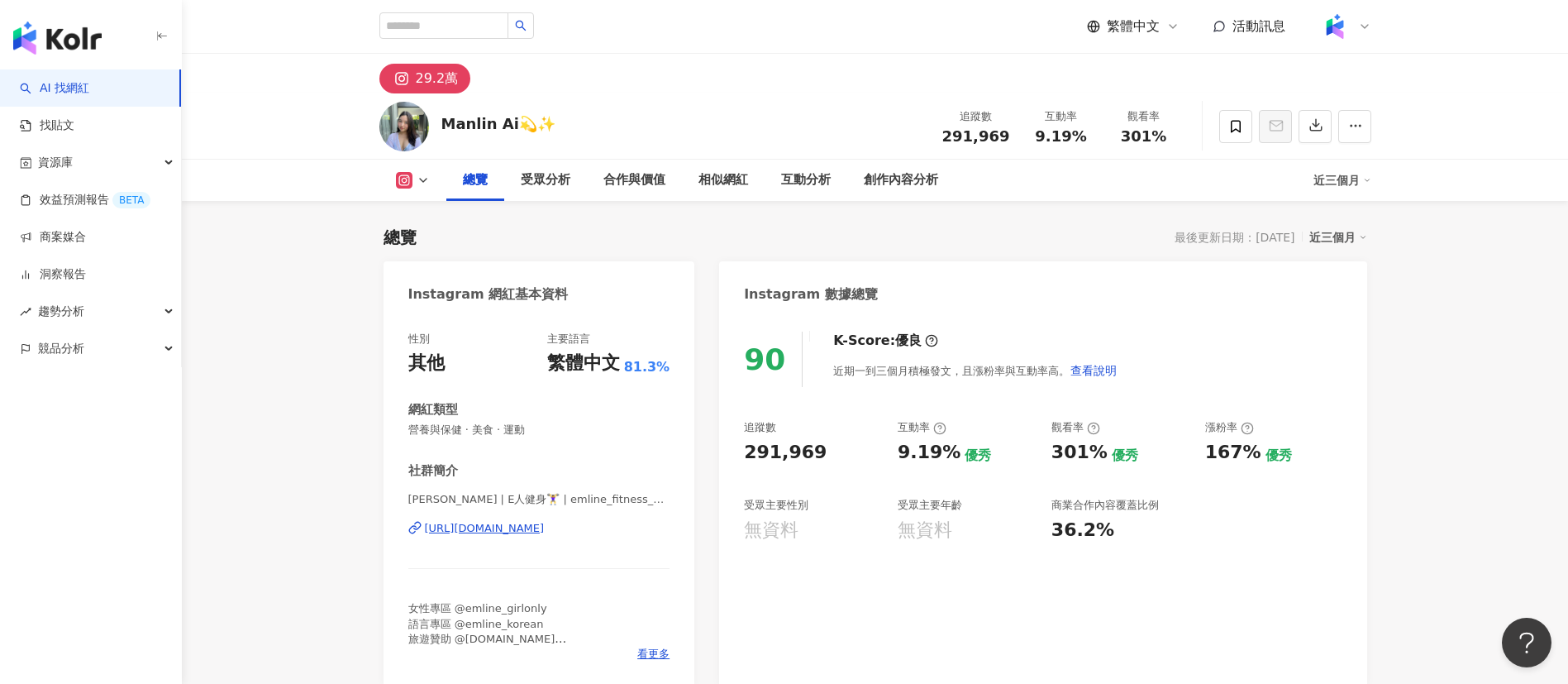
drag, startPoint x: 743, startPoint y: 456, endPoint x: 815, endPoint y: 456, distance: 72.0
click at [815, 456] on div "90 K-Score : 優良 近期一到三個月積極發文，且漲粉率與互動率高。 查看說明 追蹤數 291,969 互動率 9.19% 優秀 觀看率 301% 優…" at bounding box center [1043, 500] width 647 height 371
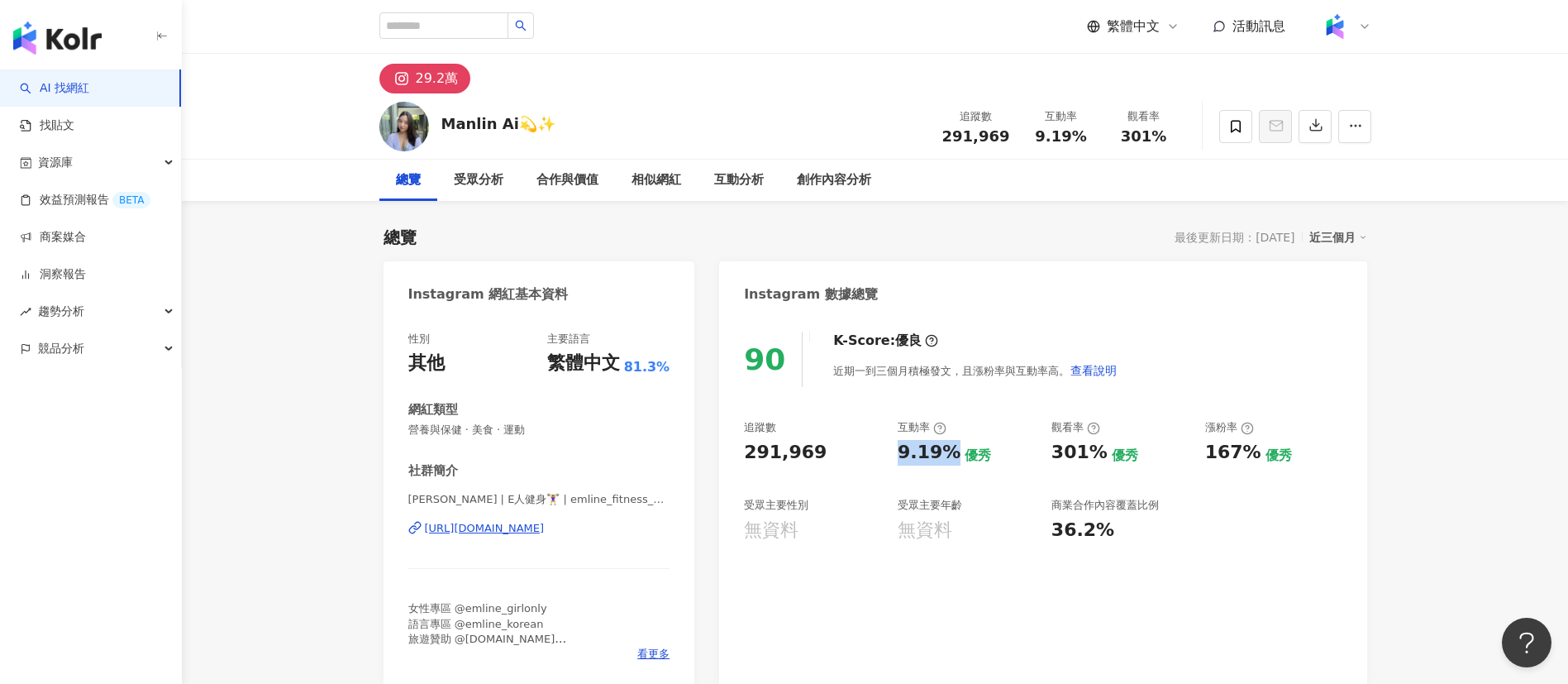
click at [949, 459] on div "9.19%" at bounding box center [929, 452] width 63 height 26
drag, startPoint x: 1051, startPoint y: 460, endPoint x: 1099, endPoint y: 455, distance: 48.3
click at [1099, 455] on div "301%" at bounding box center [1078, 452] width 56 height 26
copy div "301%"
drag, startPoint x: 1199, startPoint y: 455, endPoint x: 1255, endPoint y: 460, distance: 56.2
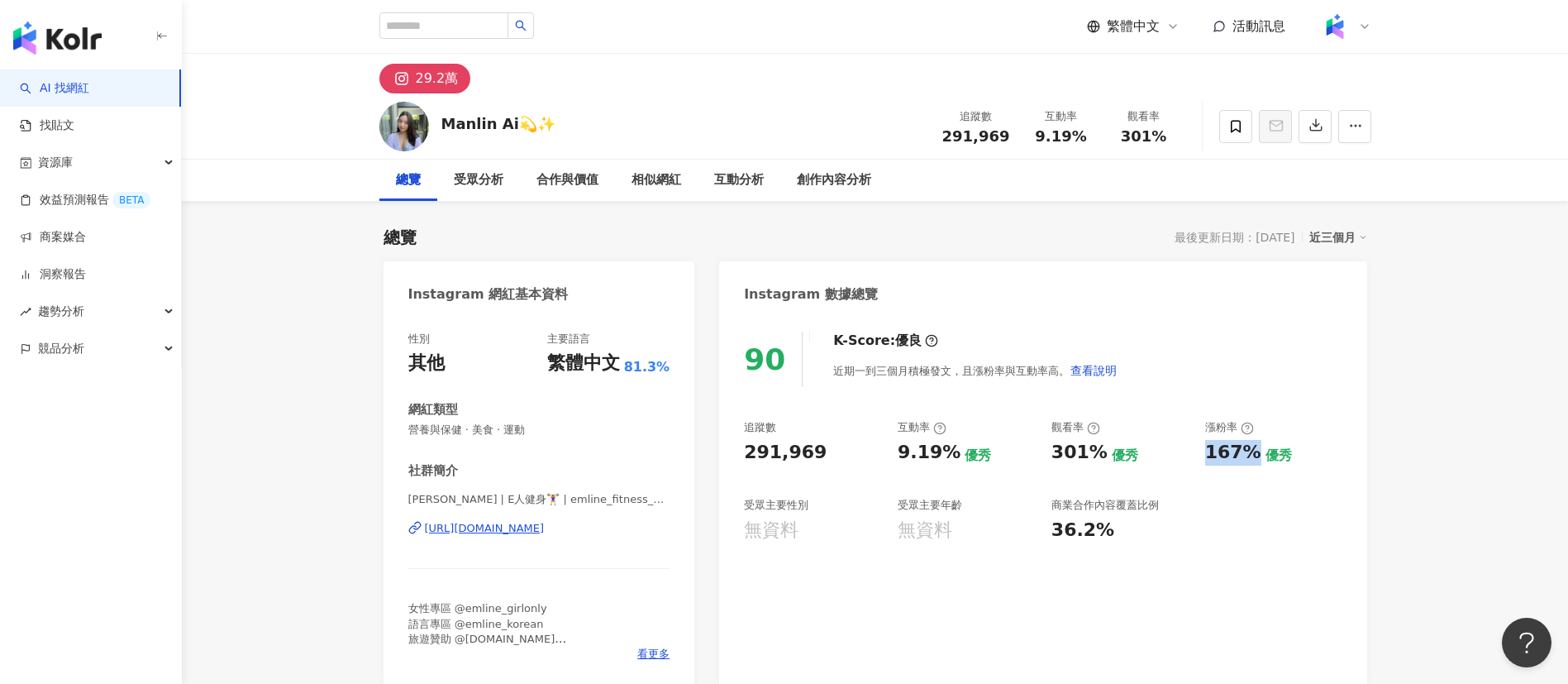
click at [1255, 460] on div "追蹤數 291,969 互動率 9.19% 優秀 觀看率 301% 優秀 漲粉率 167% 優秀 受眾主要性別 無資料 受眾主要年齡 無資料 商業合作內容覆蓋…" at bounding box center [1043, 481] width 598 height 122
copy div "167%"
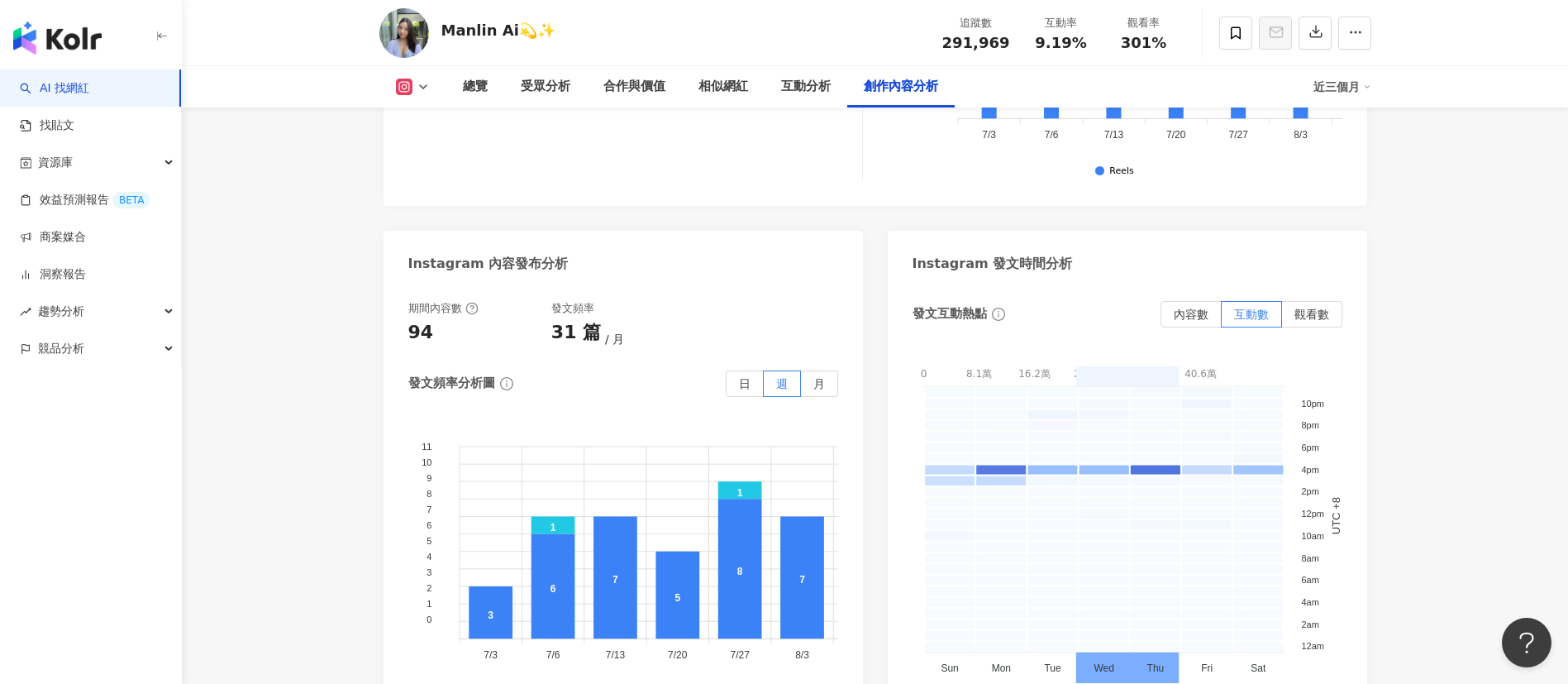
scroll to position [4837, 0]
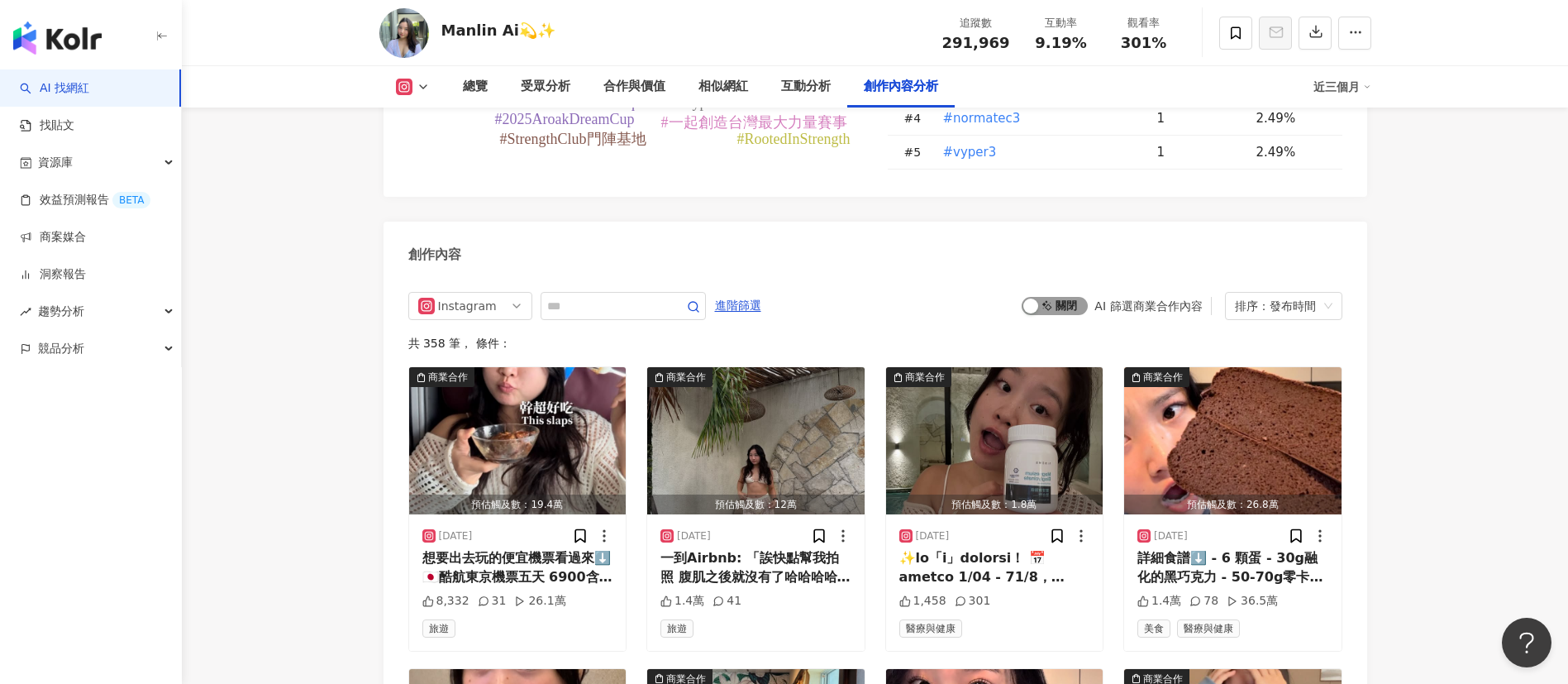
click at [1078, 297] on span "啟動 關閉" at bounding box center [1054, 306] width 67 height 19
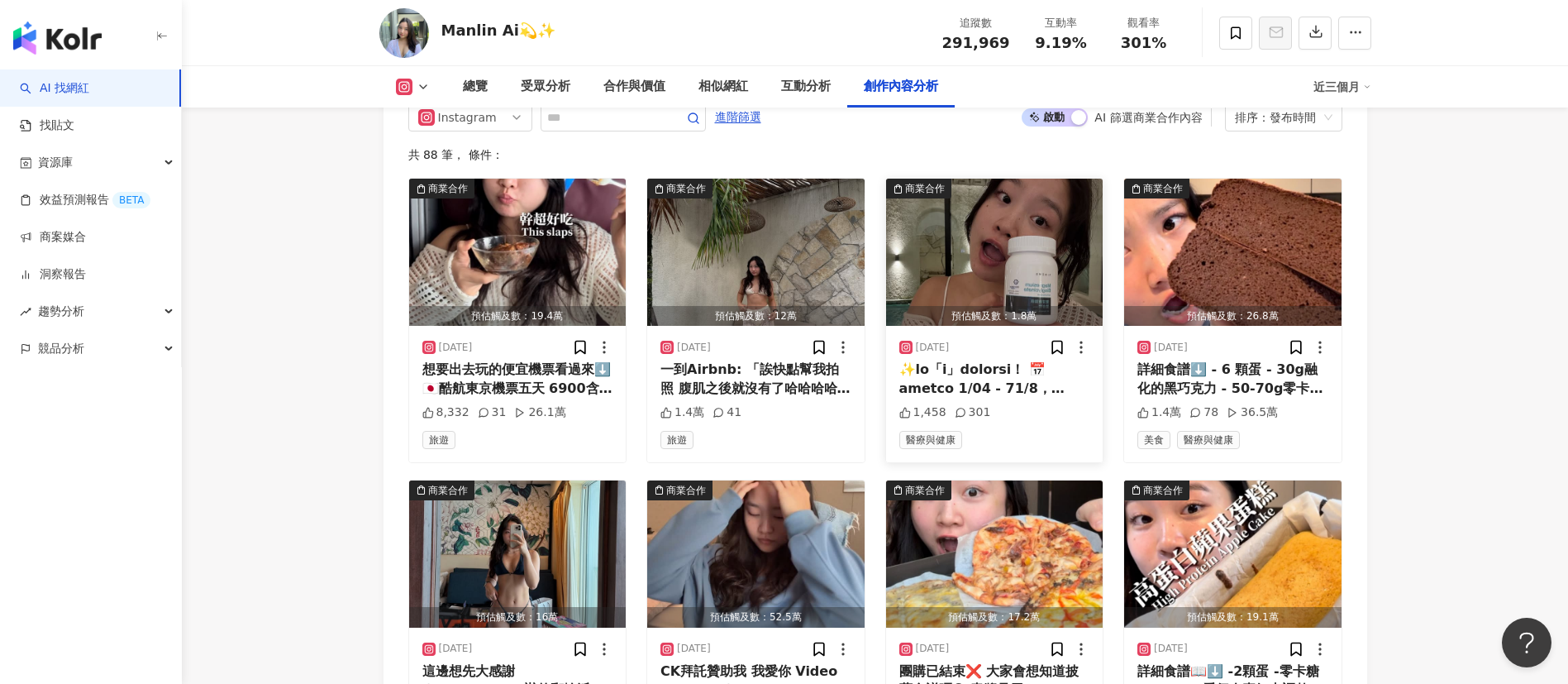
scroll to position [5058, 0]
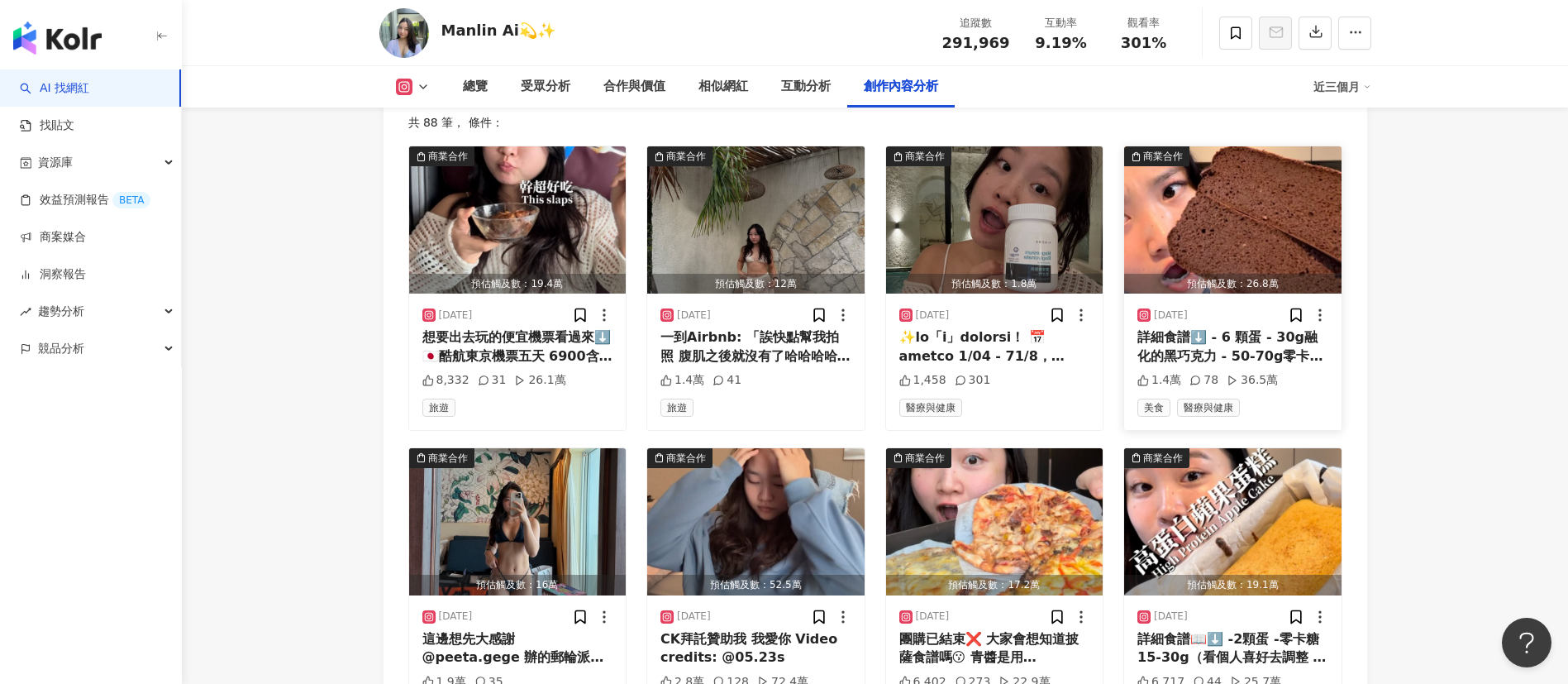
click at [1234, 206] on img "button" at bounding box center [1232, 220] width 217 height 147
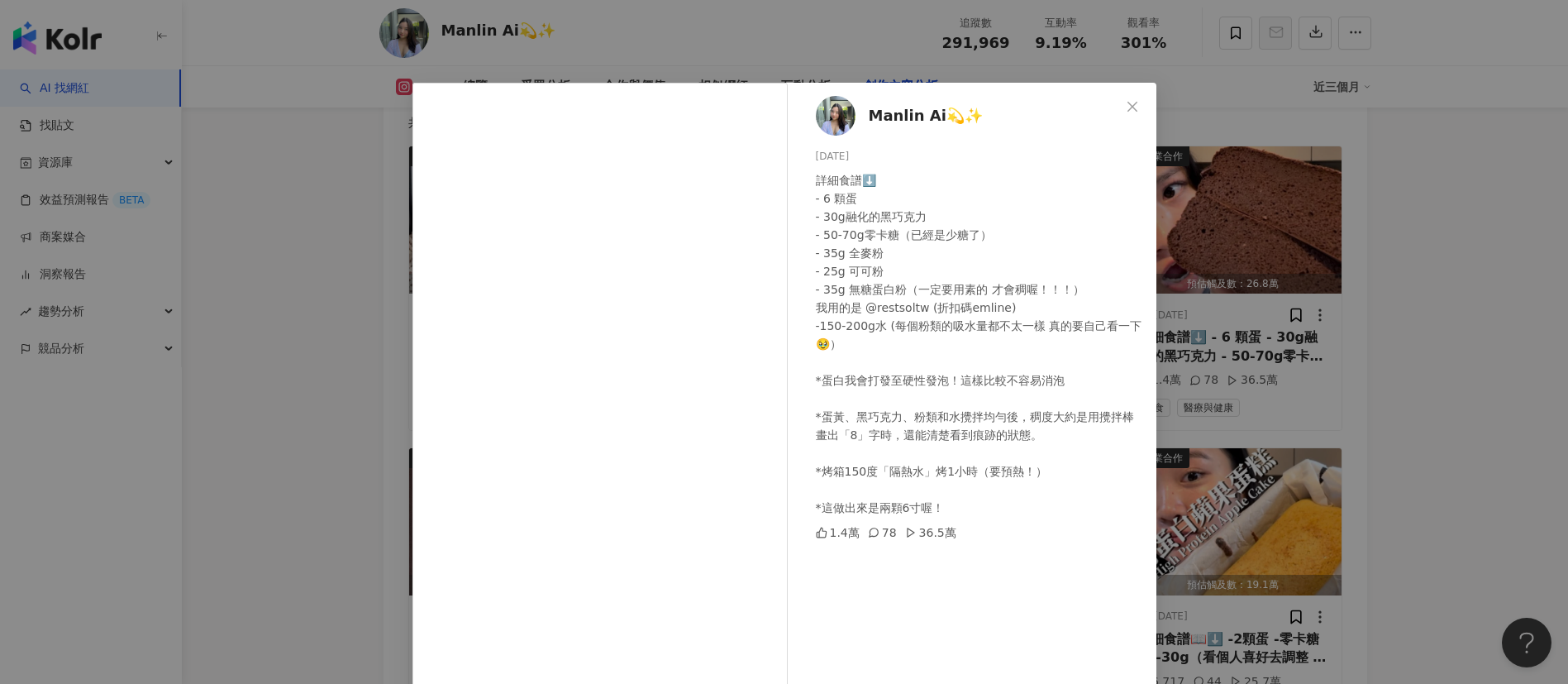
click at [1396, 366] on div "Manlin Ai💫✨ [DATE] 詳細食譜⬇️ - 6 顆蛋 - 30g融化的黑巧克力 - 50-70g零卡糖（已經是少糖了） - 35g 全麥粉 - 2…" at bounding box center [784, 342] width 1568 height 684
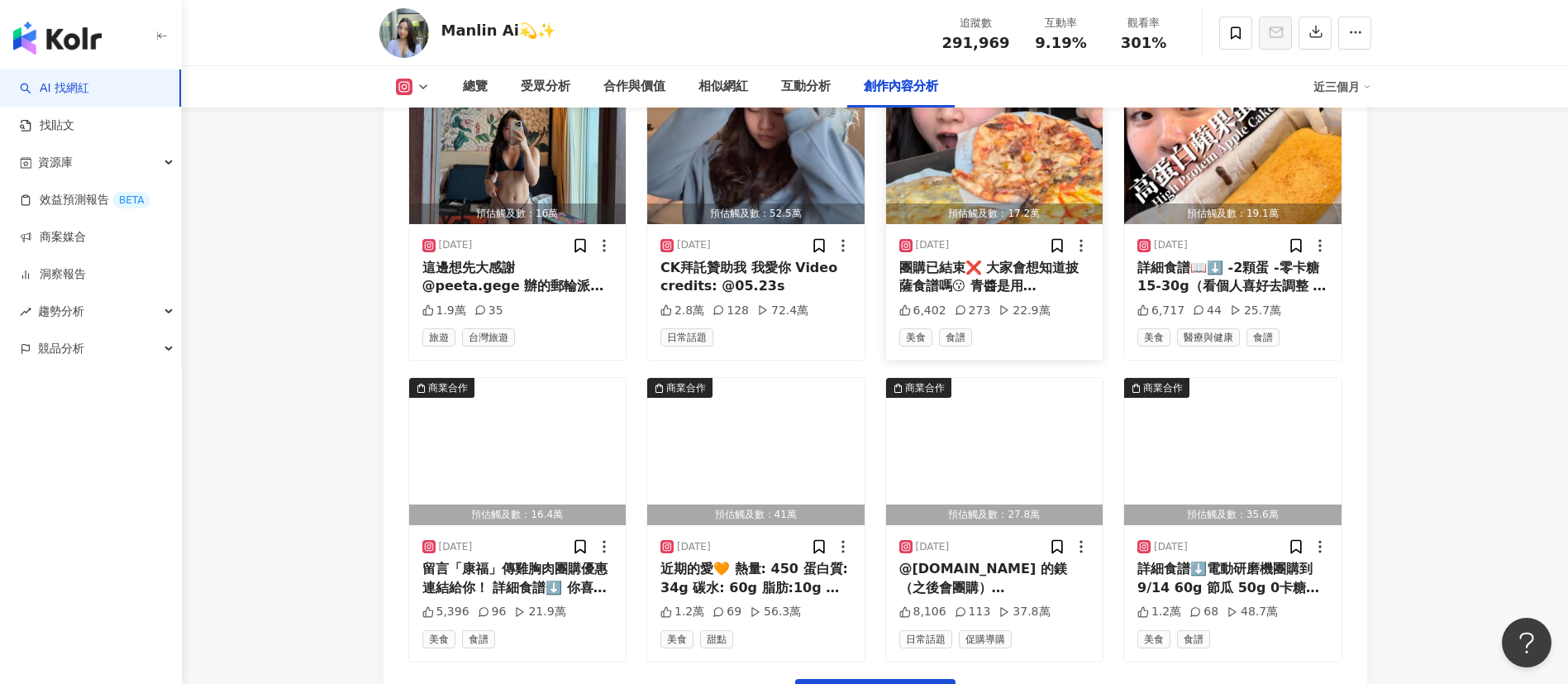
scroll to position [5429, 0]
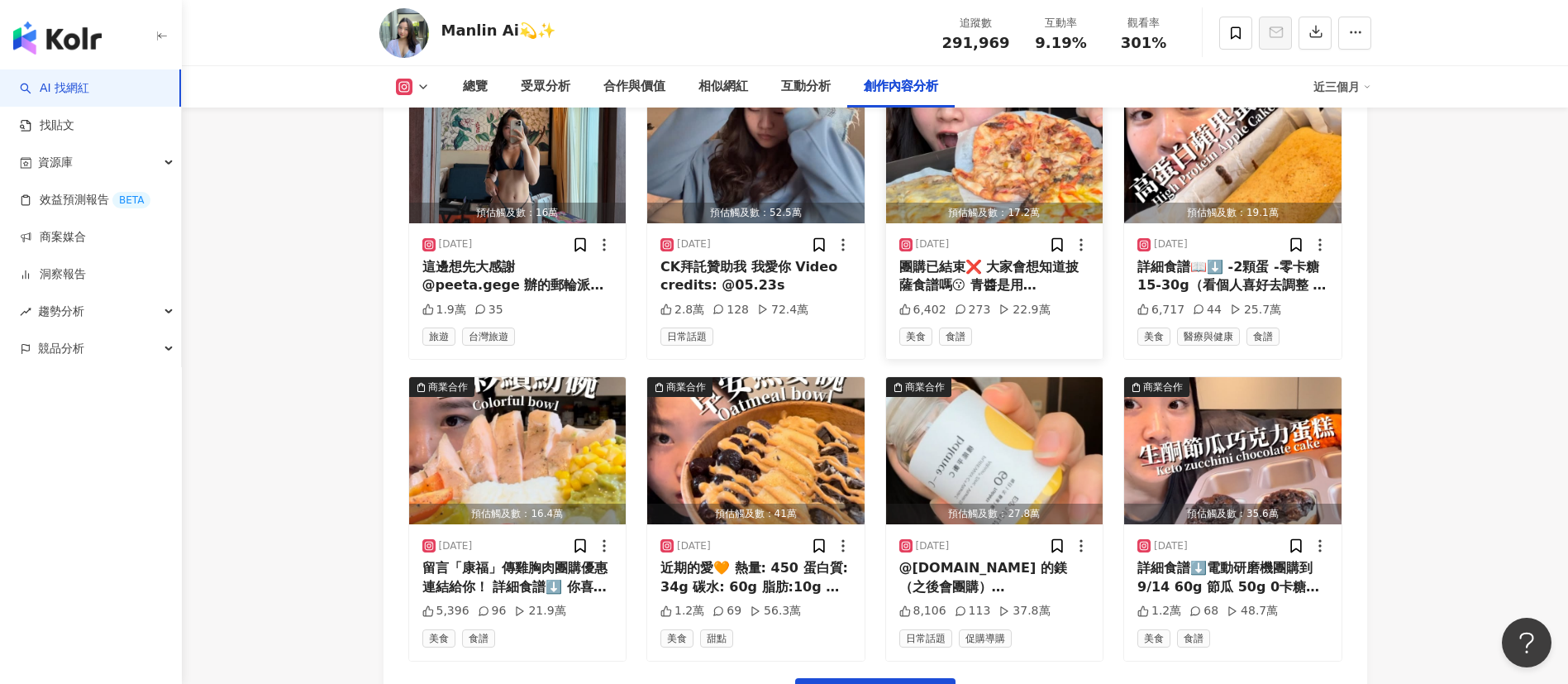
click at [950, 141] on img "button" at bounding box center [994, 150] width 217 height 147
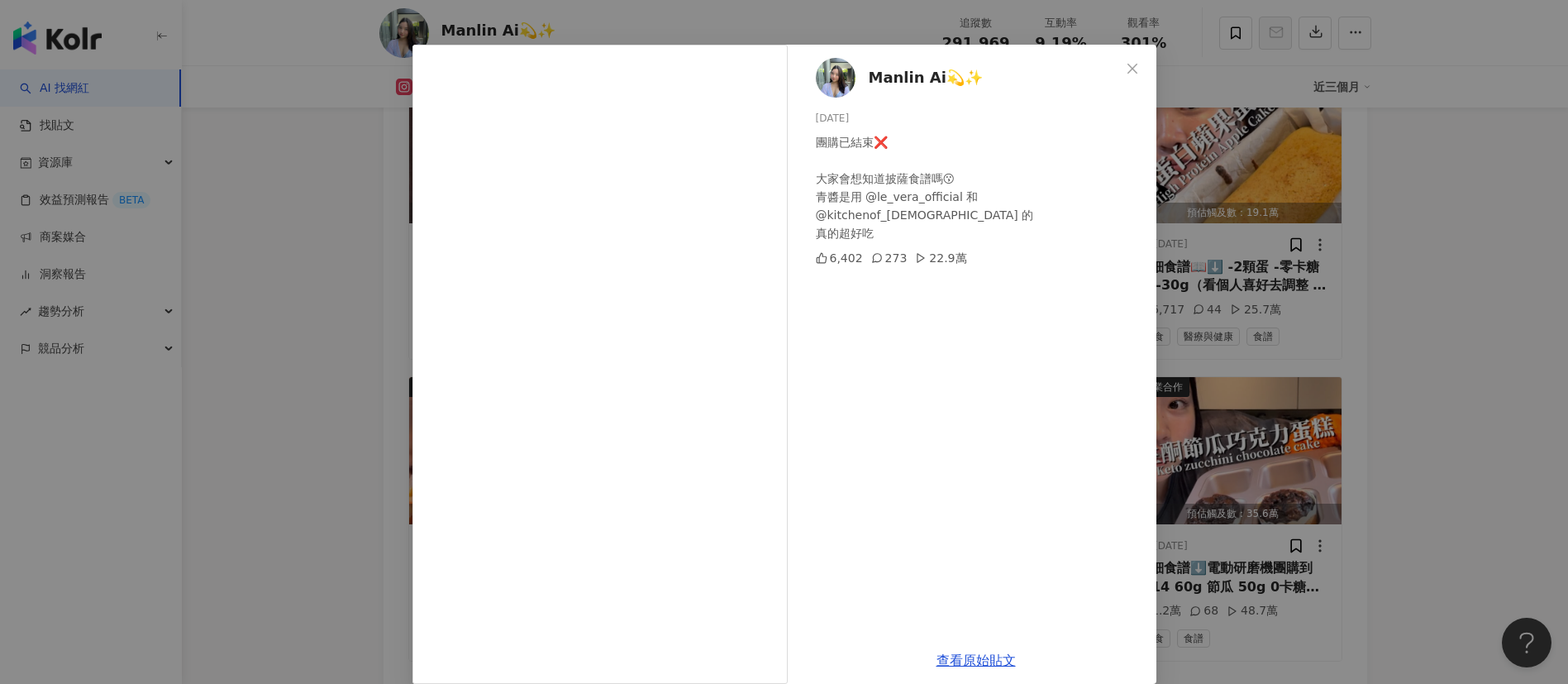
scroll to position [58, 0]
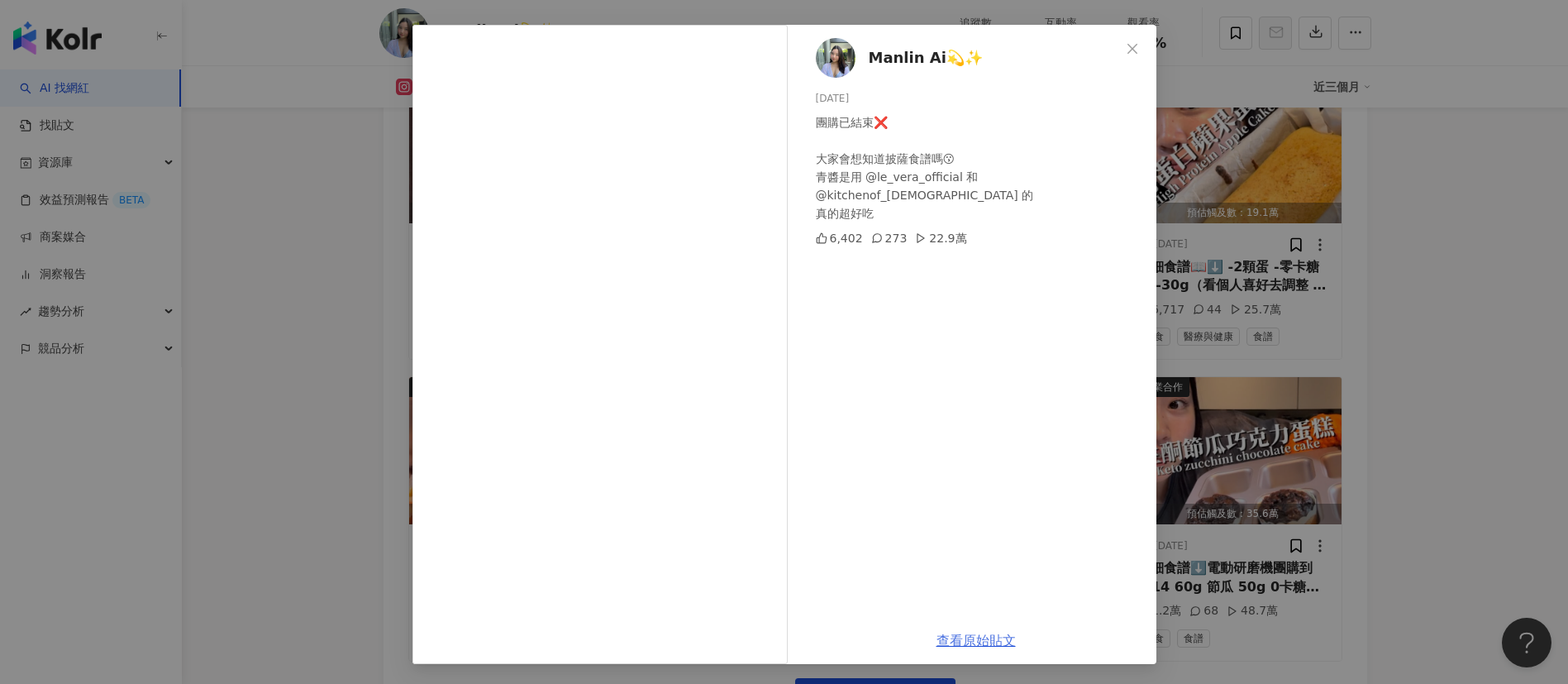
click at [969, 640] on link "查看原始貼文" at bounding box center [976, 641] width 79 height 16
